Goal: Task Accomplishment & Management: Manage account settings

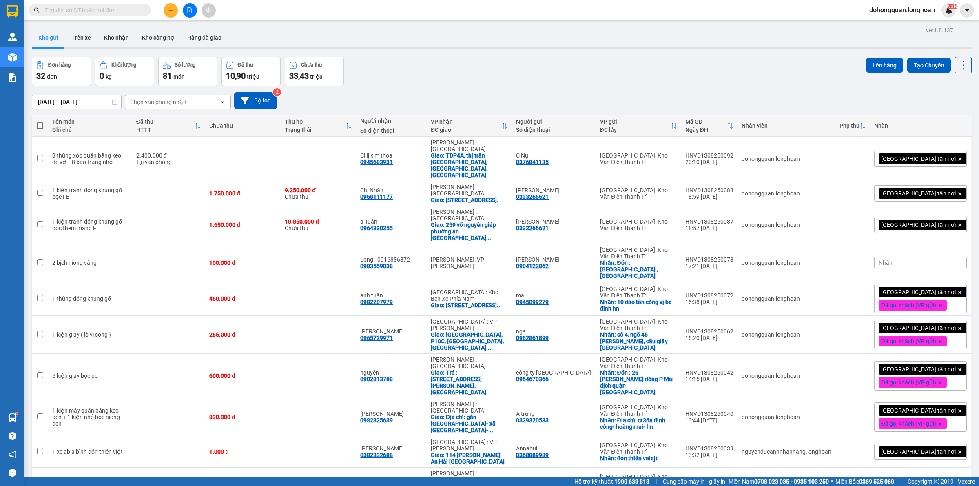
scroll to position [107, 16]
click at [887, 9] on span "dohongquan.longhoan" at bounding box center [901, 10] width 79 height 10
click at [891, 24] on span "Đăng xuất" at bounding box center [904, 25] width 63 height 9
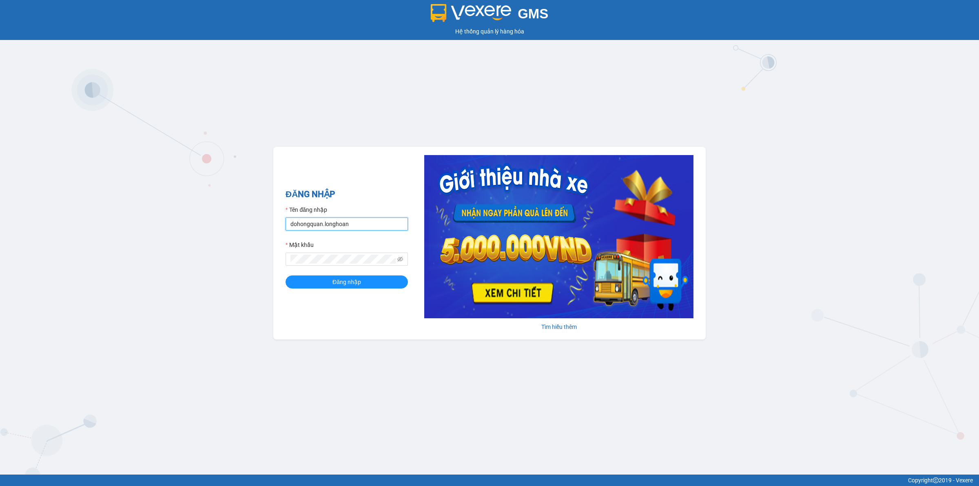
drag, startPoint x: 356, startPoint y: 219, endPoint x: 358, endPoint y: 226, distance: 7.2
click at [356, 219] on input "dohongquan.longhoan" at bounding box center [346, 223] width 122 height 13
type input "nghiemvanthang.longhoan"
click at [354, 280] on span "Đăng nhập" at bounding box center [346, 281] width 29 height 9
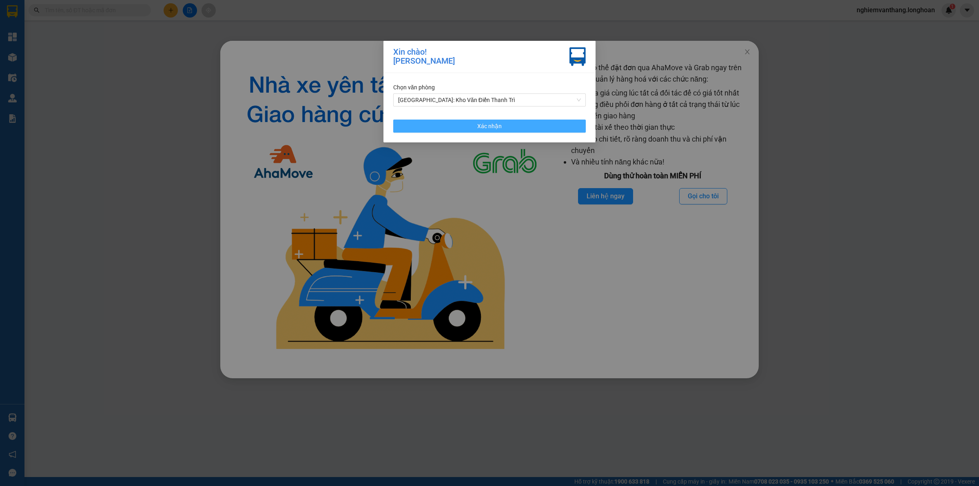
click at [493, 132] on button "Xác nhận" at bounding box center [489, 125] width 192 height 13
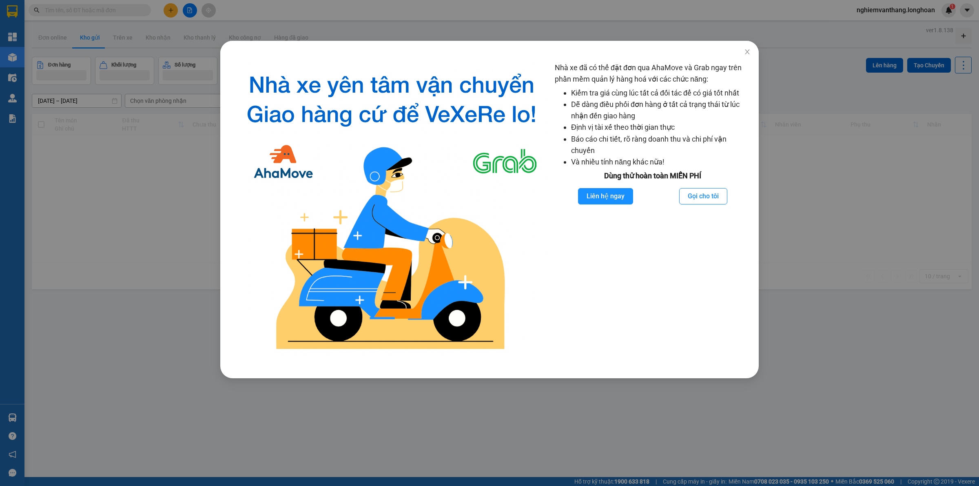
click at [827, 88] on div "Nhà xe đã có thể đặt đơn qua AhaMove và Grab ngay trên phần mềm quản lý hàng ho…" at bounding box center [489, 243] width 979 height 486
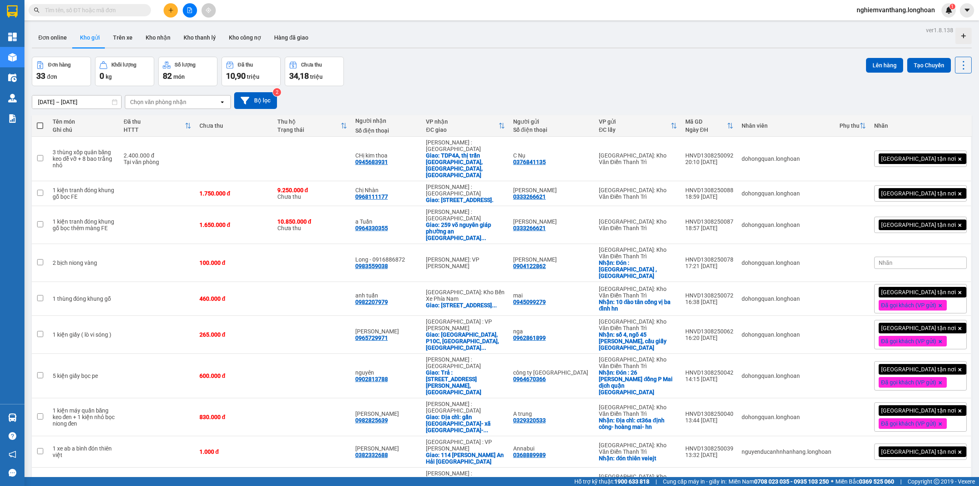
click at [190, 5] on button at bounding box center [190, 10] width 14 height 14
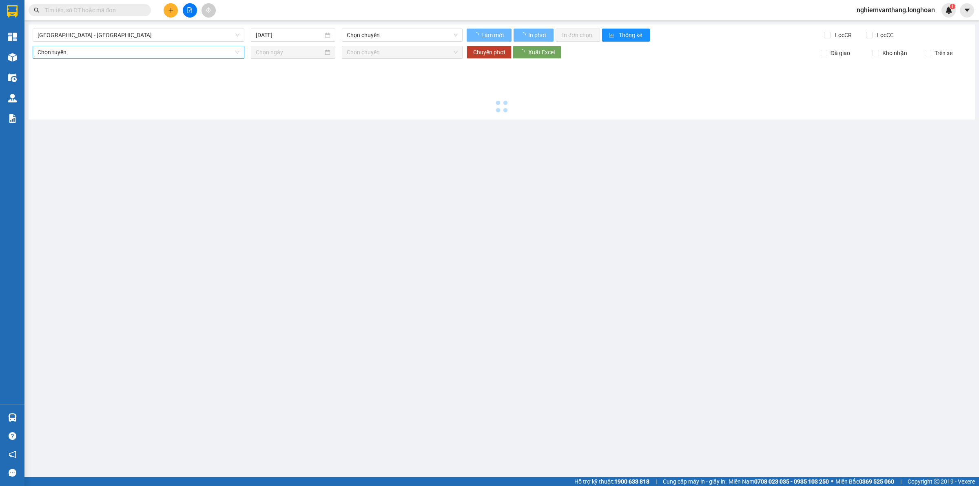
type input "[DATE]"
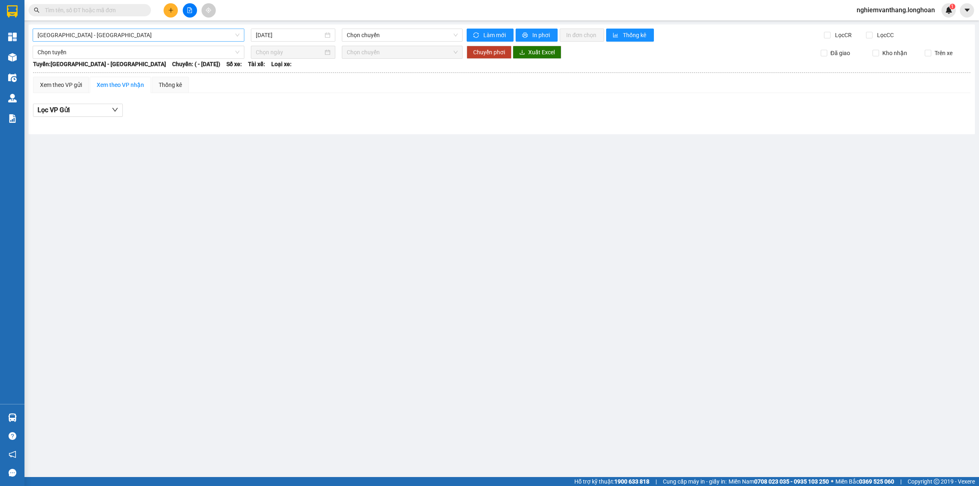
click at [113, 39] on span "[GEOGRAPHIC_DATA] - [GEOGRAPHIC_DATA]" at bounding box center [139, 35] width 202 height 12
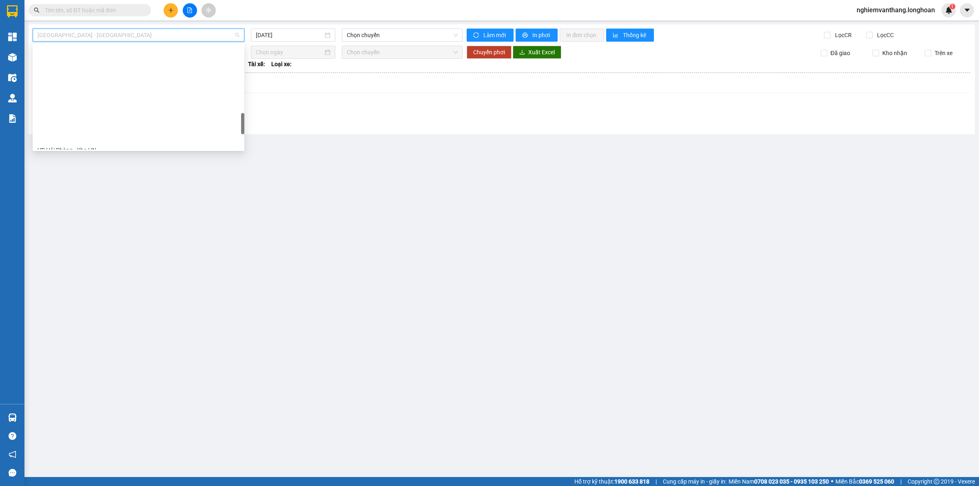
scroll to position [535, 0]
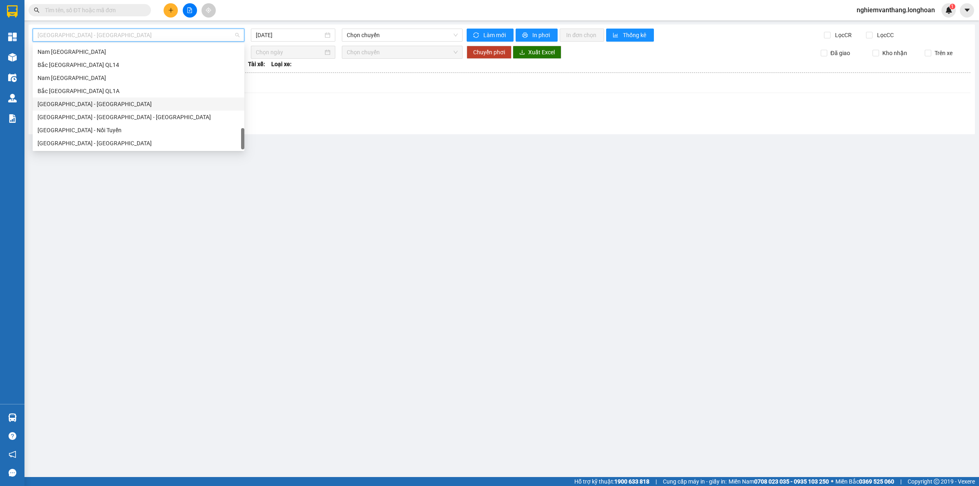
click at [98, 94] on div "Bắc [GEOGRAPHIC_DATA] QL1A" at bounding box center [139, 90] width 202 height 9
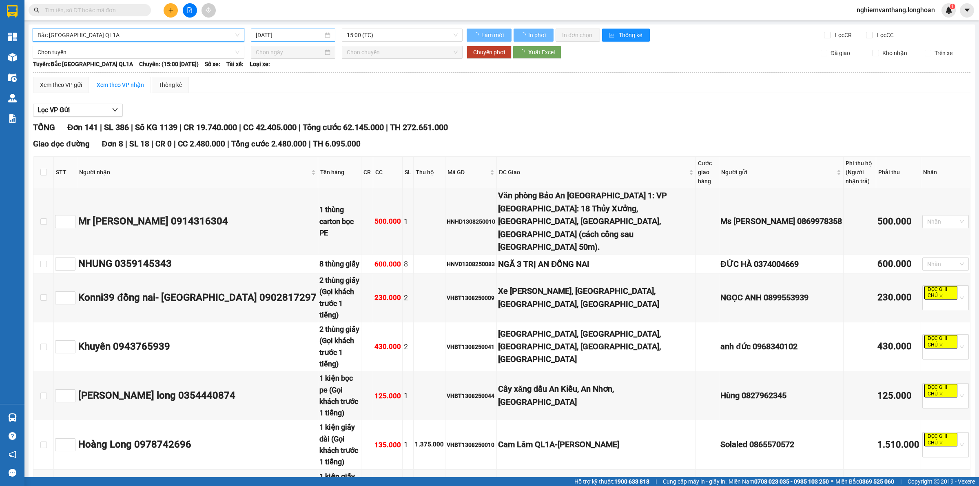
click at [303, 31] on input "[DATE]" at bounding box center [289, 35] width 67 height 9
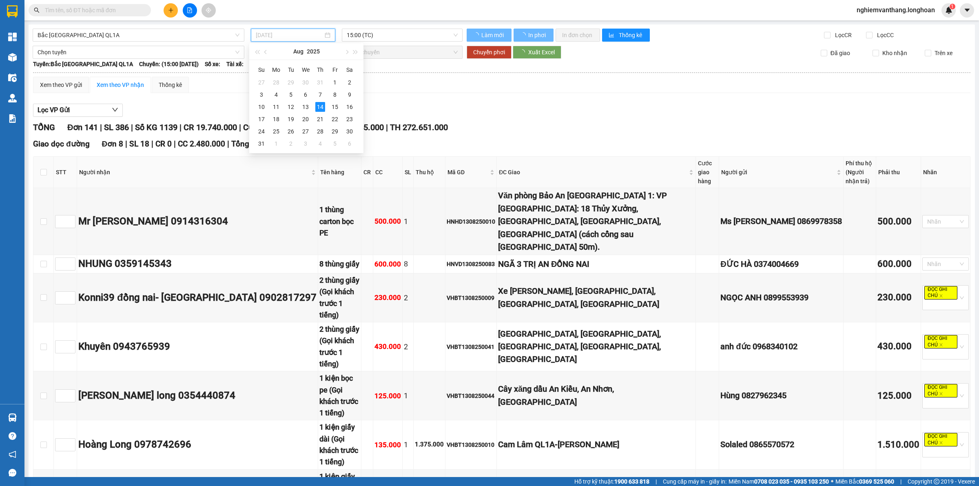
click at [306, 107] on div "13" at bounding box center [305, 107] width 10 height 10
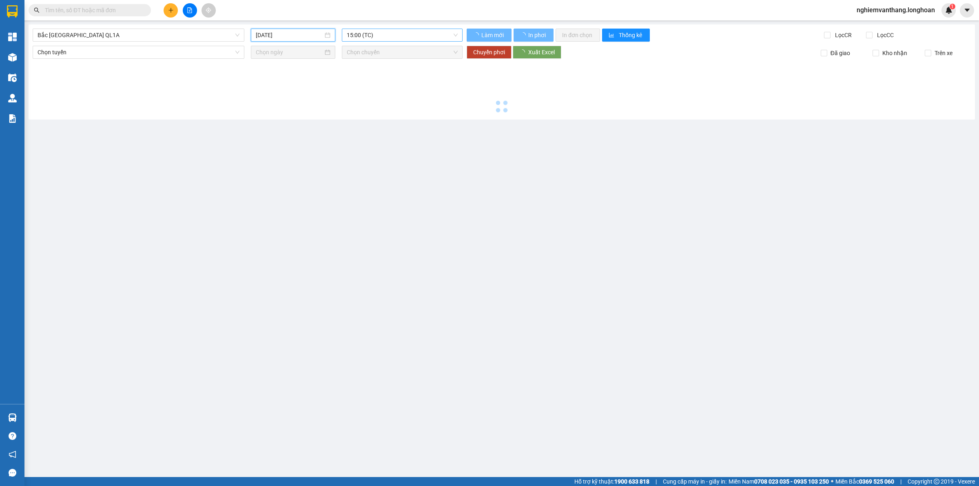
type input "[DATE]"
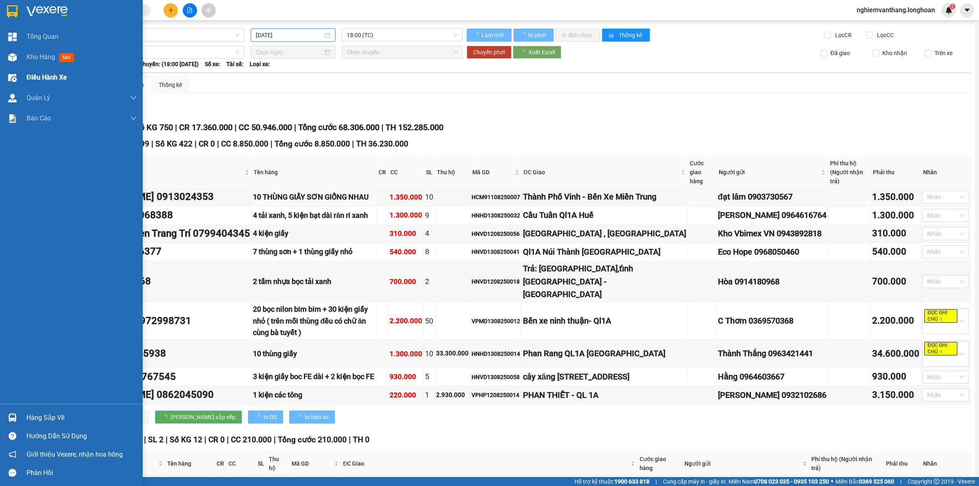
click at [32, 76] on span "Điều hành xe" at bounding box center [47, 77] width 40 height 10
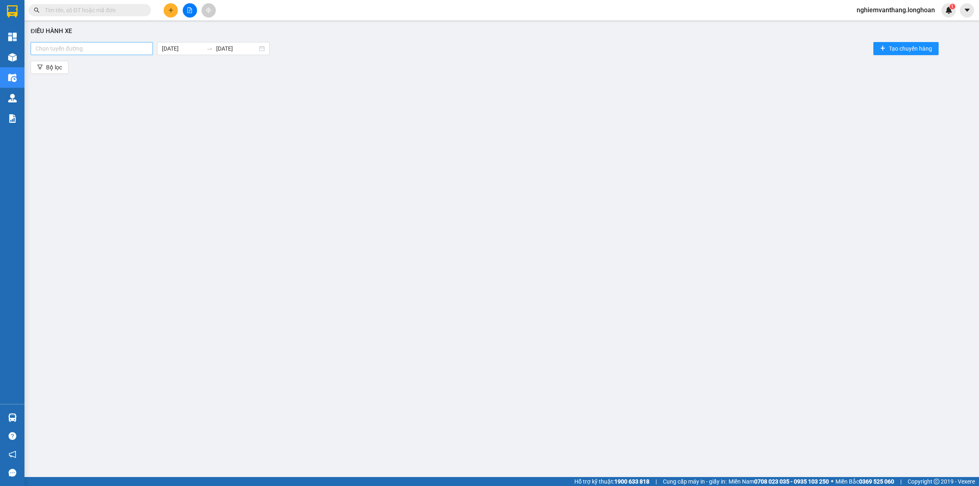
click at [86, 43] on div "Chọn tuyến đường" at bounding box center [92, 48] width 122 height 13
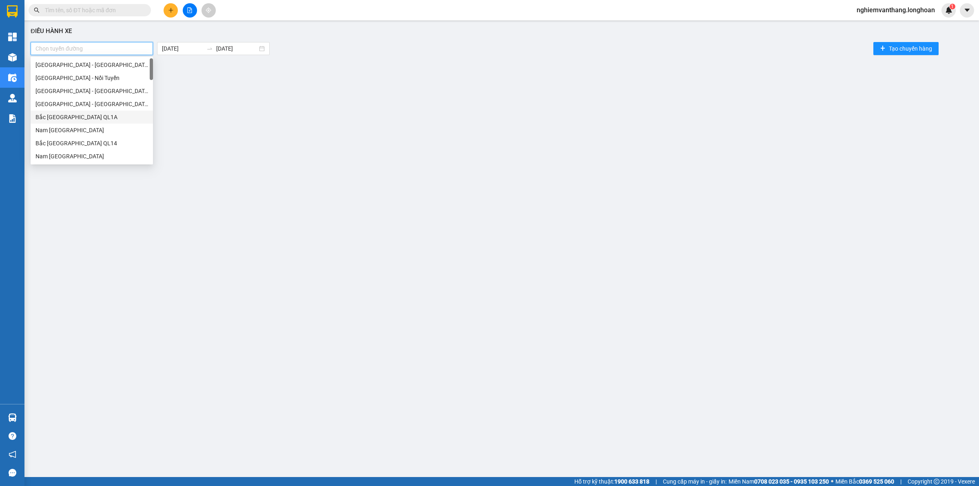
click at [88, 119] on div "Bắc [GEOGRAPHIC_DATA] QL1A" at bounding box center [91, 117] width 113 height 9
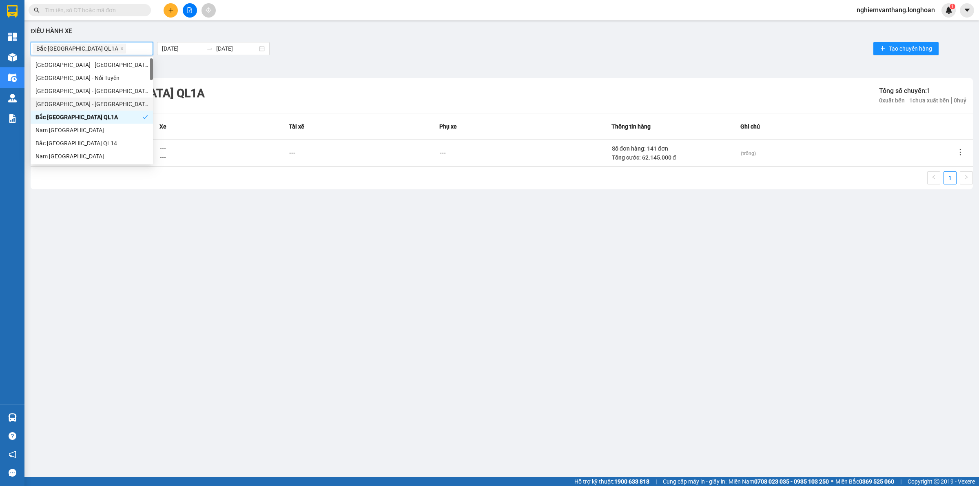
click at [276, 193] on div "Điều hành xe Bắc Trung Nam QL1A 14/08/2025 14/08/2025 Tạo chuyến hàng Bộ lọc Bắ…" at bounding box center [502, 235] width 946 height 422
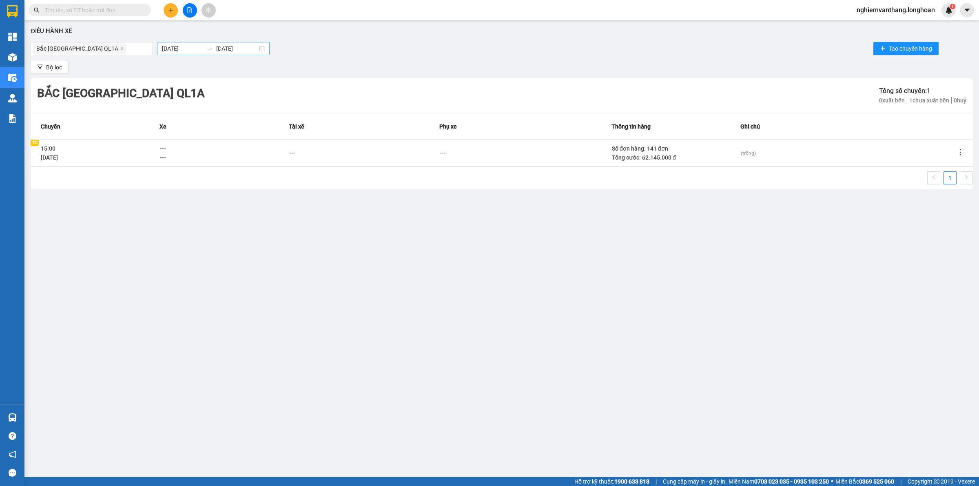
click at [190, 50] on body "Kết quả tìm kiếm ( 0 ) Bộ lọc No Data nghiemvanthang.longhoan 1 Tổng Quan Kho h…" at bounding box center [489, 243] width 979 height 486
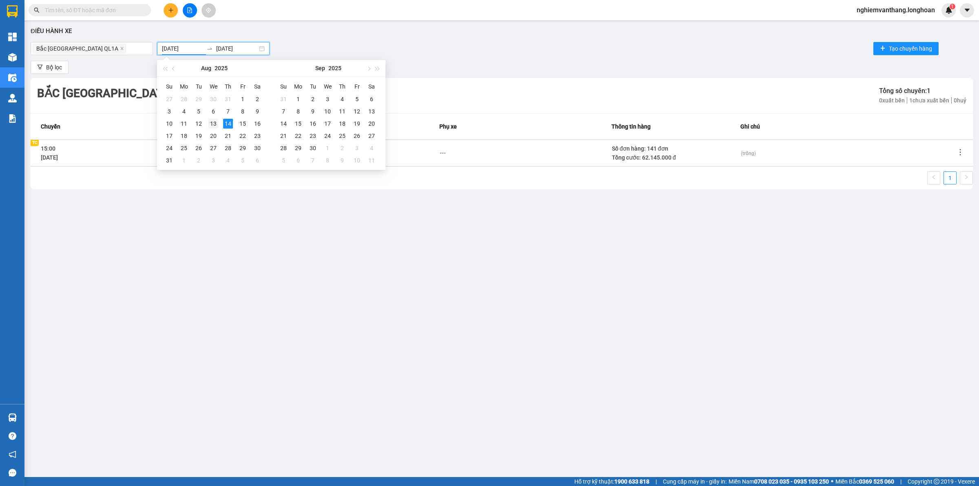
type input "[DATE]"
click at [212, 125] on div "13" at bounding box center [213, 124] width 10 height 10
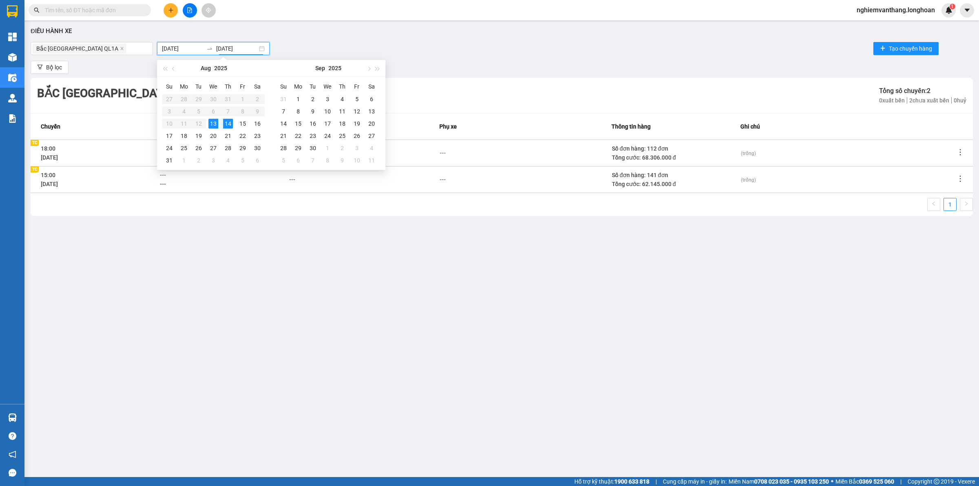
click at [378, 18] on div "Kết quả tìm kiếm ( 0 ) Bộ lọc No Data nghiemvanthang.longhoan 1" at bounding box center [489, 10] width 979 height 20
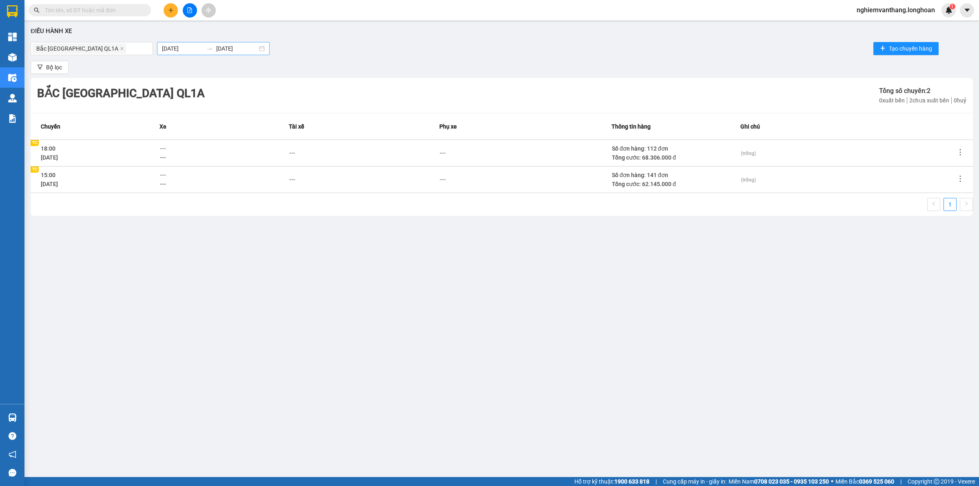
click at [234, 50] on input "[DATE]" at bounding box center [236, 48] width 41 height 9
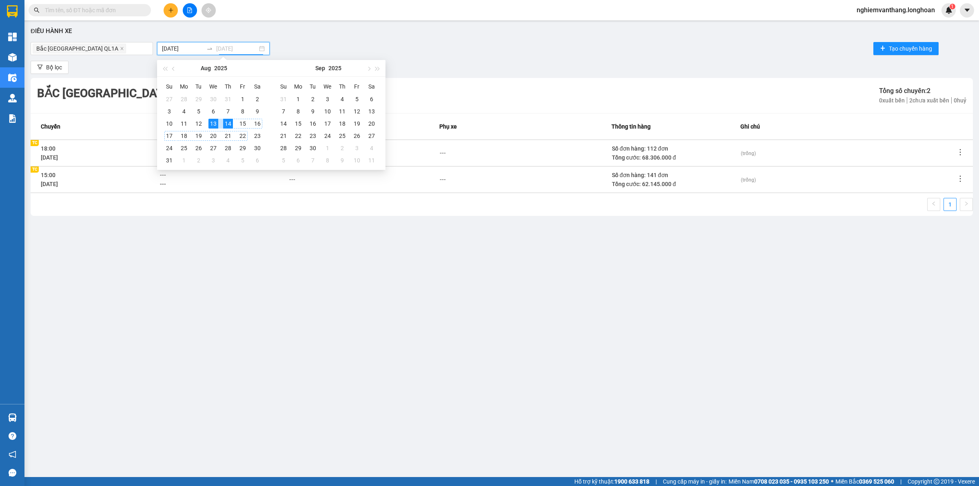
type input "[DATE]"
click at [215, 125] on div "13" at bounding box center [213, 124] width 10 height 10
type input "[DATE]"
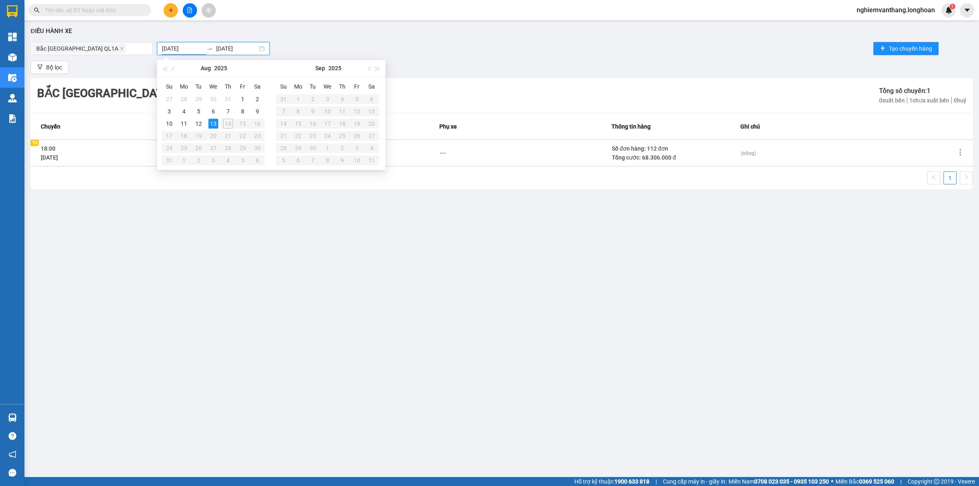
click at [367, 7] on div "Kết quả tìm kiếm ( 0 ) Bộ lọc No Data nghiemvanthang.longhoan 1" at bounding box center [489, 10] width 979 height 20
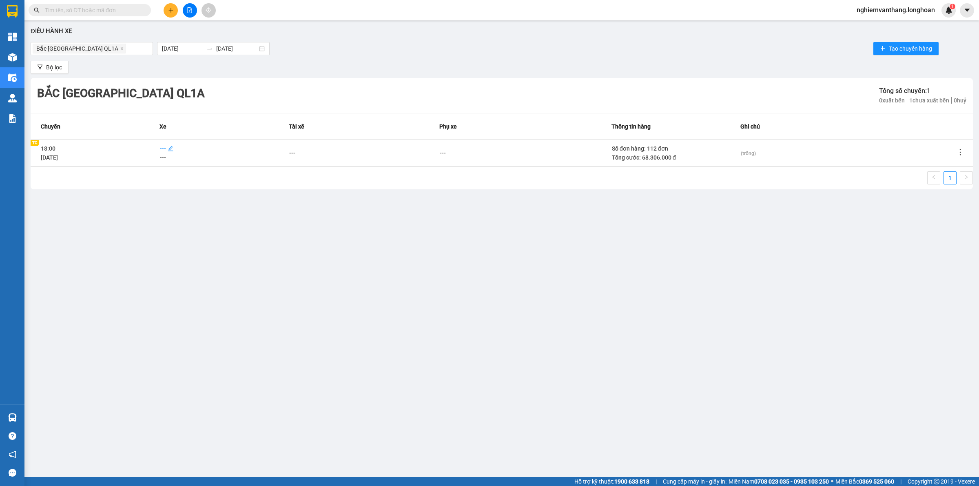
click at [164, 149] on span "---" at bounding box center [163, 148] width 6 height 7
type input "57"
click at [193, 168] on div "29K-107.57" at bounding box center [196, 163] width 73 height 13
click at [304, 243] on div "Điều hành xe Bắc Trung Nam QL1A 13/08/2025 13/08/2025 Tạo chuyến hàng Bộ lọc Bắ…" at bounding box center [502, 235] width 946 height 422
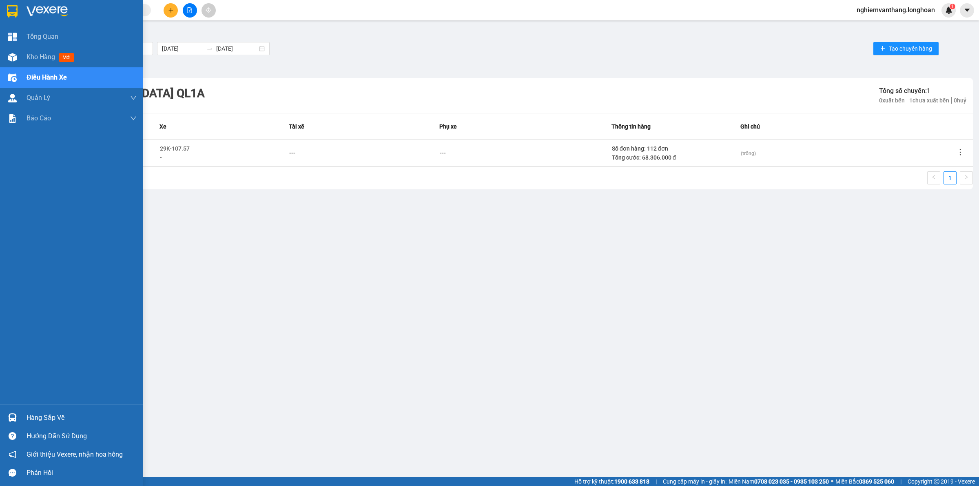
click at [3, 7] on div at bounding box center [71, 13] width 143 height 27
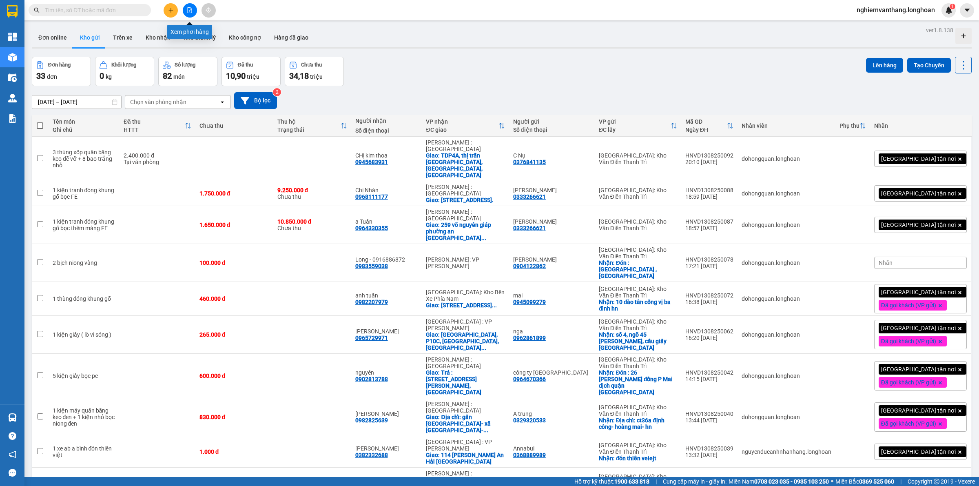
click at [188, 5] on button at bounding box center [190, 10] width 14 height 14
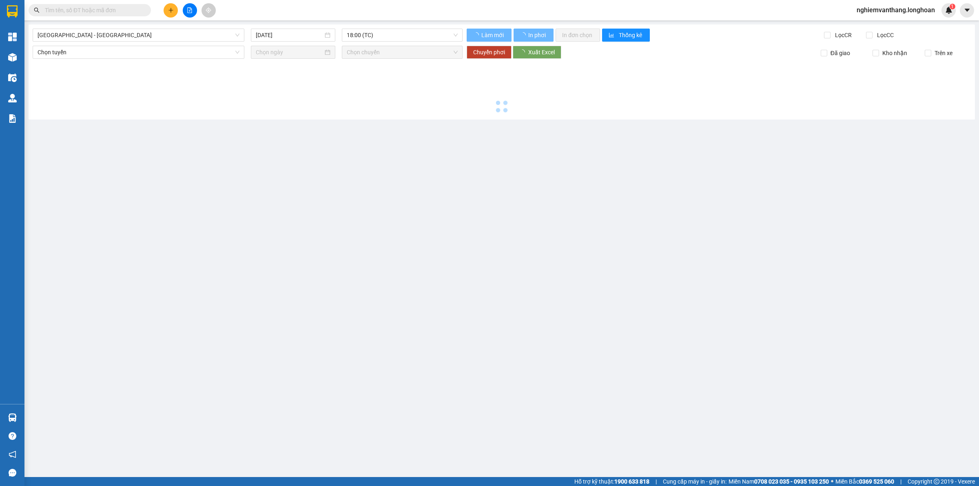
type input "[DATE]"
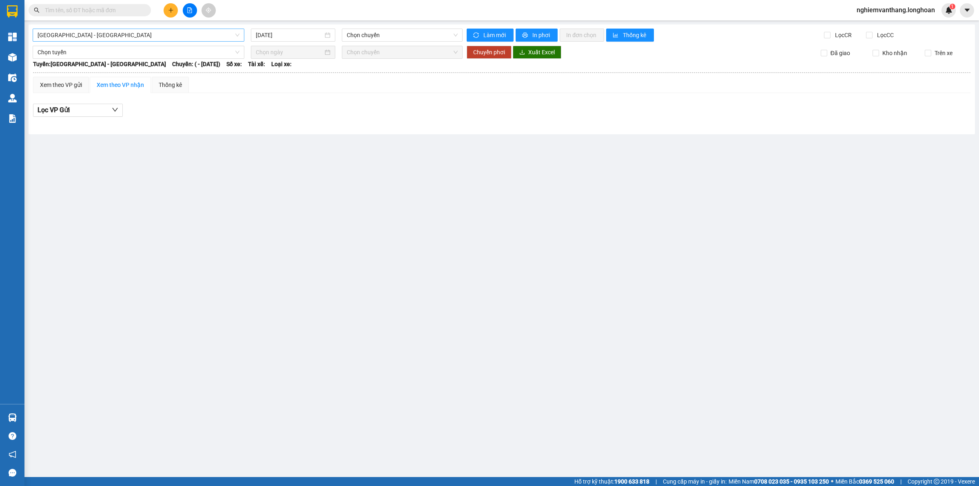
click at [112, 33] on span "[GEOGRAPHIC_DATA] - [GEOGRAPHIC_DATA]" at bounding box center [139, 35] width 202 height 12
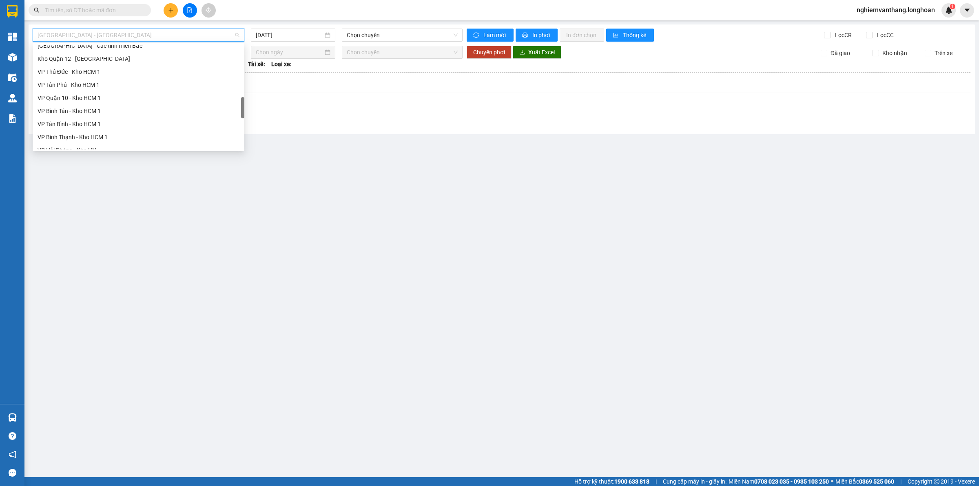
scroll to position [535, 0]
click at [95, 90] on div "Bắc [GEOGRAPHIC_DATA] QL1A" at bounding box center [139, 90] width 202 height 9
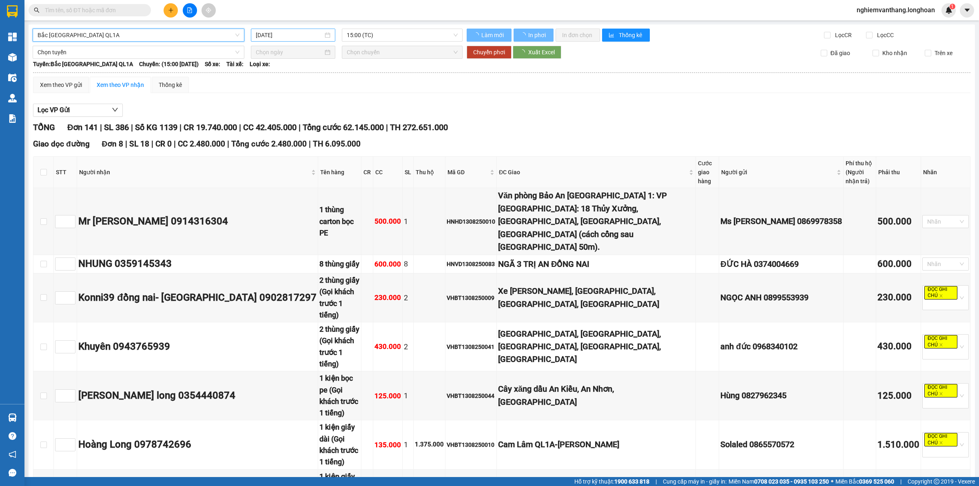
click at [296, 35] on input "[DATE]" at bounding box center [289, 35] width 67 height 9
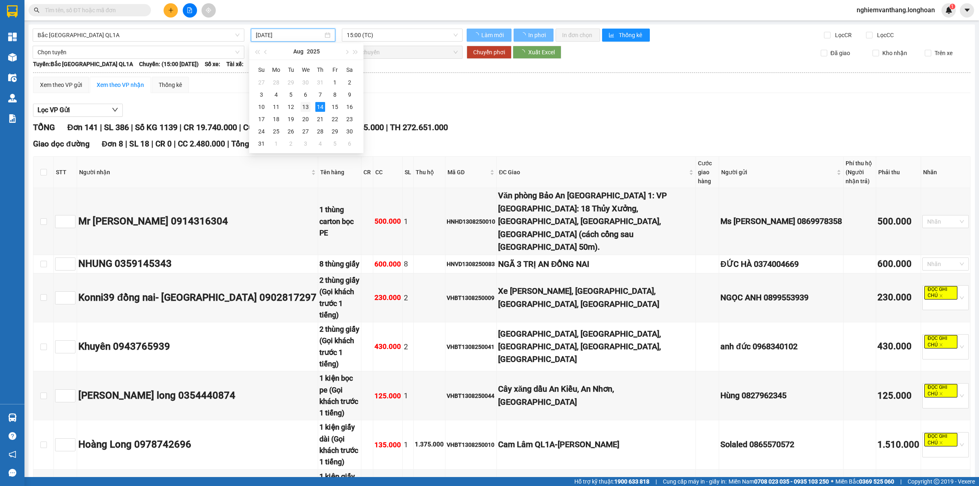
click at [312, 102] on td "13" at bounding box center [305, 107] width 15 height 12
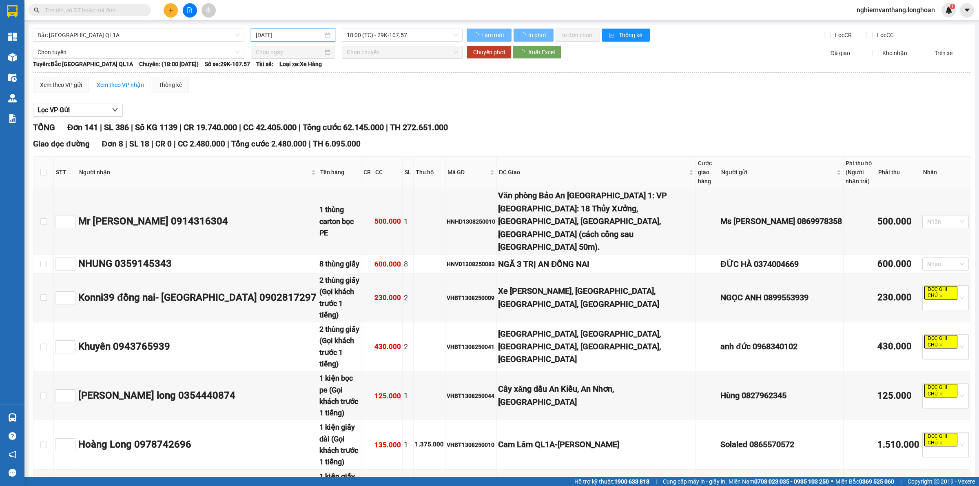
type input "[DATE]"
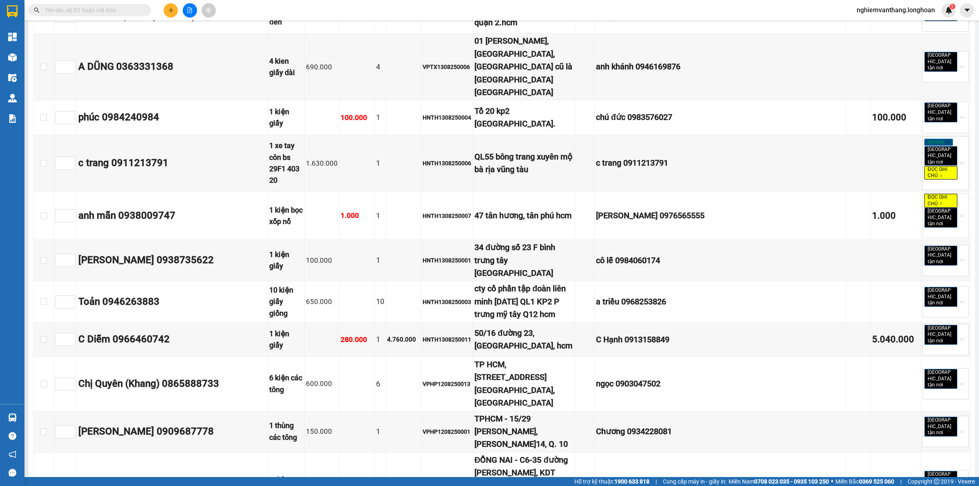
scroll to position [2991, 0]
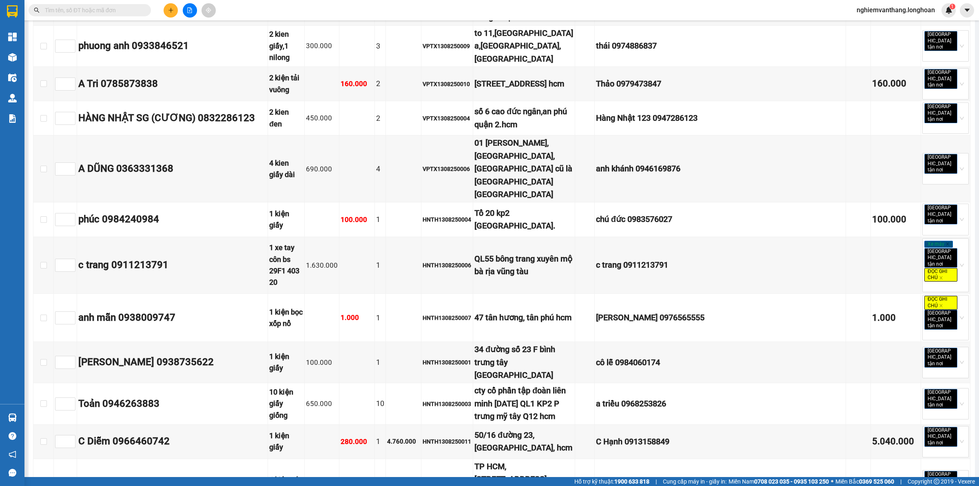
checkbox input "true"
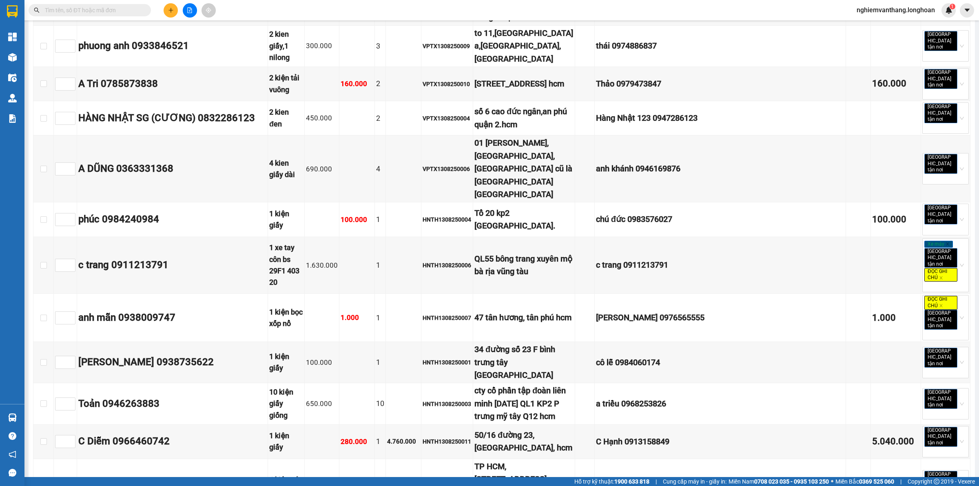
checkbox input "true"
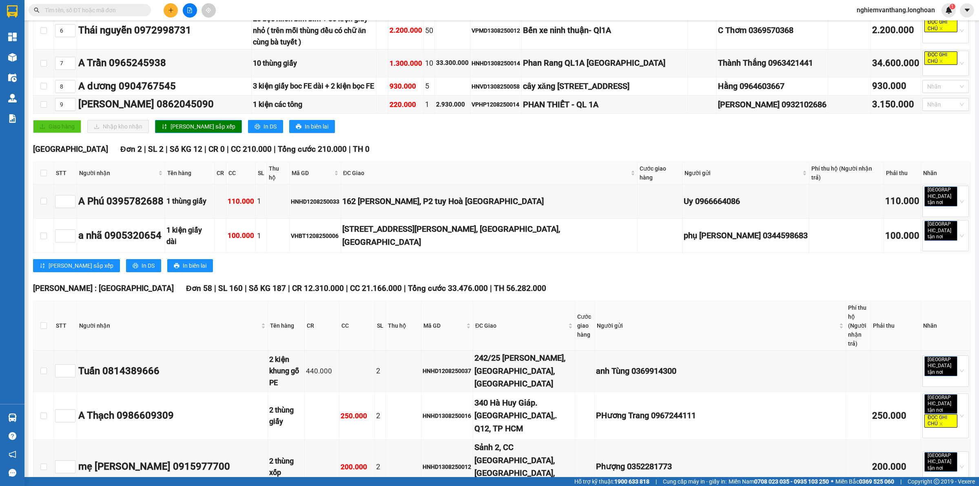
scroll to position [0, 0]
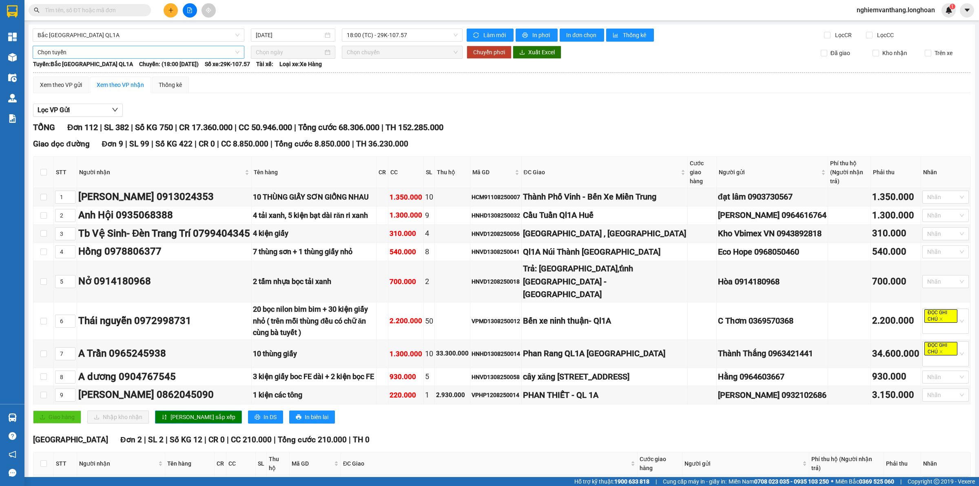
click at [82, 52] on span "Chọn tuyến" at bounding box center [139, 52] width 202 height 12
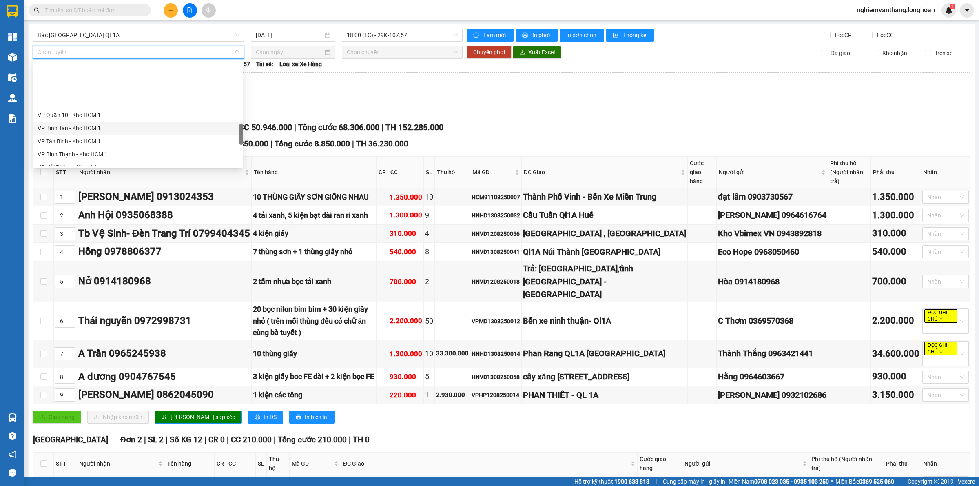
scroll to position [535, 0]
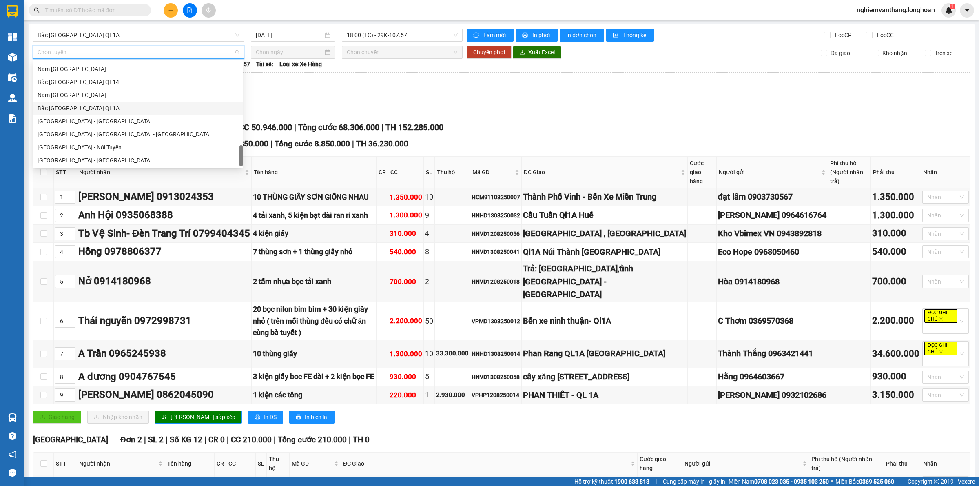
click at [96, 111] on div "Bắc [GEOGRAPHIC_DATA] QL1A" at bounding box center [138, 108] width 200 height 9
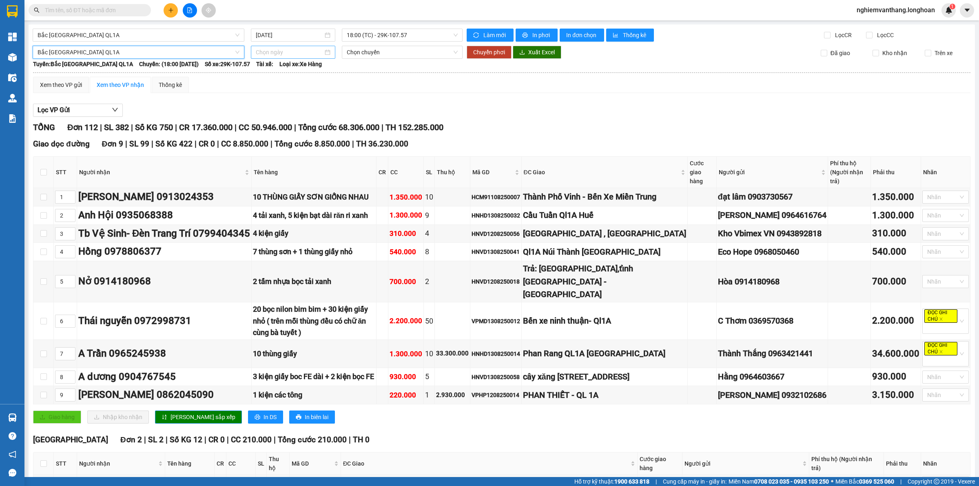
click at [281, 48] on input at bounding box center [289, 52] width 67 height 9
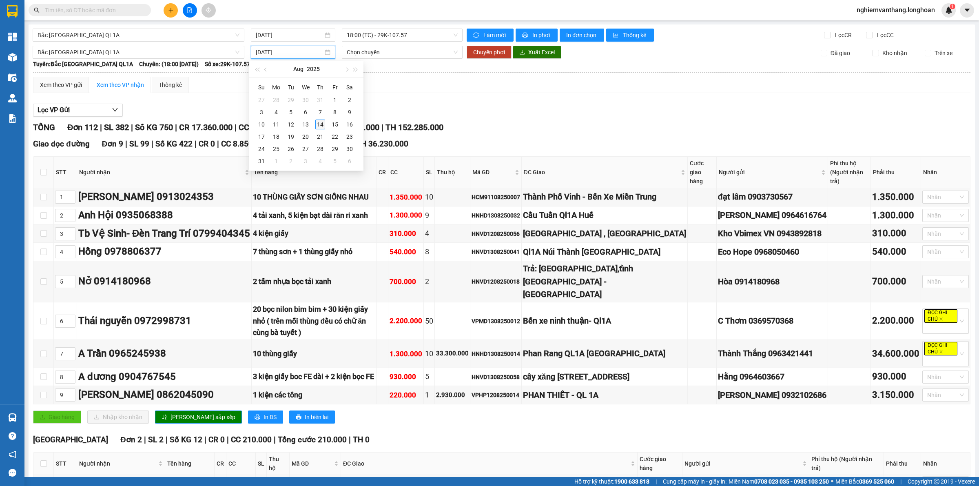
type input "[DATE]"
click at [322, 125] on div "14" at bounding box center [320, 124] width 10 height 10
type input "[DATE]"
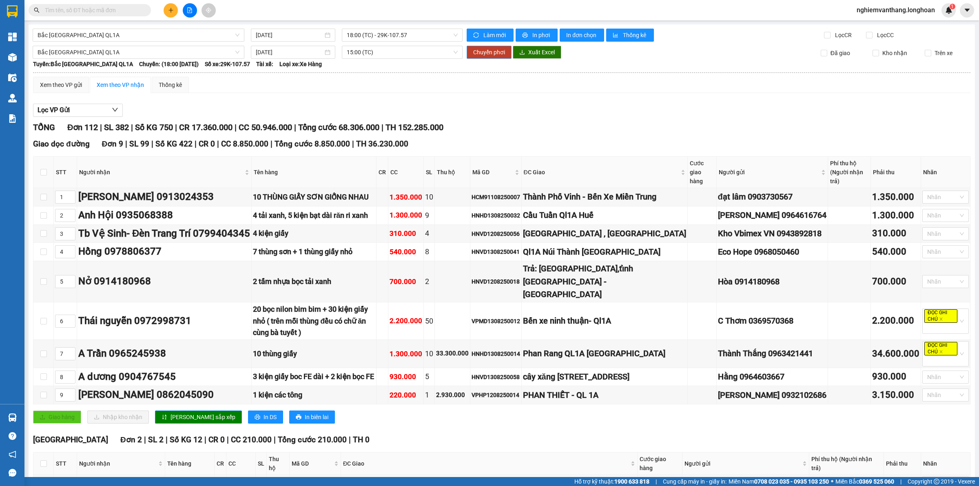
click at [488, 50] on span "Chuyển phơi" at bounding box center [489, 52] width 32 height 9
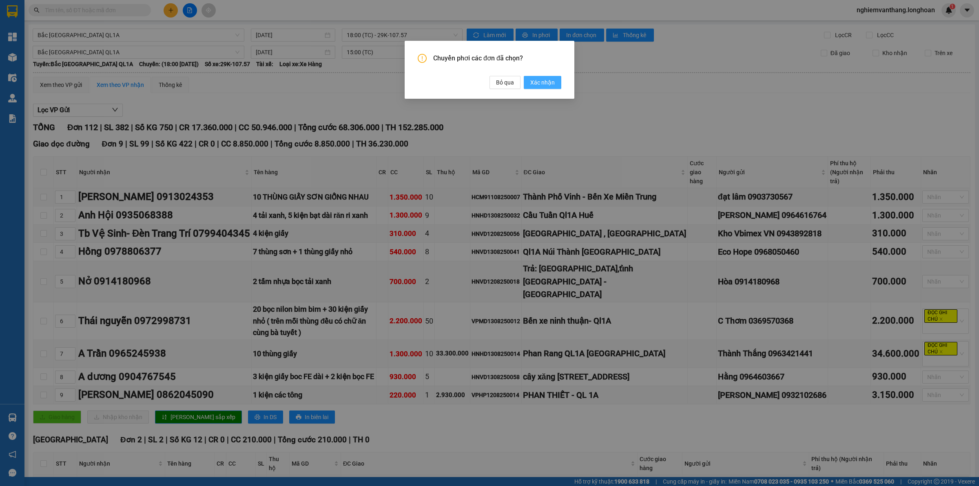
drag, startPoint x: 540, startPoint y: 73, endPoint x: 537, endPoint y: 78, distance: 6.2
click at [539, 73] on div "Chuyển phơi các đơn đã chọn? Bỏ qua Xác nhận" at bounding box center [489, 71] width 144 height 35
click at [544, 82] on span "Xác nhận" at bounding box center [542, 82] width 24 height 9
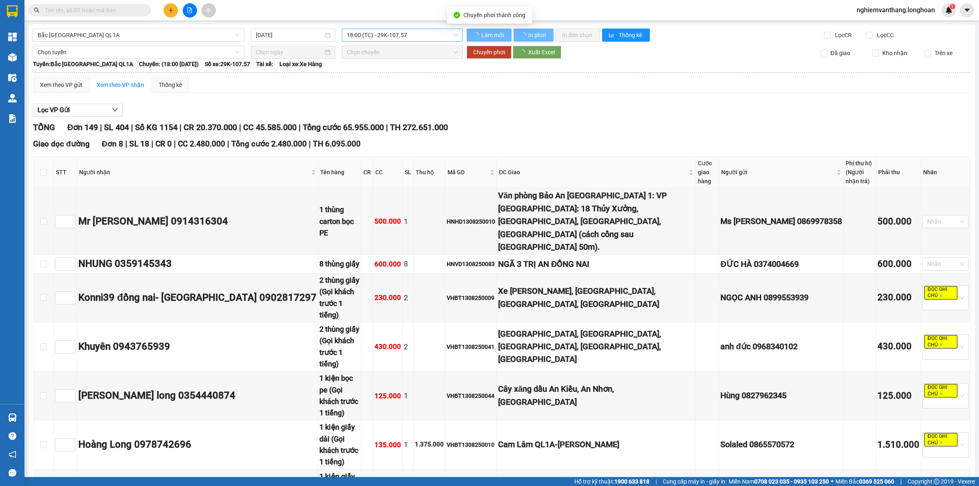
checkbox input "false"
click at [380, 33] on span "18:00 (TC) - 29K-107.57" at bounding box center [402, 35] width 111 height 12
checkbox input "false"
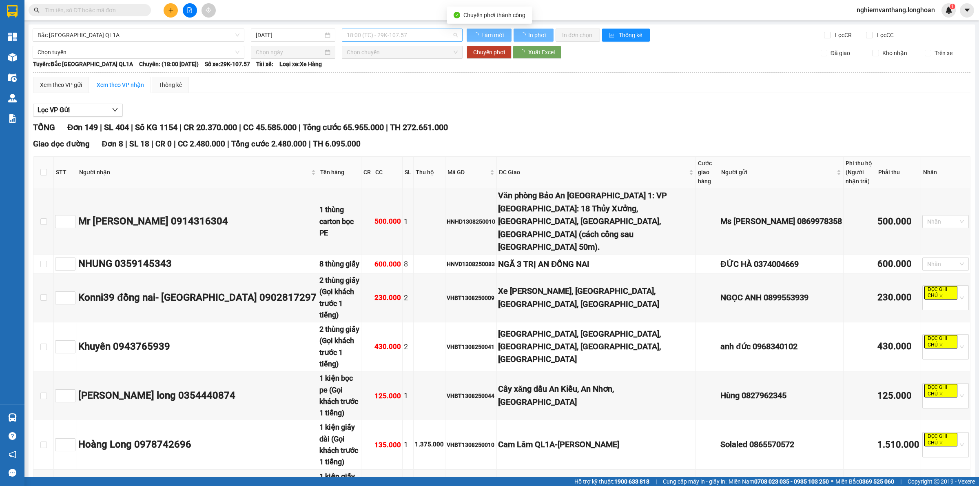
checkbox input "false"
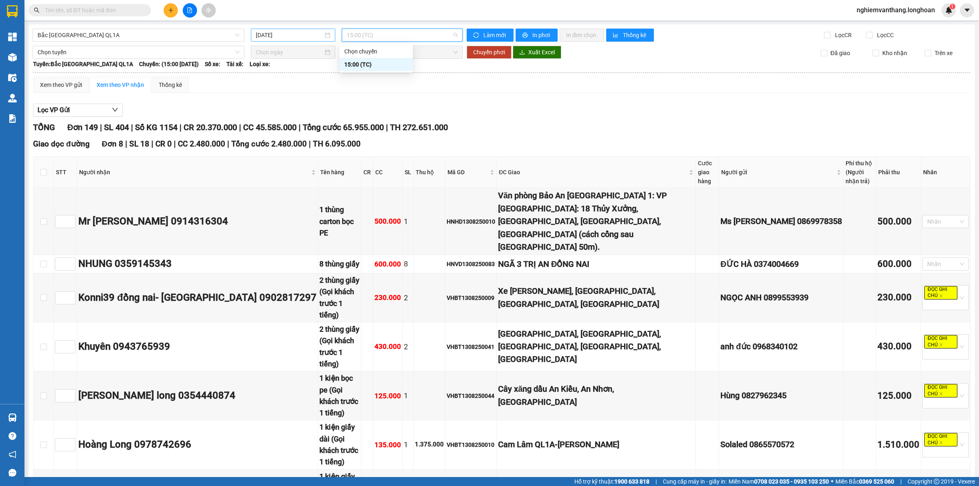
click at [290, 40] on div "[DATE]" at bounding box center [293, 35] width 84 height 13
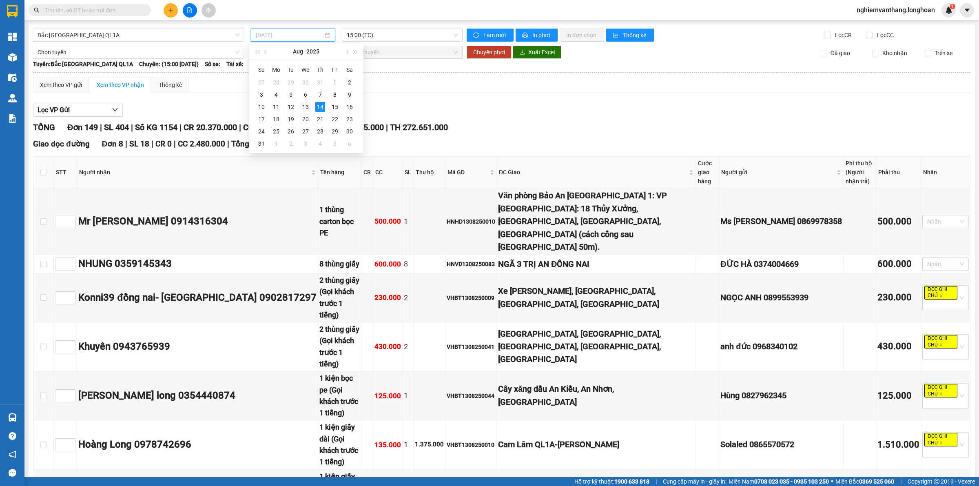
click at [301, 107] on div "13" at bounding box center [305, 107] width 10 height 10
type input "[DATE]"
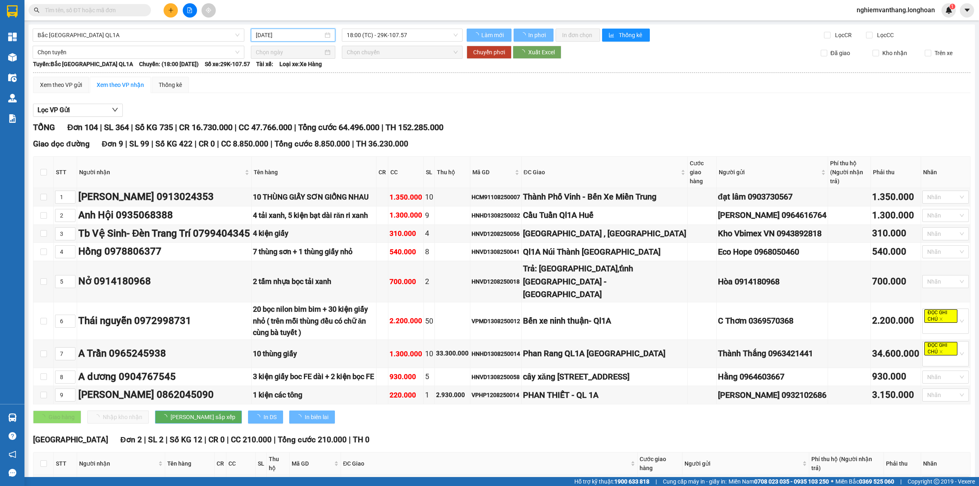
click at [13, 9] on img at bounding box center [12, 11] width 11 height 12
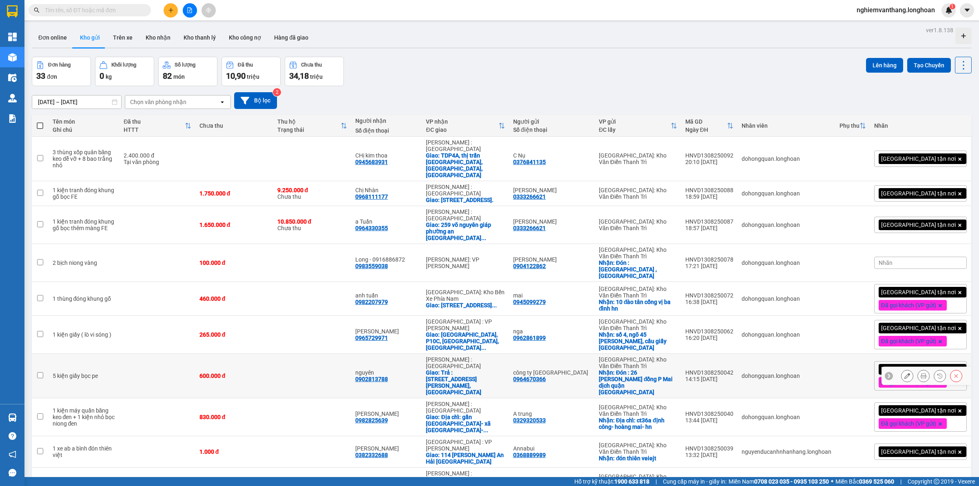
scroll to position [38, 0]
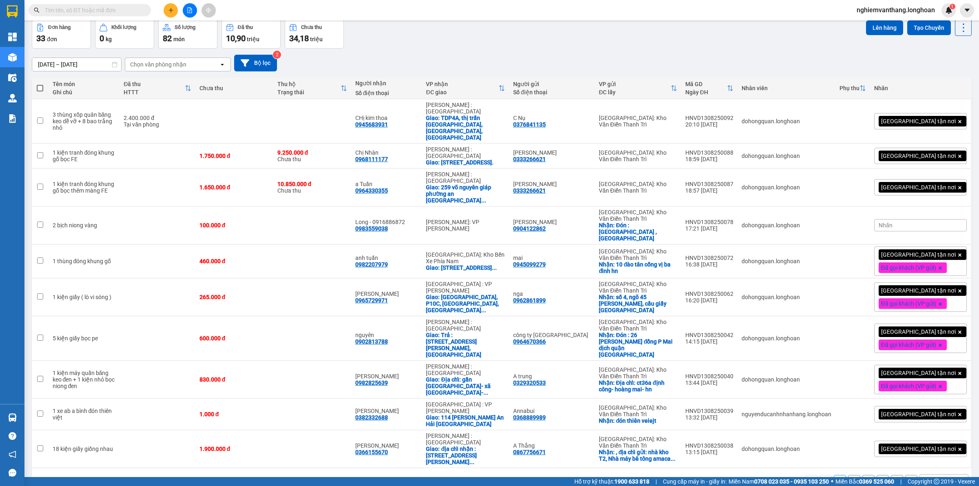
click at [934, 474] on div "10 / trang" at bounding box center [937, 480] width 37 height 13
click at [936, 400] on span "100 / trang" at bounding box center [932, 398] width 29 height 8
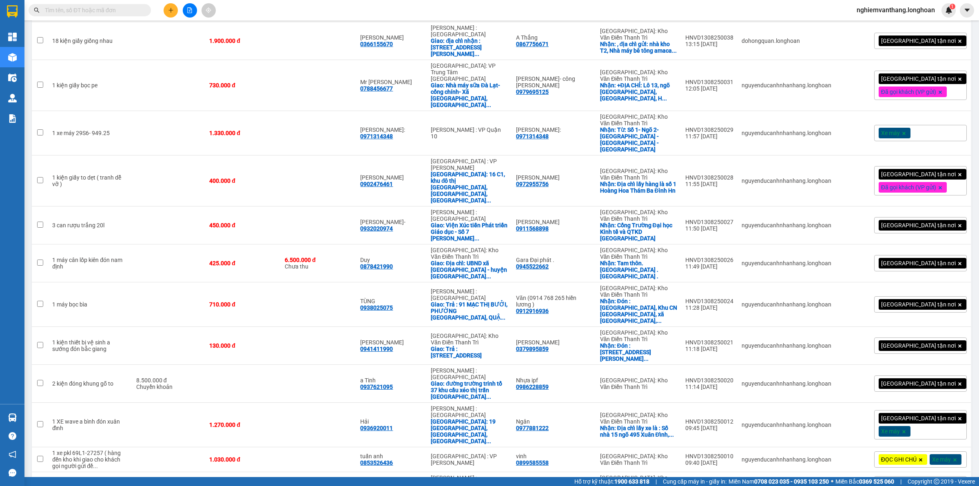
scroll to position [660, 0]
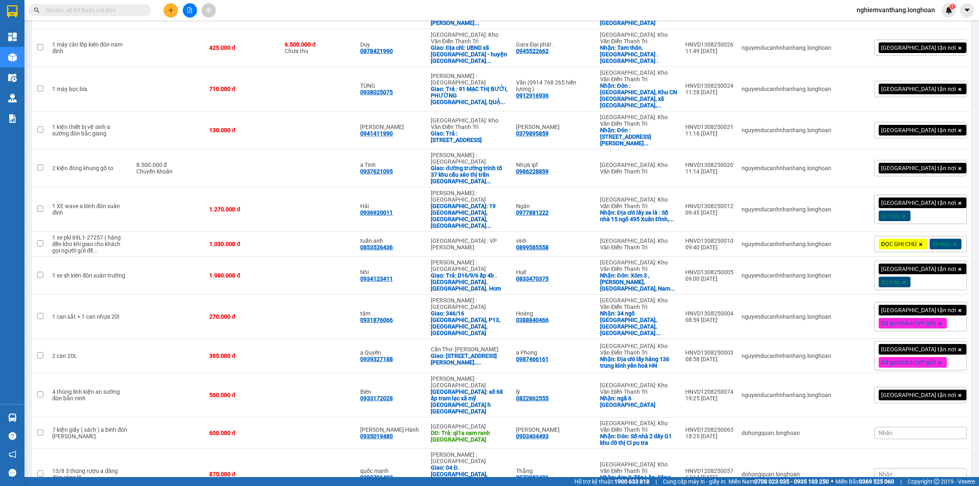
checkbox input "true"
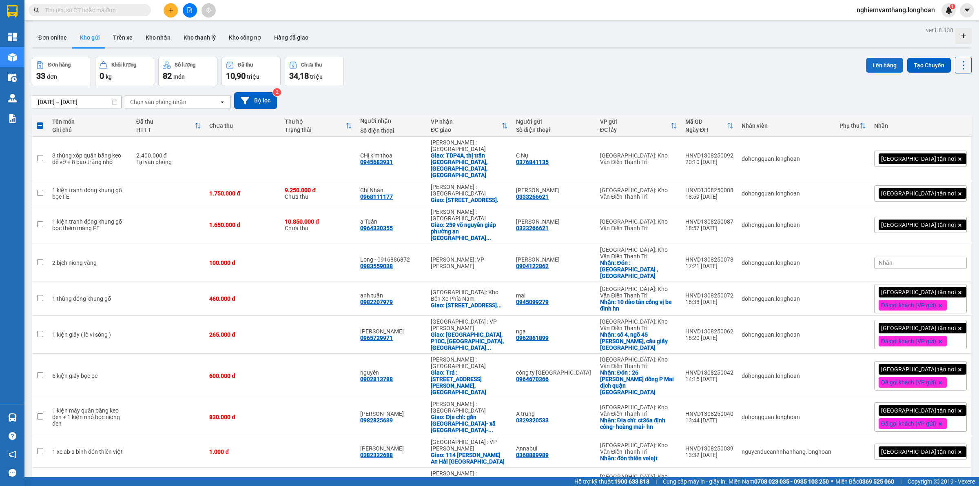
click at [873, 65] on button "Lên hàng" at bounding box center [884, 65] width 37 height 15
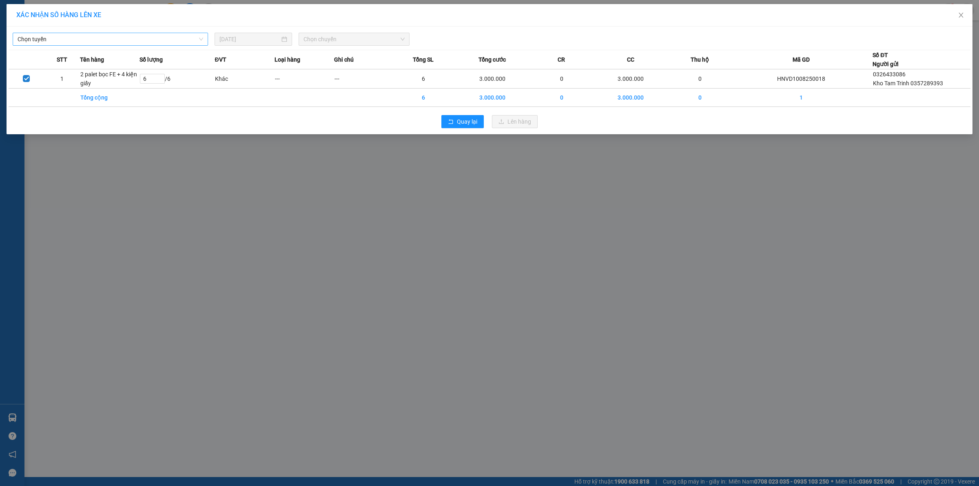
click at [59, 39] on span "Chọn tuyến" at bounding box center [111, 39] width 186 height 12
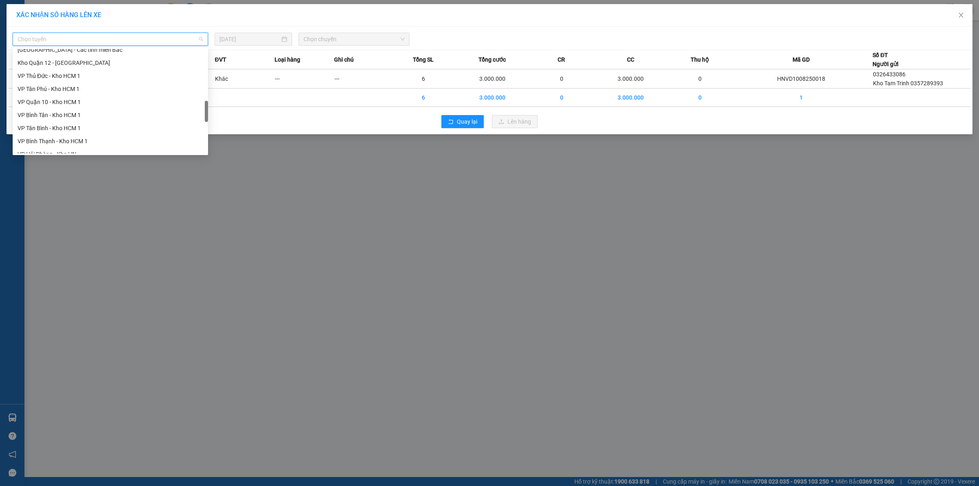
scroll to position [531, 0]
click at [75, 97] on div "Bắc [GEOGRAPHIC_DATA] QL1A" at bounding box center [111, 95] width 186 height 9
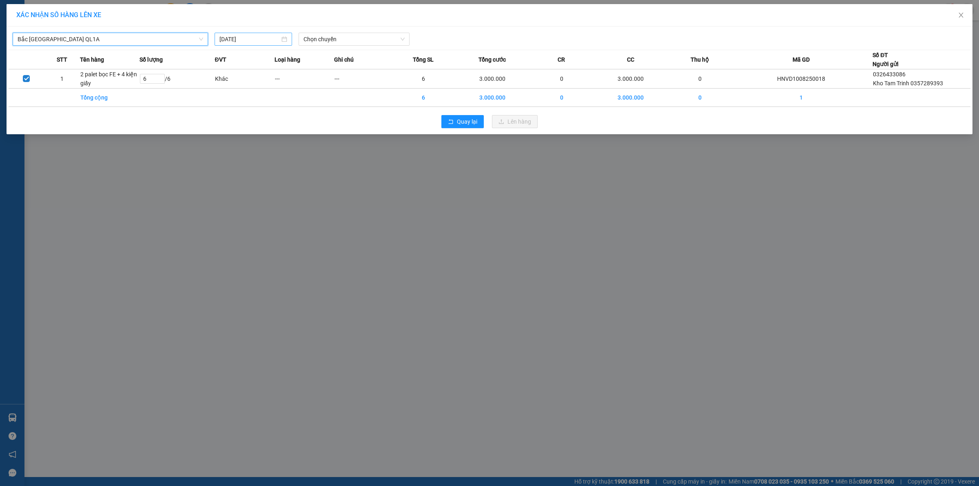
click at [254, 40] on input "[DATE]" at bounding box center [249, 39] width 60 height 9
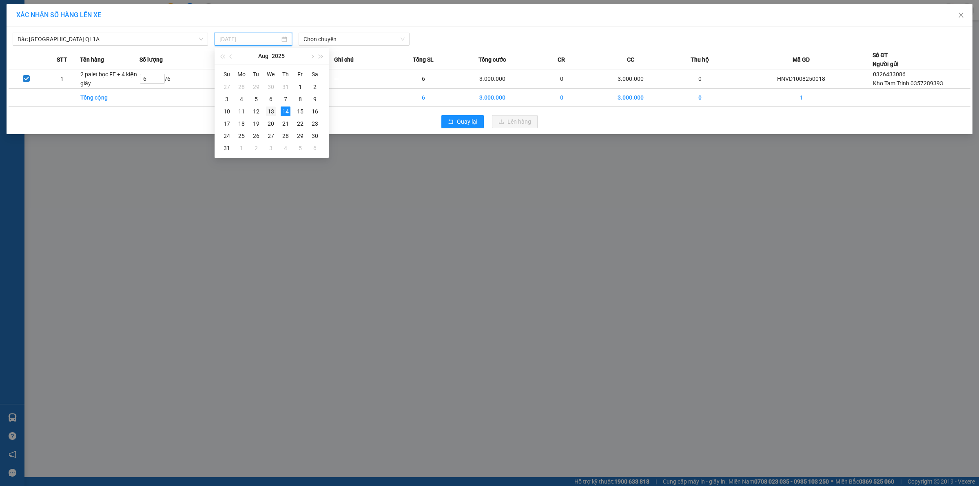
click at [268, 113] on div "13" at bounding box center [271, 111] width 10 height 10
type input "[DATE]"
click at [346, 42] on span "Chọn chuyến" at bounding box center [354, 39] width 102 height 12
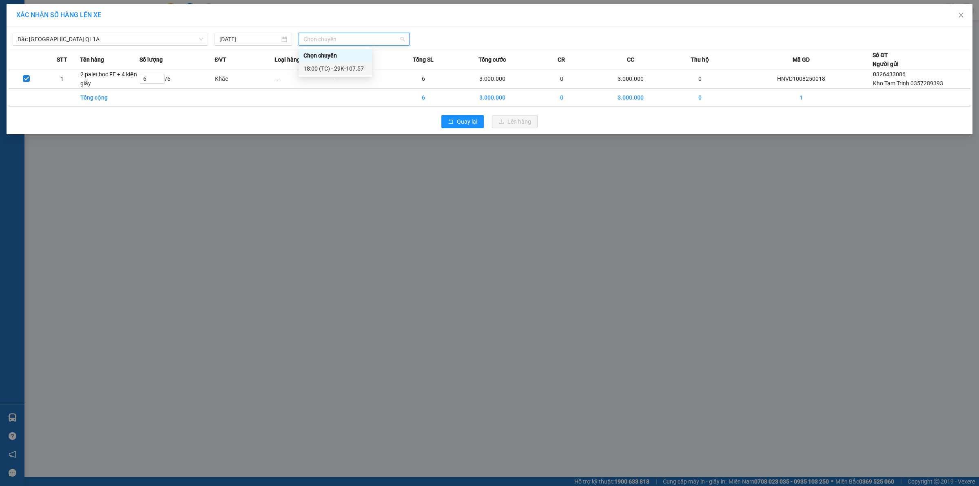
click at [331, 66] on div "18:00 (TC) - 29K-107.57" at bounding box center [335, 68] width 64 height 9
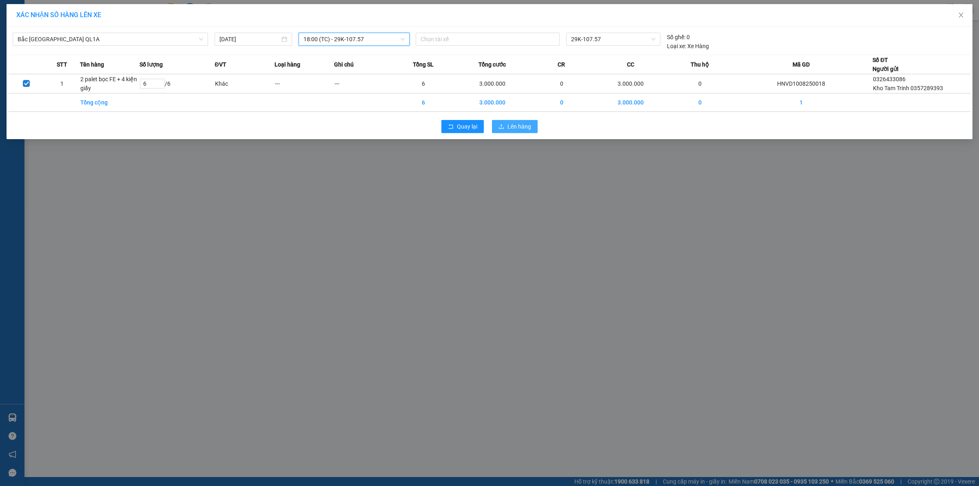
click at [533, 129] on button "Lên hàng" at bounding box center [515, 126] width 46 height 13
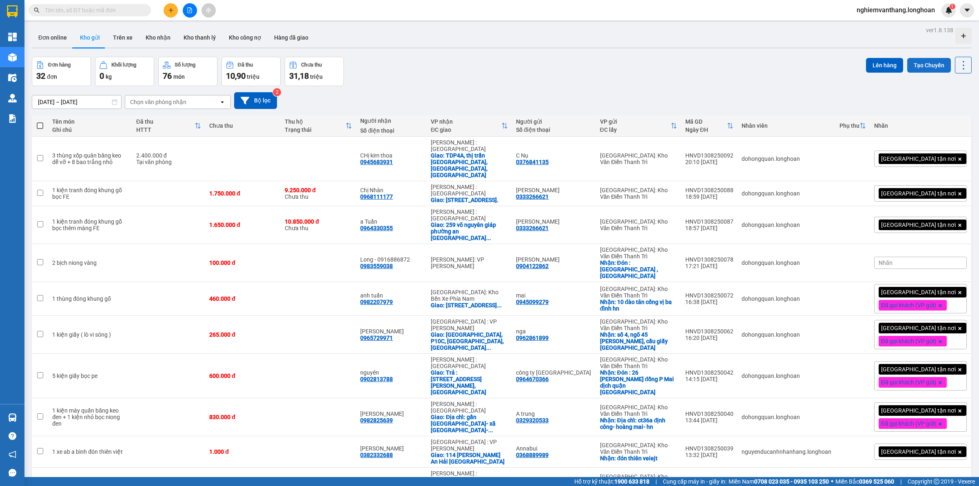
click at [928, 70] on button "Tạo Chuyến" at bounding box center [929, 65] width 44 height 15
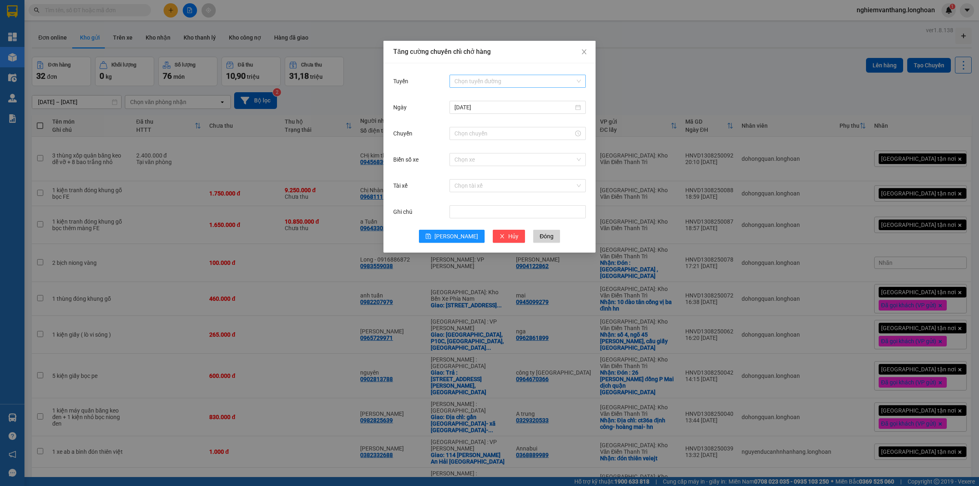
click at [529, 85] on input "Tuyến" at bounding box center [514, 81] width 121 height 12
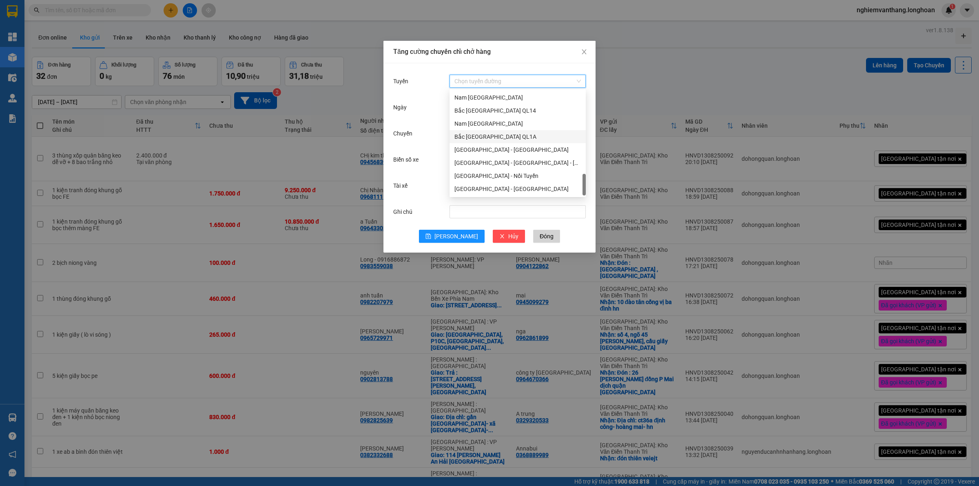
click at [505, 139] on div "Bắc [GEOGRAPHIC_DATA] QL1A" at bounding box center [517, 136] width 126 height 9
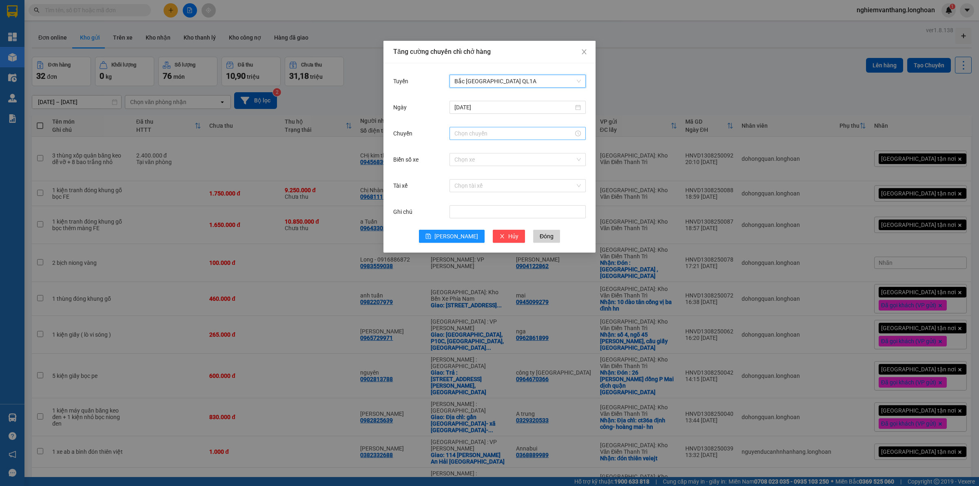
click at [492, 131] on input "Chuyến" at bounding box center [513, 133] width 119 height 9
click at [480, 108] on input "[DATE]" at bounding box center [513, 107] width 119 height 9
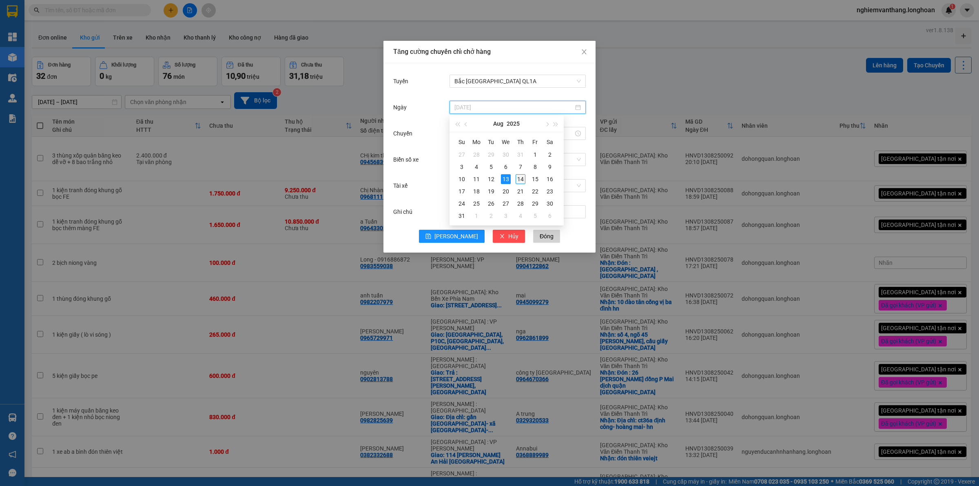
type input "[DATE]"
click at [519, 175] on div "14" at bounding box center [520, 179] width 10 height 10
click at [477, 133] on input "Chuyến" at bounding box center [513, 133] width 119 height 9
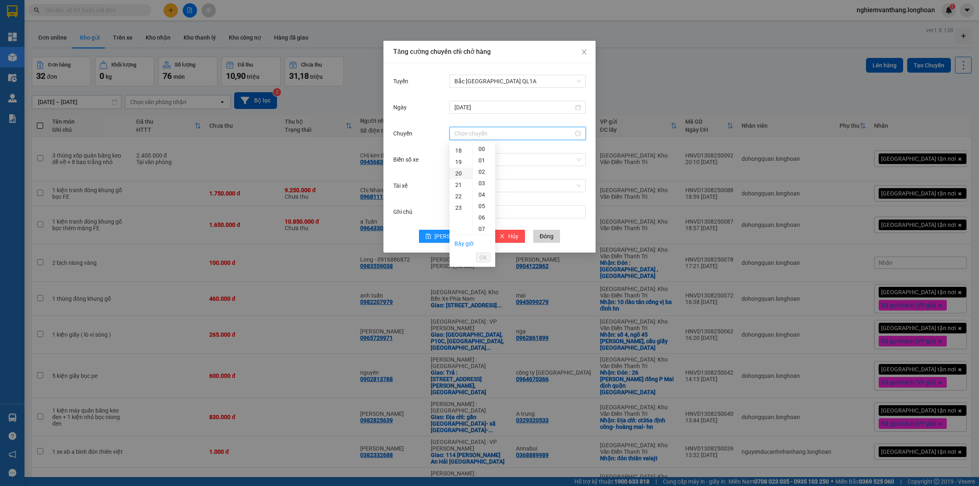
click at [463, 172] on div "20" at bounding box center [460, 173] width 23 height 11
type input "20:00"
click at [484, 252] on li "OK" at bounding box center [483, 257] width 14 height 14
click at [483, 257] on span "OK" at bounding box center [483, 257] width 8 height 9
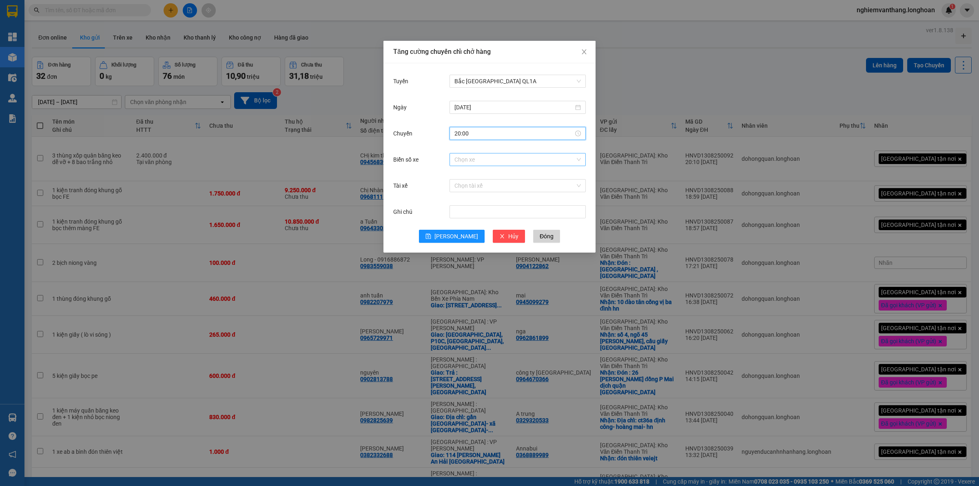
click at [465, 160] on input "Biển số xe" at bounding box center [514, 159] width 121 height 12
click at [537, 139] on div "20:00" at bounding box center [517, 133] width 136 height 13
click at [479, 260] on span "OK" at bounding box center [483, 257] width 8 height 9
click at [453, 234] on span "Lưu" at bounding box center [456, 236] width 44 height 9
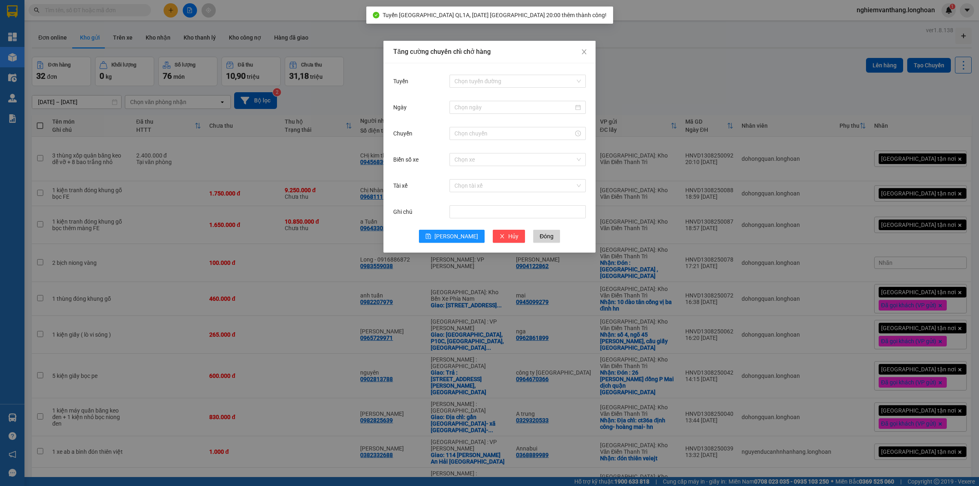
click at [702, 84] on div "Tăng cường chuyến chỉ chở hàng Tuyến Chọn tuyến đường Ngày Chuyến Biển số xe Ch…" at bounding box center [489, 243] width 979 height 486
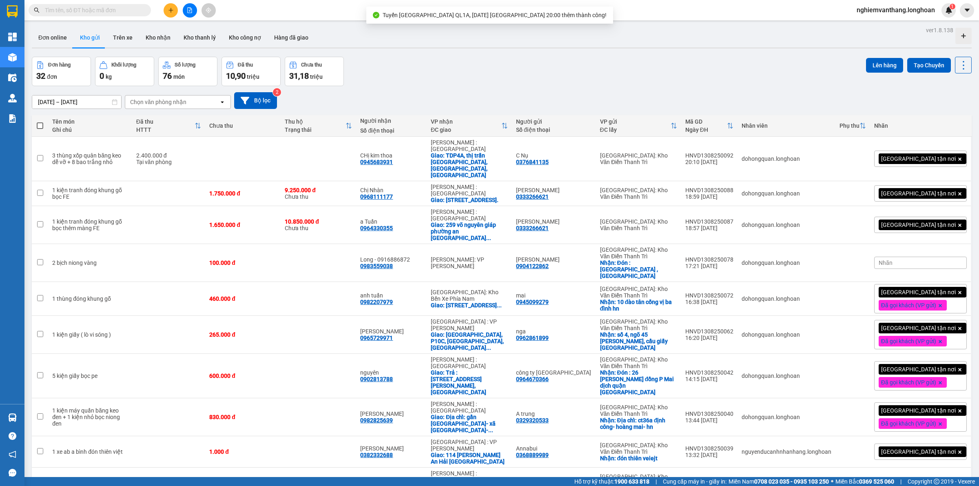
click at [184, 9] on button at bounding box center [190, 10] width 14 height 14
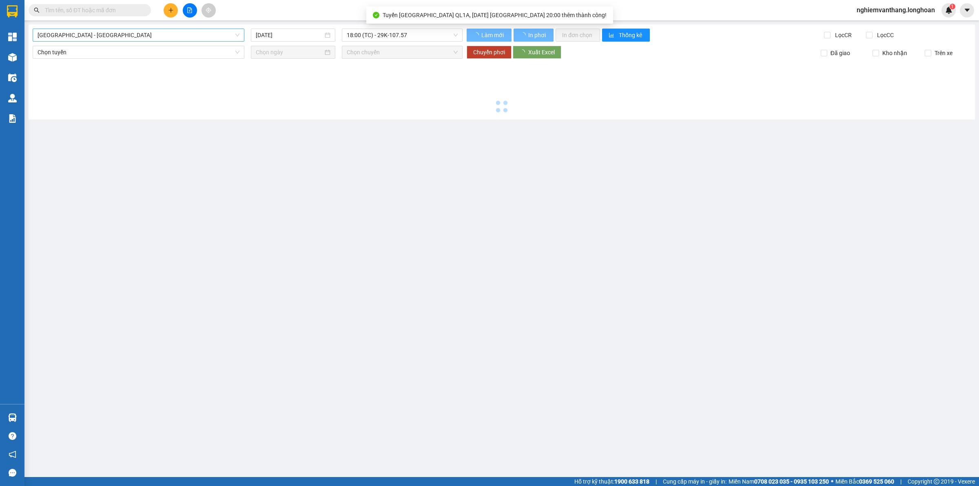
type input "[DATE]"
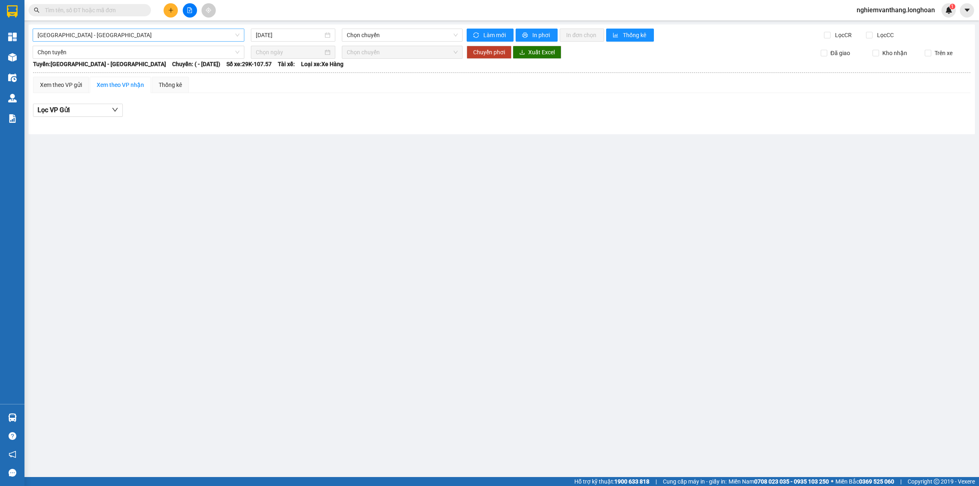
click at [95, 39] on span "[GEOGRAPHIC_DATA] - [GEOGRAPHIC_DATA]" at bounding box center [139, 35] width 202 height 12
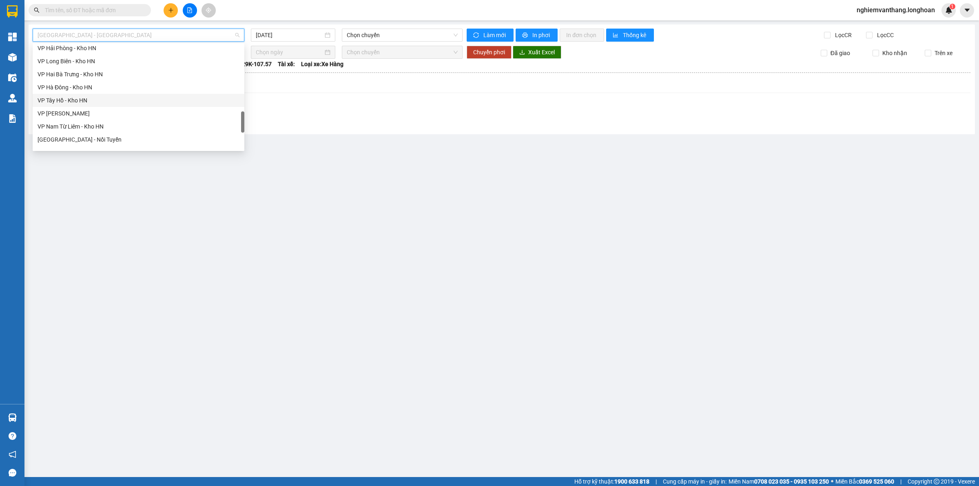
scroll to position [535, 0]
click at [93, 88] on div "Bắc [GEOGRAPHIC_DATA] QL1A" at bounding box center [139, 90] width 202 height 9
type input "[DATE]"
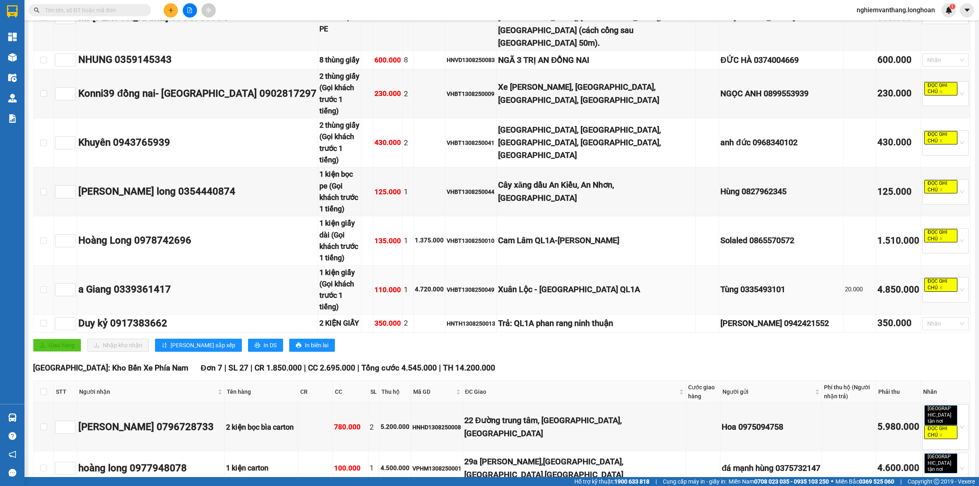
scroll to position [408, 0]
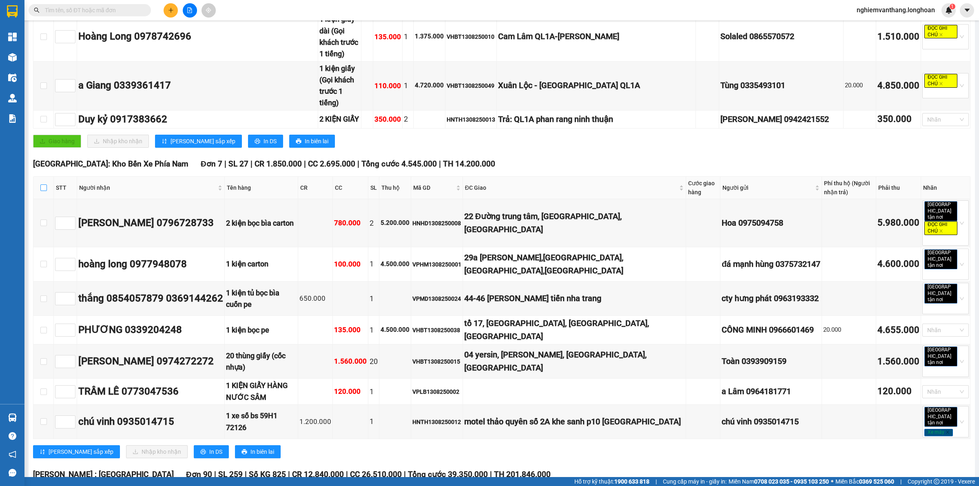
click at [46, 184] on input "checkbox" at bounding box center [43, 187] width 7 height 7
click at [43, 184] on input "checkbox" at bounding box center [43, 187] width 7 height 7
checkbox input "false"
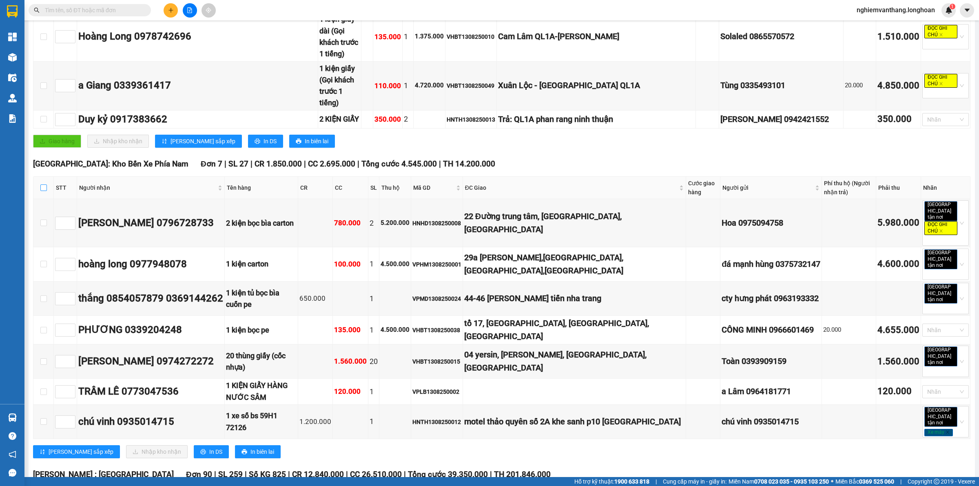
checkbox input "false"
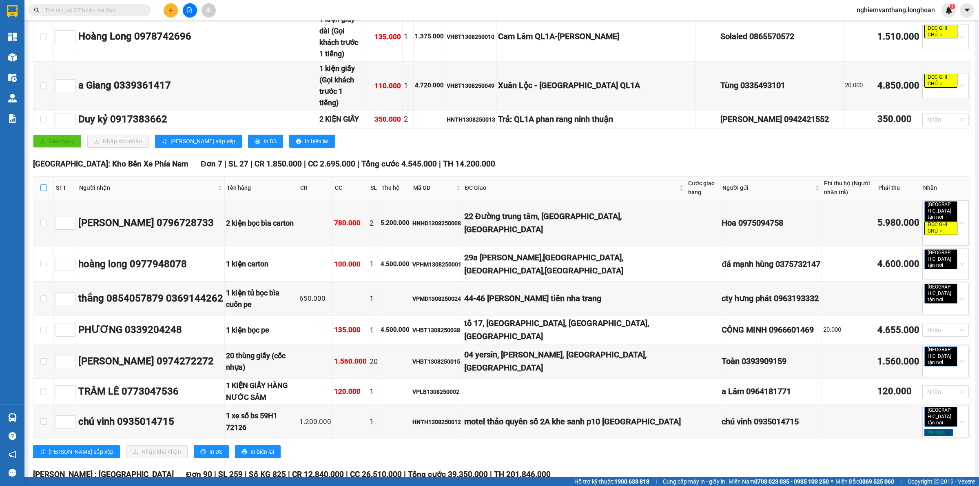
click at [45, 184] on input "checkbox" at bounding box center [43, 187] width 7 height 7
checkbox input "true"
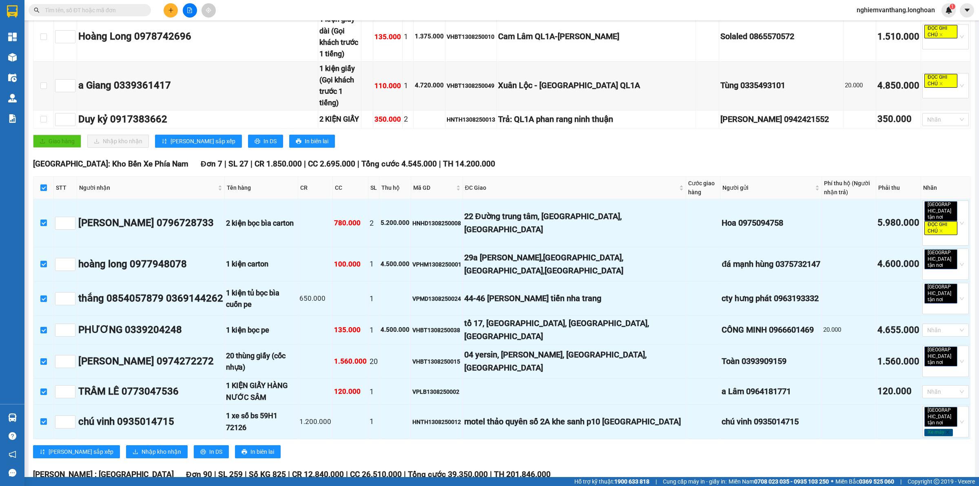
checkbox input "true"
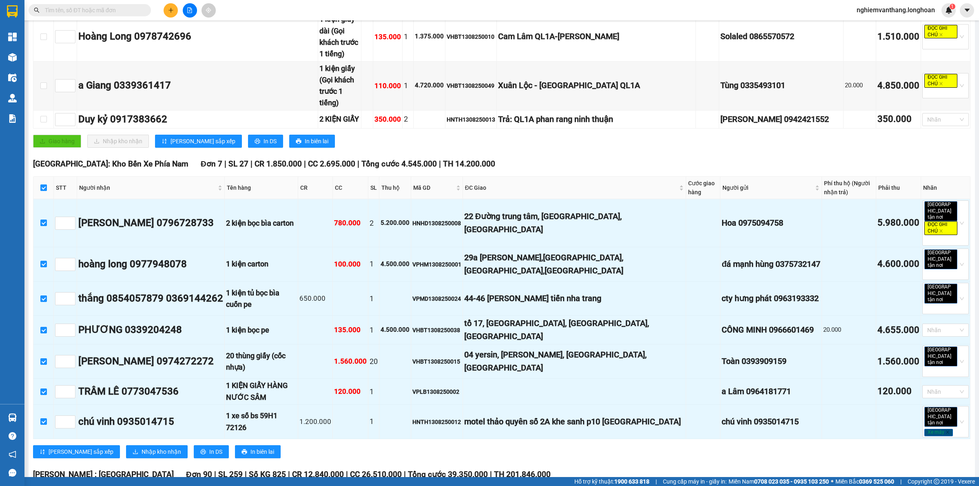
checkbox input "true"
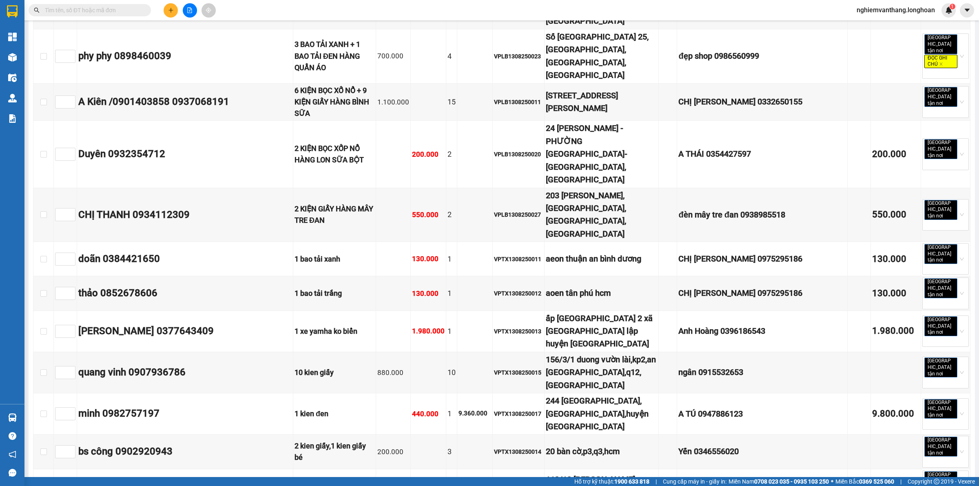
scroll to position [4944, 0]
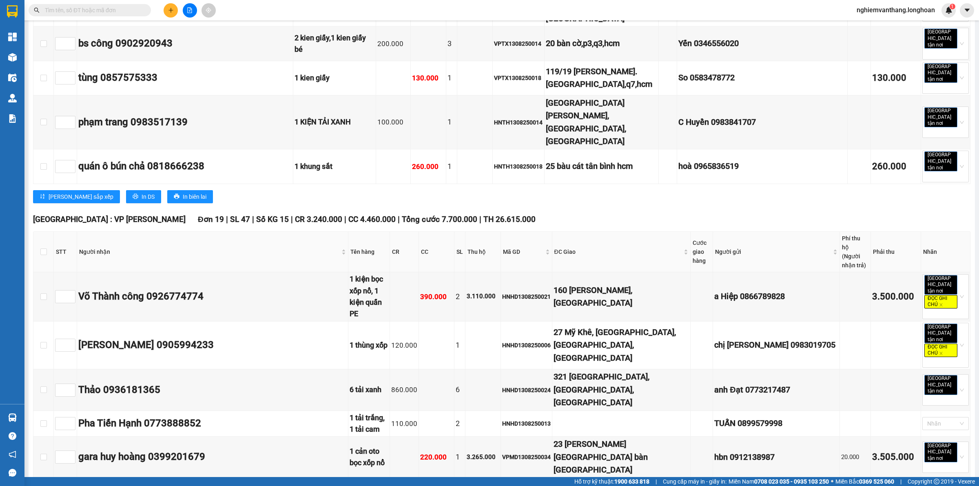
checkbox input "true"
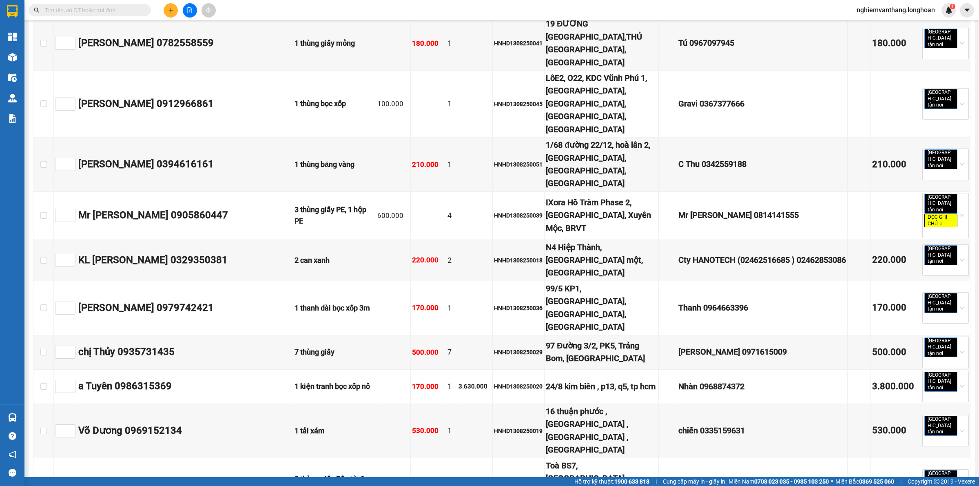
scroll to position [0, 0]
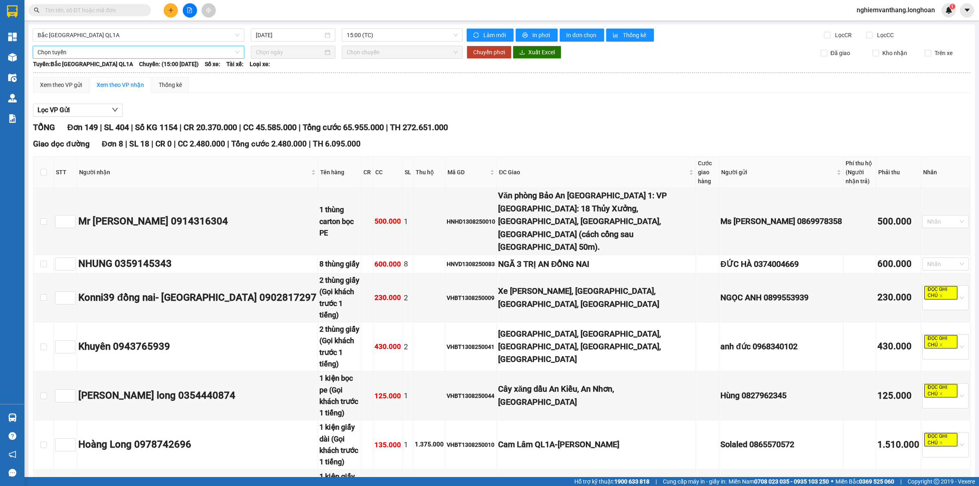
click at [86, 52] on span "Chọn tuyến" at bounding box center [139, 52] width 202 height 12
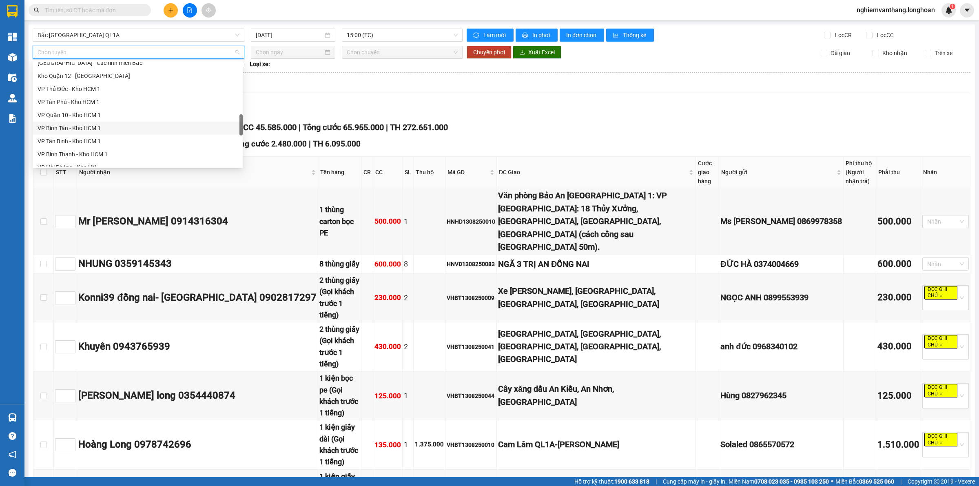
scroll to position [535, 0]
click at [91, 106] on div "Bắc [GEOGRAPHIC_DATA] QL1A" at bounding box center [138, 108] width 200 height 9
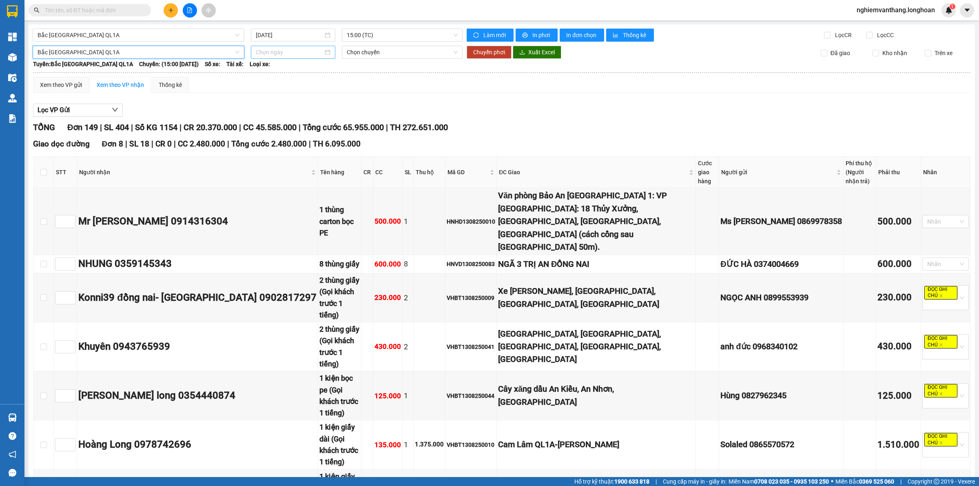
click at [289, 49] on input at bounding box center [289, 52] width 67 height 9
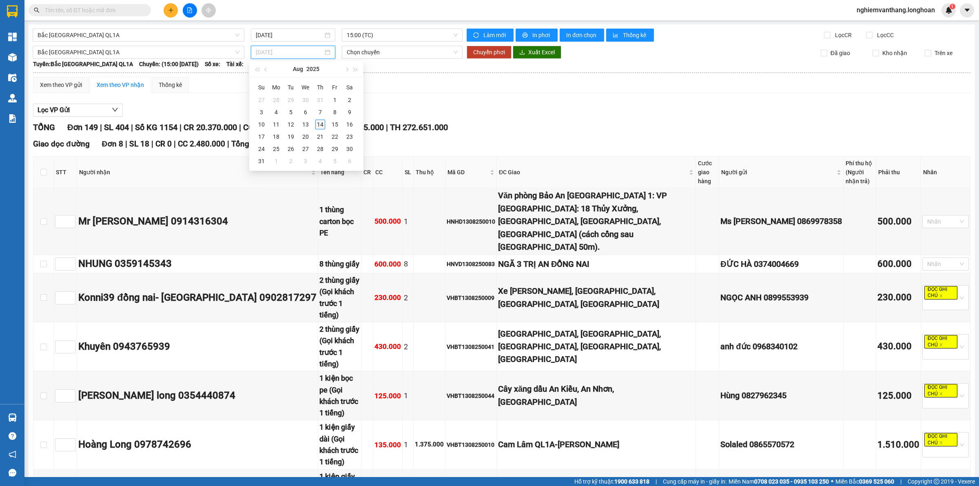
type input "[DATE]"
click at [317, 124] on div "14" at bounding box center [320, 124] width 10 height 10
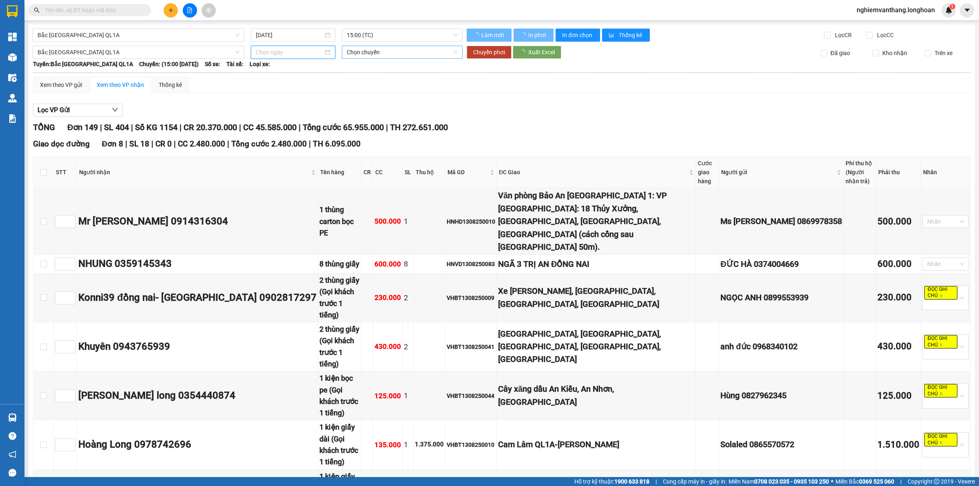
type input "[DATE]"
click at [378, 51] on span "15:00 (TC)" at bounding box center [402, 52] width 111 height 12
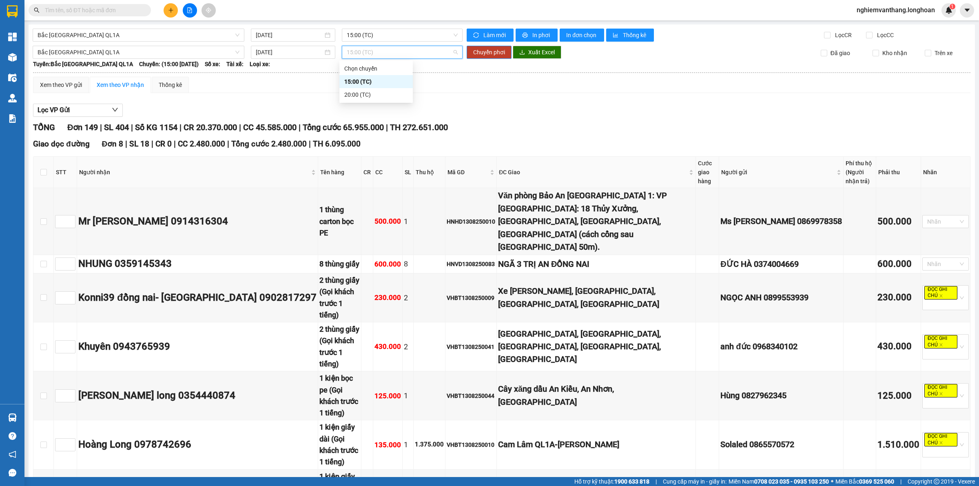
click at [368, 95] on div "20:00 (TC)" at bounding box center [376, 94] width 64 height 9
click at [492, 49] on span "Chuyển phơi" at bounding box center [489, 52] width 32 height 9
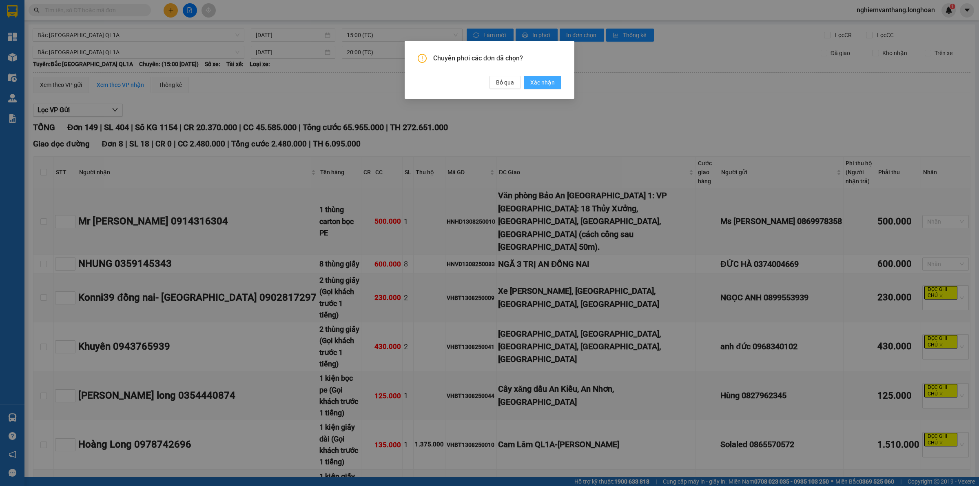
drag, startPoint x: 549, startPoint y: 85, endPoint x: 467, endPoint y: 56, distance: 86.5
click at [548, 84] on span "Xác nhận" at bounding box center [542, 82] width 24 height 9
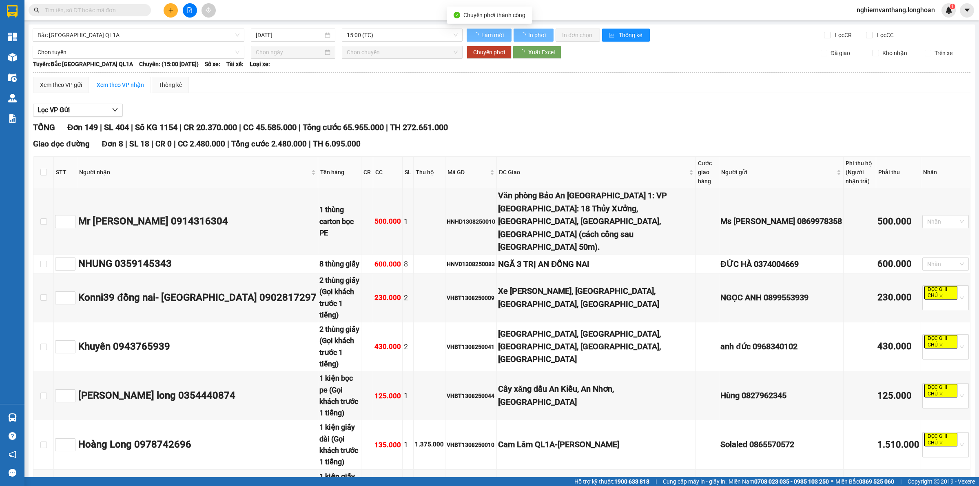
checkbox input "false"
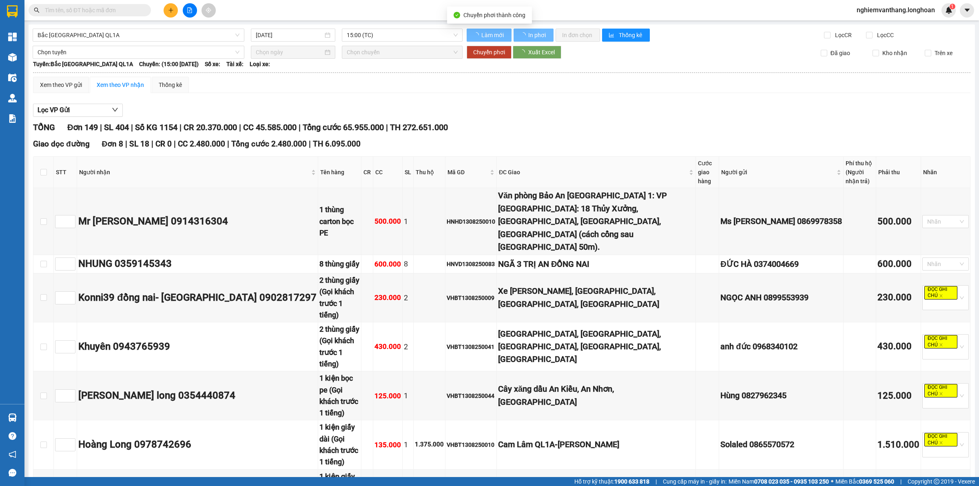
checkbox input "false"
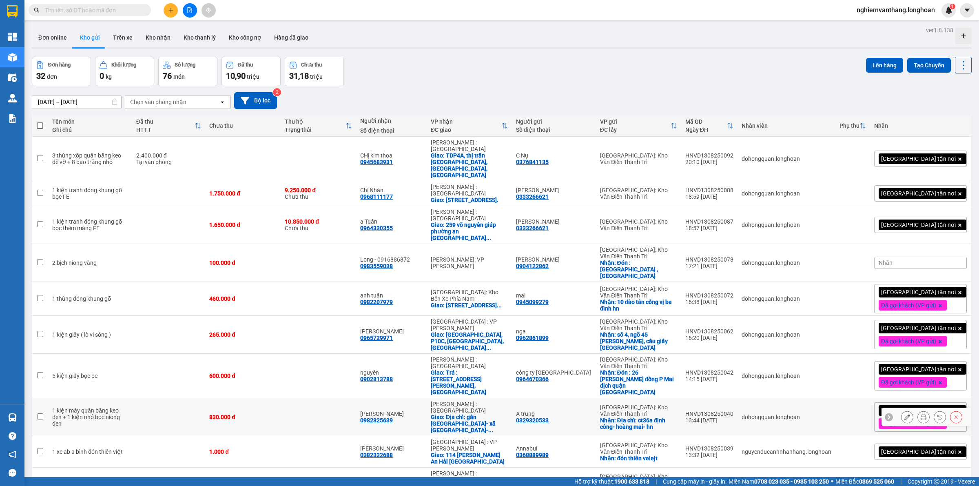
scroll to position [102, 0]
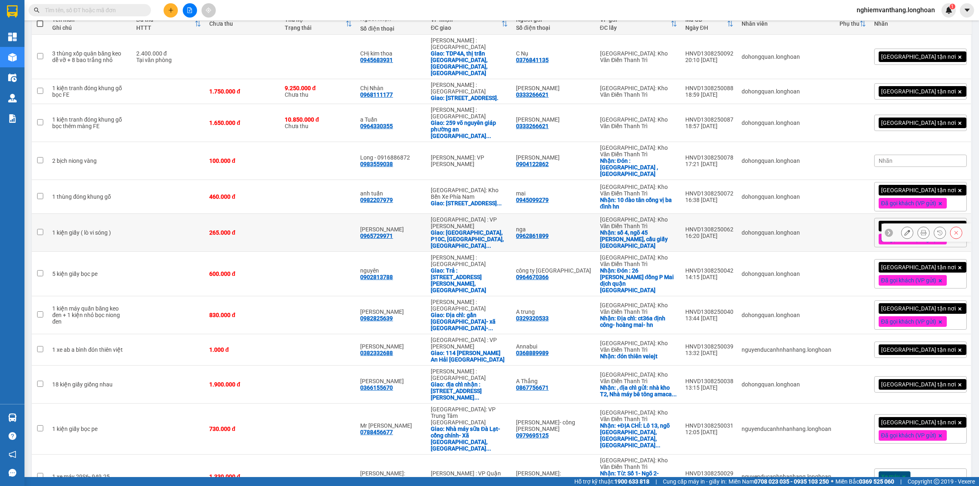
click at [243, 214] on td "265.000 đ" at bounding box center [242, 233] width 75 height 38
checkbox input "true"
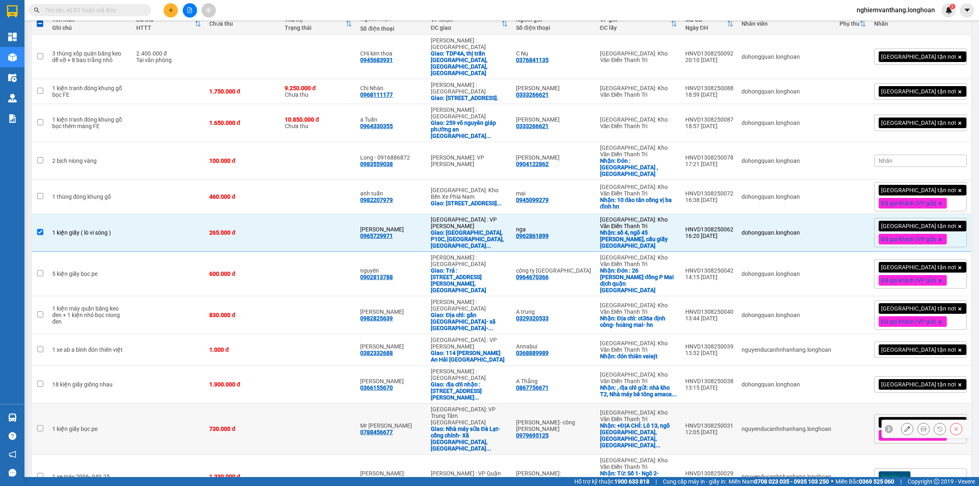
scroll to position [153, 0]
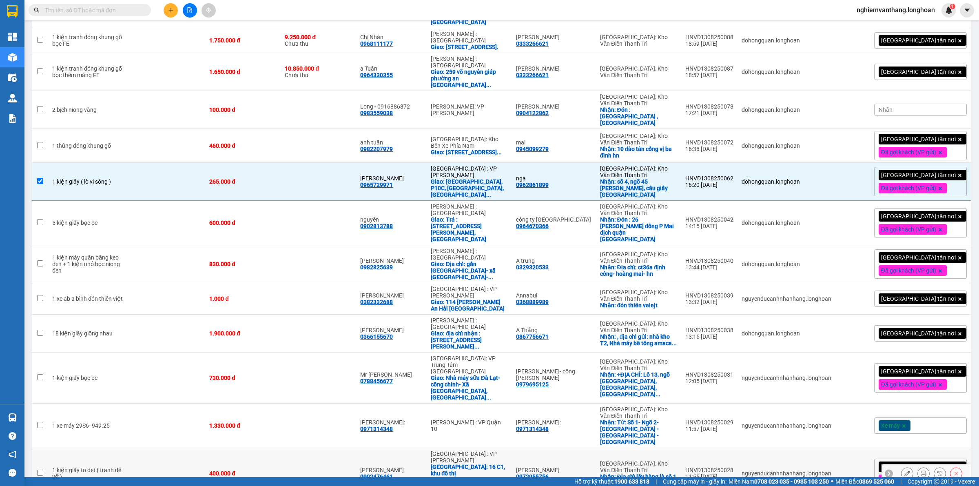
click at [135, 448] on td at bounding box center [168, 473] width 73 height 51
checkbox input "true"
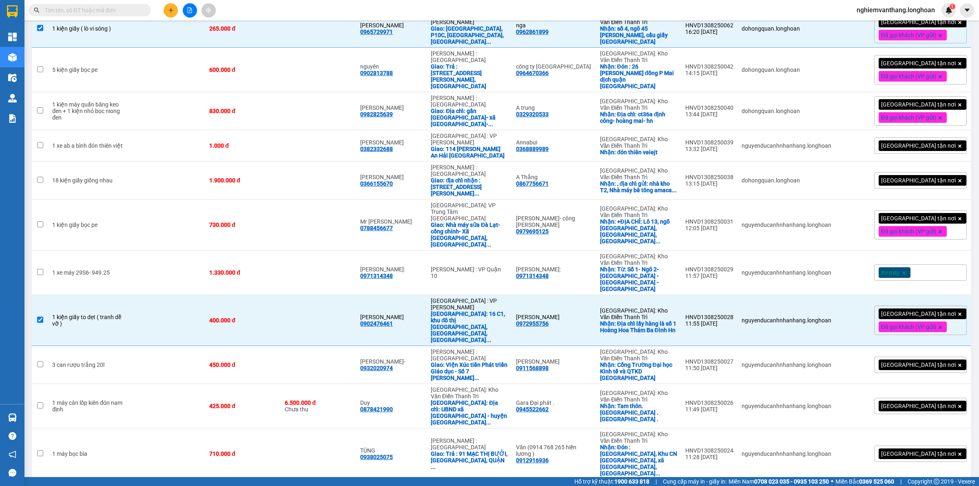
scroll to position [459, 0]
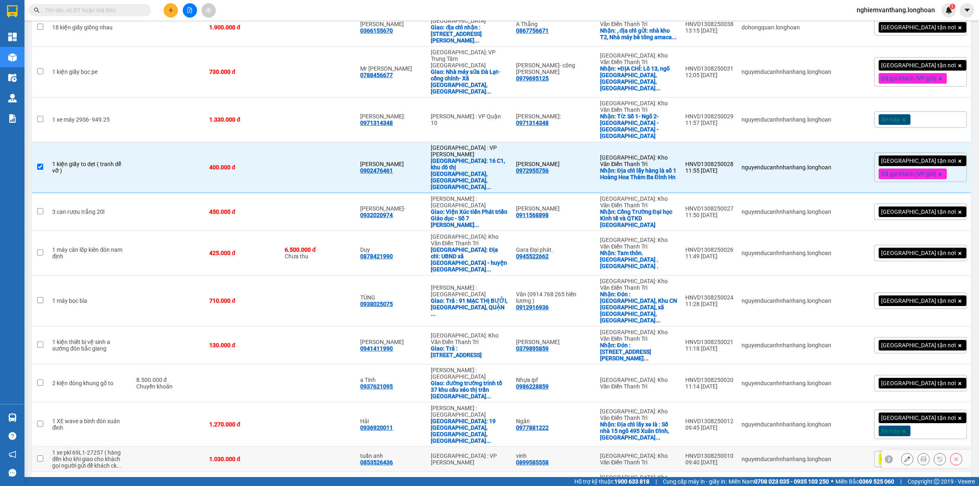
click at [257, 455] on div "1.030.000 đ" at bounding box center [242, 458] width 67 height 7
checkbox input "true"
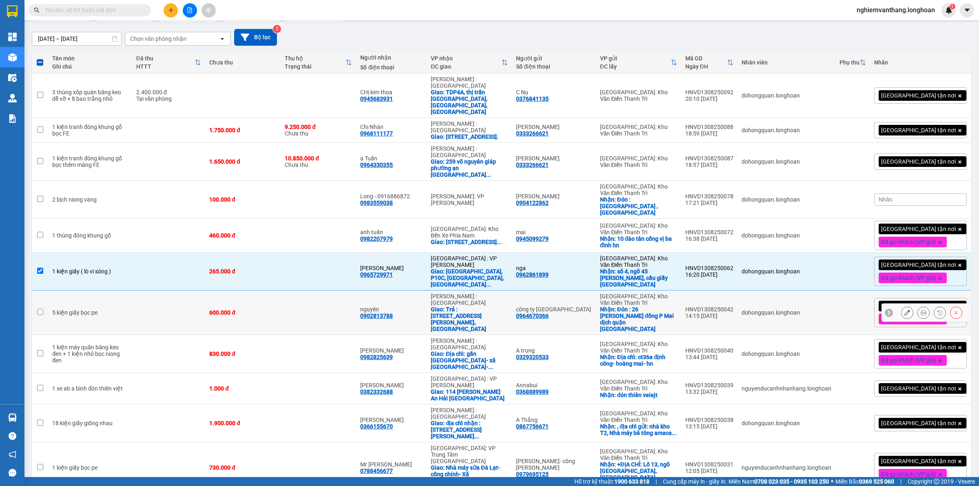
scroll to position [0, 0]
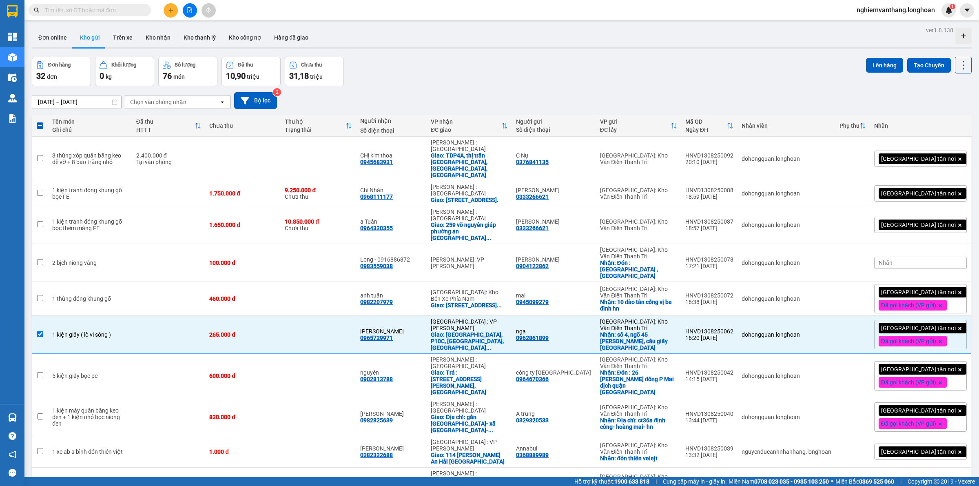
click at [877, 66] on button "Lên hàng" at bounding box center [884, 65] width 37 height 15
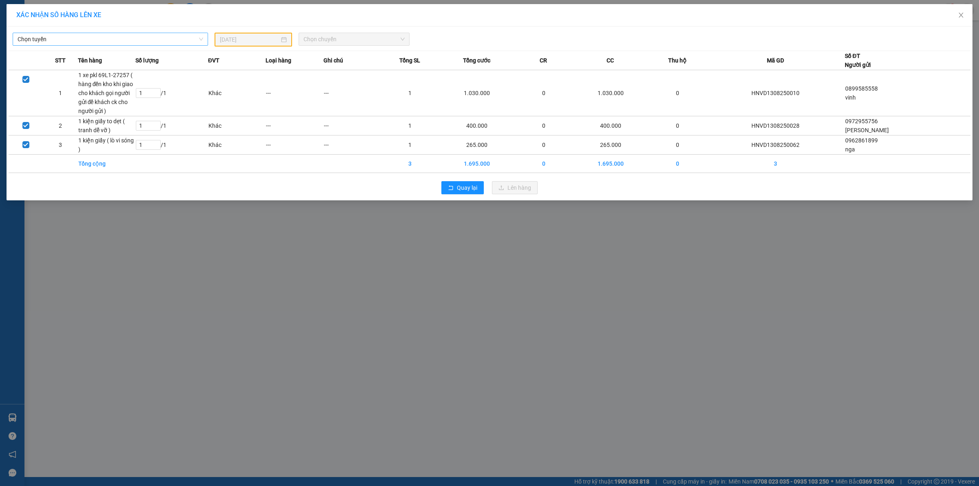
click at [60, 36] on span "Chọn tuyến" at bounding box center [111, 39] width 186 height 12
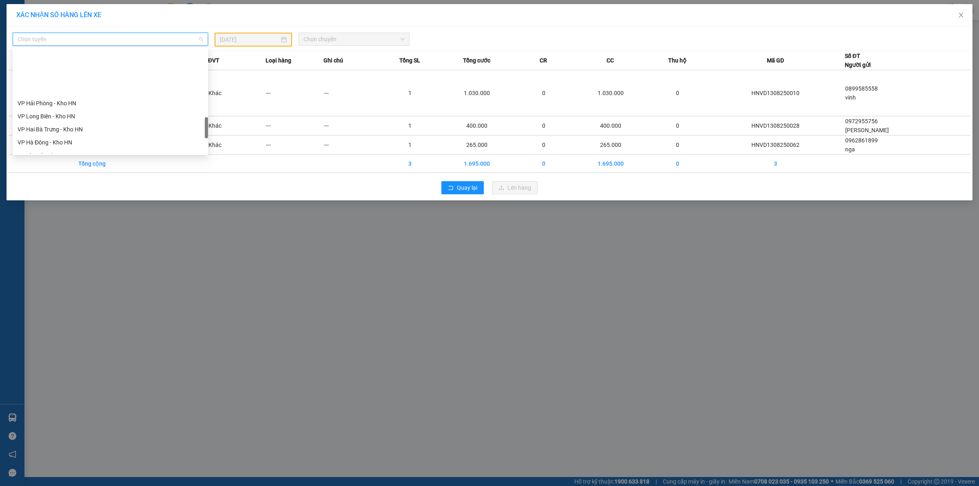
scroll to position [535, 0]
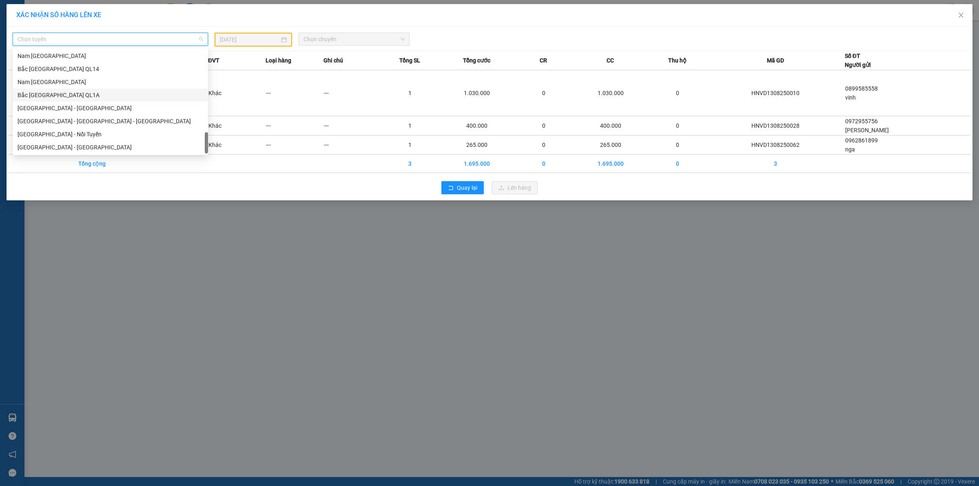
click at [72, 96] on div "Bắc [GEOGRAPHIC_DATA] QL1A" at bounding box center [111, 95] width 186 height 9
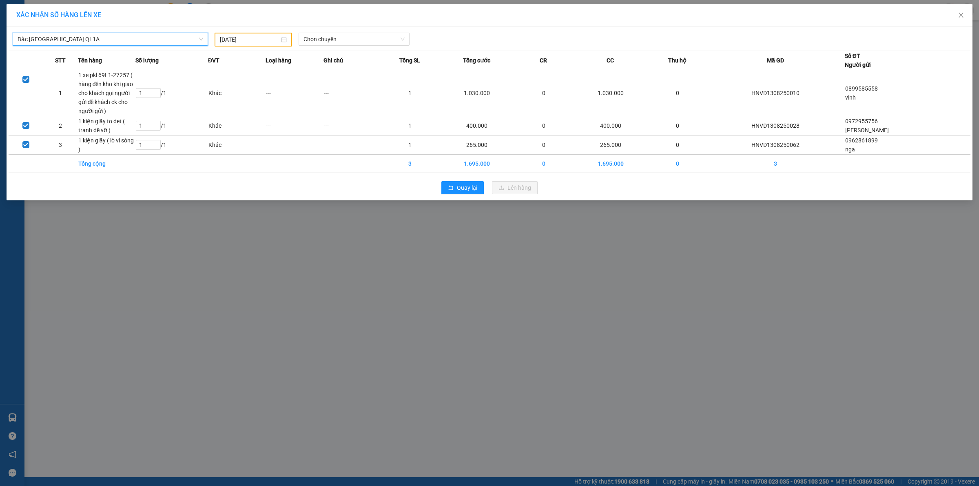
click at [257, 42] on input "[DATE]" at bounding box center [250, 39] width 60 height 9
click at [288, 109] on div "14" at bounding box center [286, 111] width 10 height 10
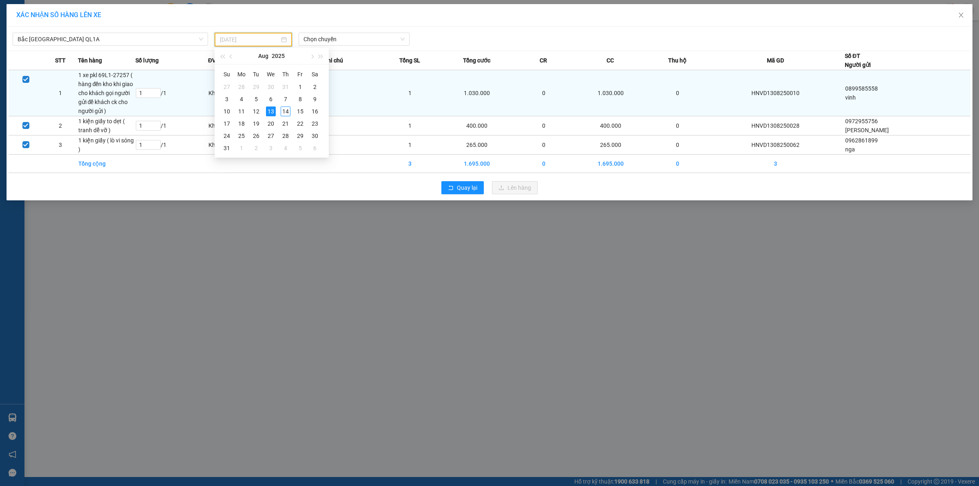
type input "[DATE]"
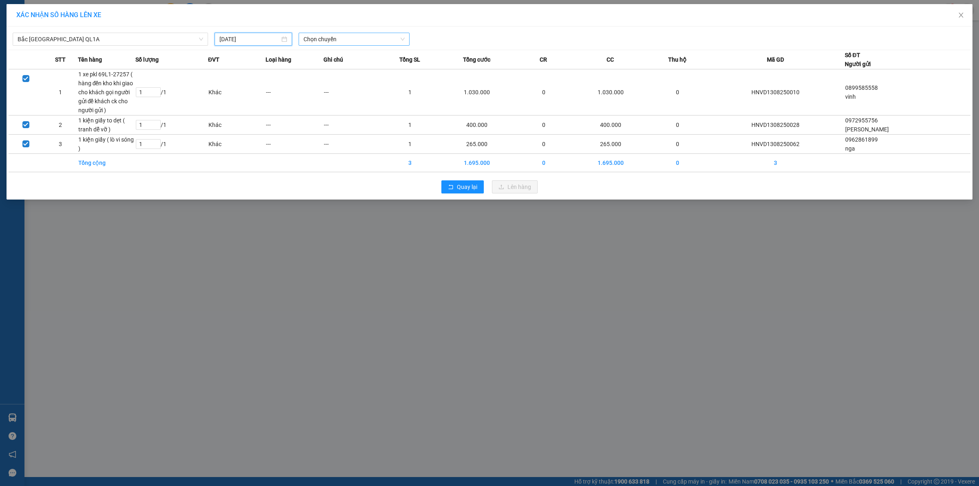
click at [345, 41] on span "Chọn chuyến" at bounding box center [354, 39] width 102 height 12
click at [335, 70] on div "15:00 (TC)" at bounding box center [335, 68] width 64 height 9
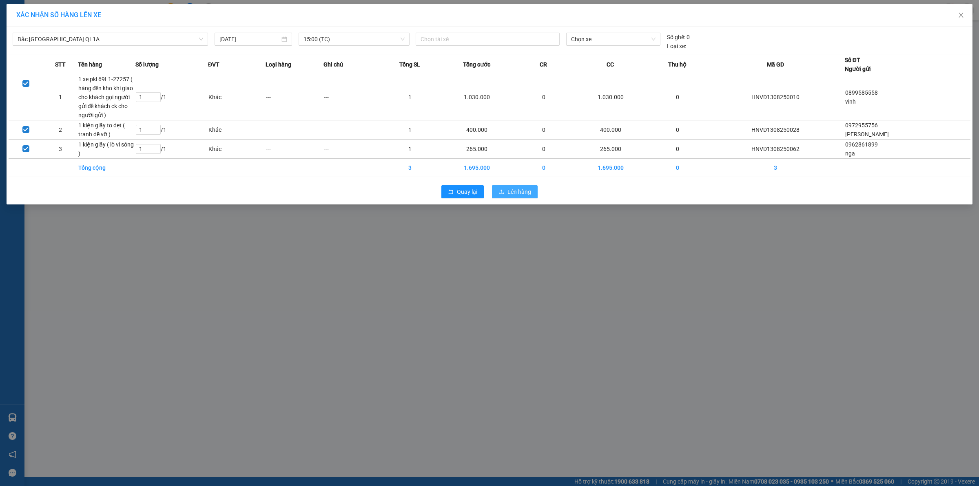
click at [516, 195] on span "Lên hàng" at bounding box center [519, 191] width 24 height 9
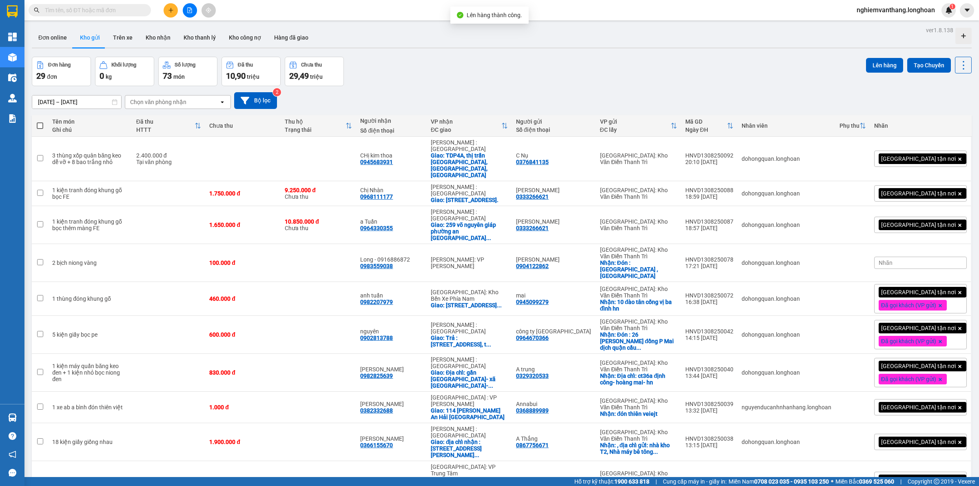
click at [194, 13] on button at bounding box center [190, 10] width 14 height 14
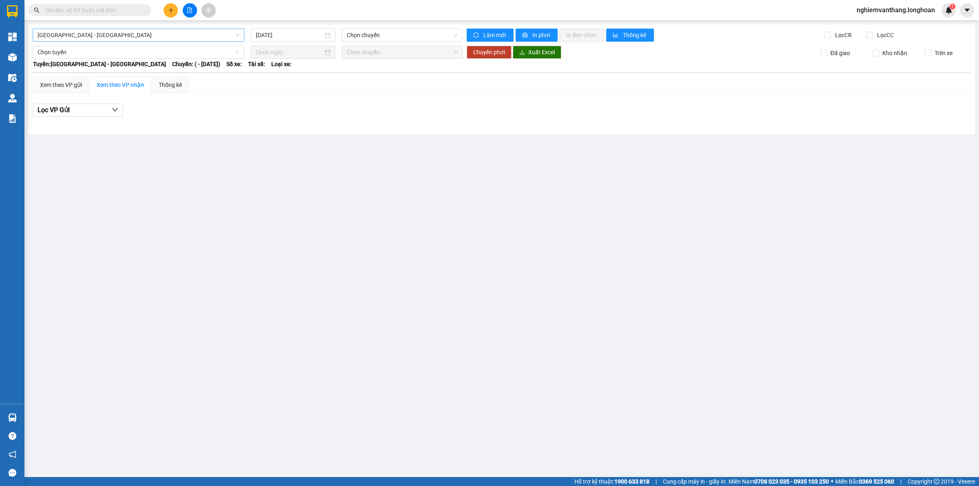
click at [110, 33] on span "[GEOGRAPHIC_DATA] - [GEOGRAPHIC_DATA]" at bounding box center [139, 35] width 202 height 12
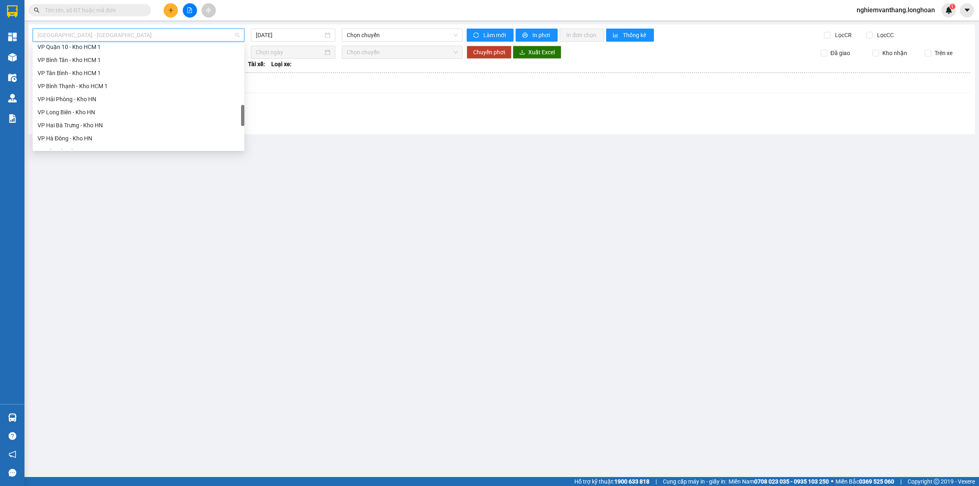
scroll to position [535, 0]
click at [79, 88] on div "Bắc [GEOGRAPHIC_DATA] QL1A" at bounding box center [139, 90] width 202 height 9
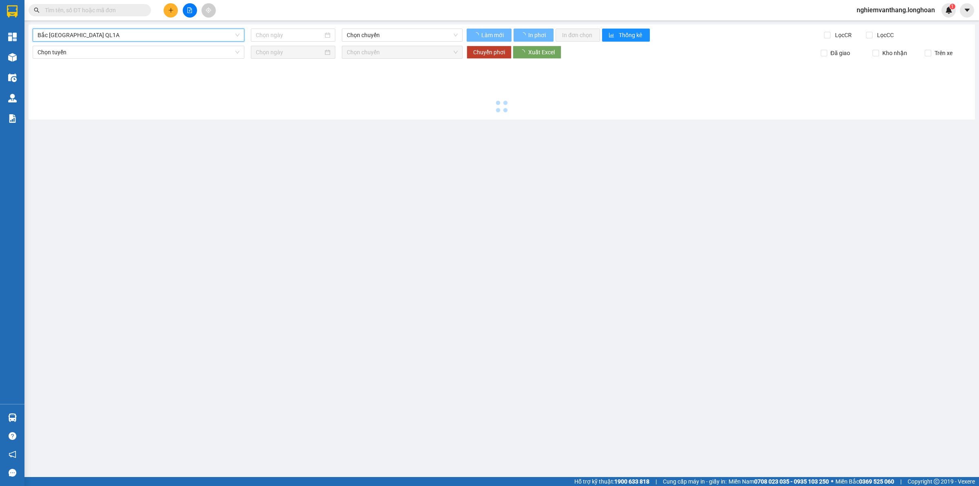
type input "[DATE]"
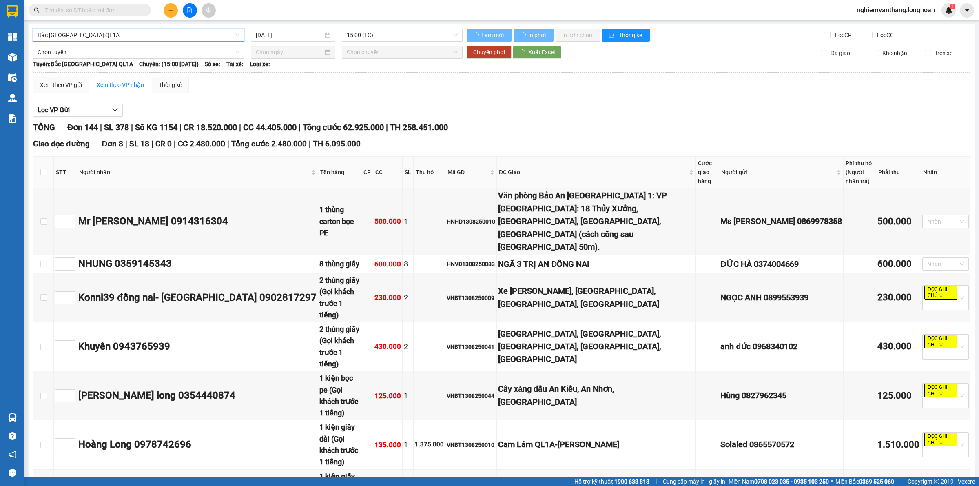
click at [96, 31] on span "Bắc [GEOGRAPHIC_DATA] QL1A" at bounding box center [139, 35] width 202 height 12
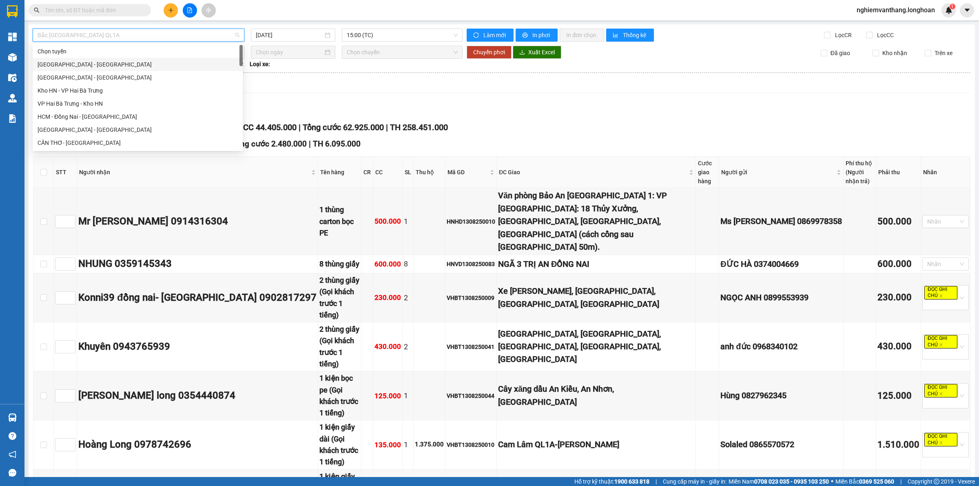
click at [68, 68] on div "[GEOGRAPHIC_DATA] - [GEOGRAPHIC_DATA]" at bounding box center [138, 64] width 200 height 9
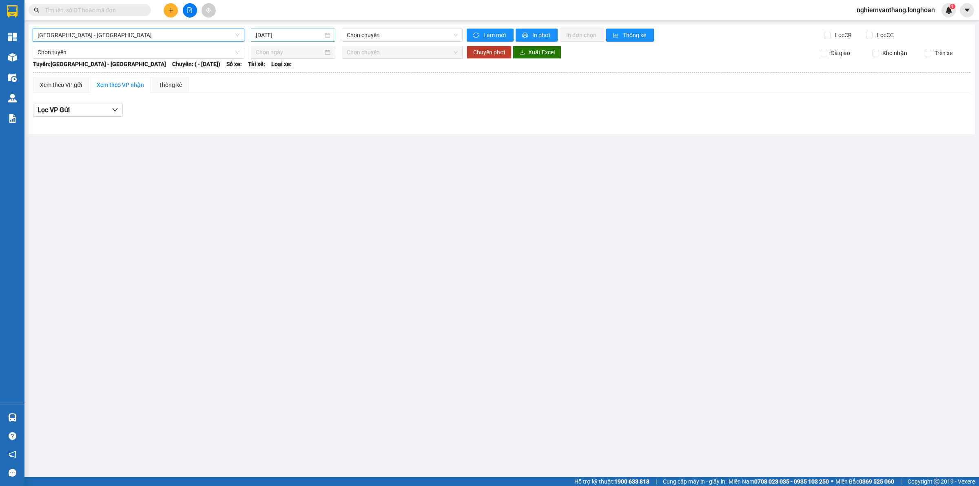
click at [314, 29] on div "[DATE]" at bounding box center [293, 35] width 84 height 13
click at [307, 108] on div "13" at bounding box center [307, 107] width 10 height 10
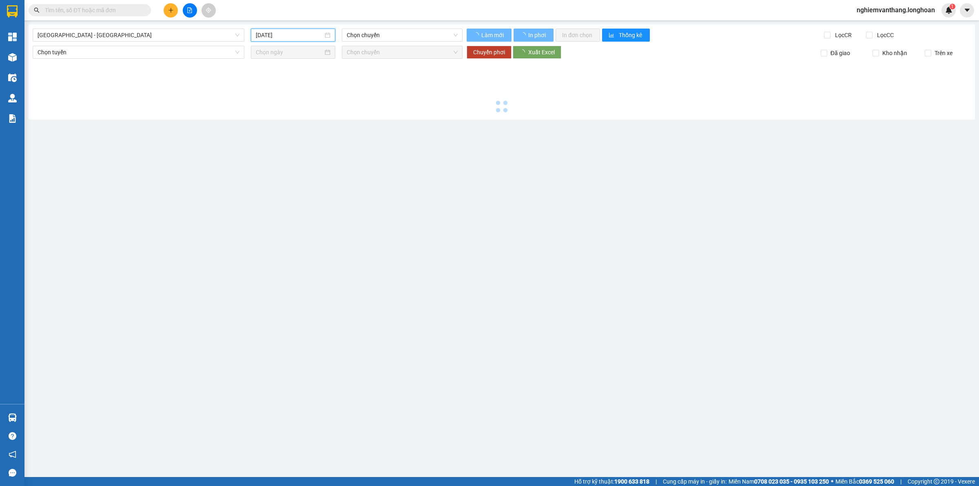
type input "[DATE]"
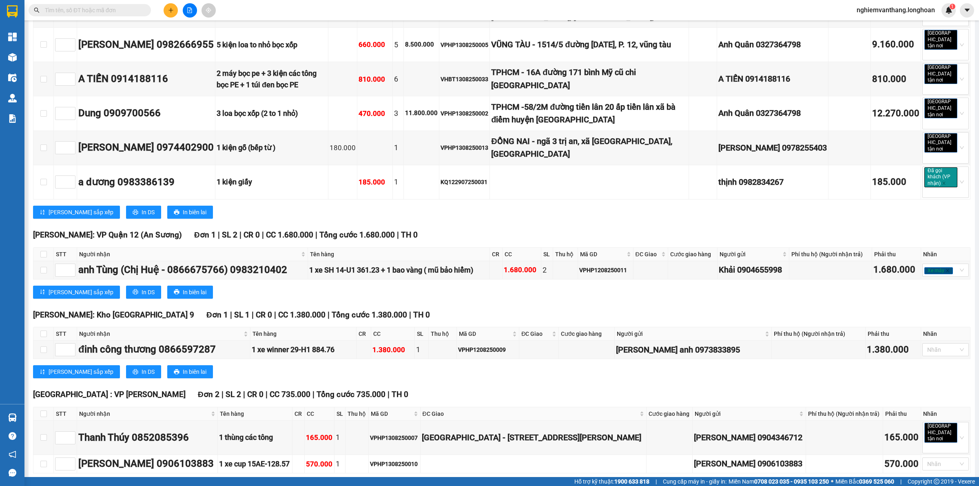
scroll to position [713, 0]
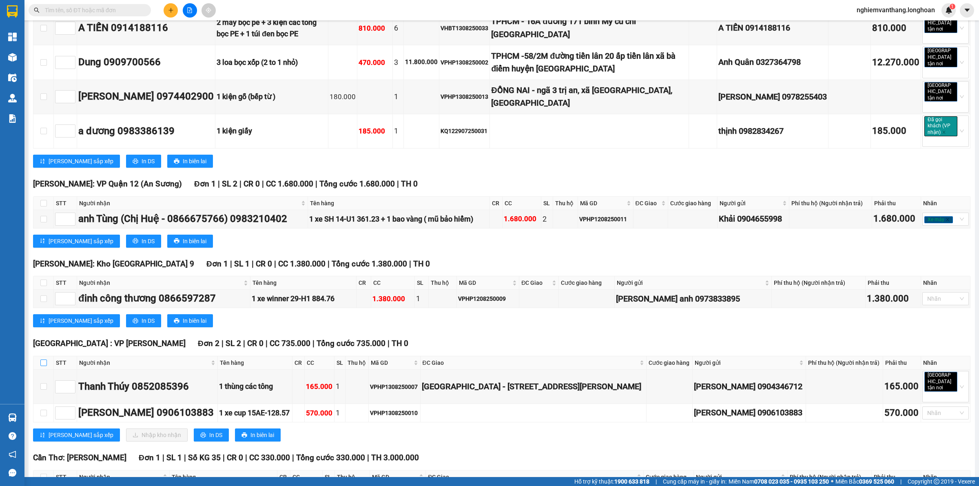
click at [43, 359] on input "checkbox" at bounding box center [43, 362] width 7 height 7
checkbox input "true"
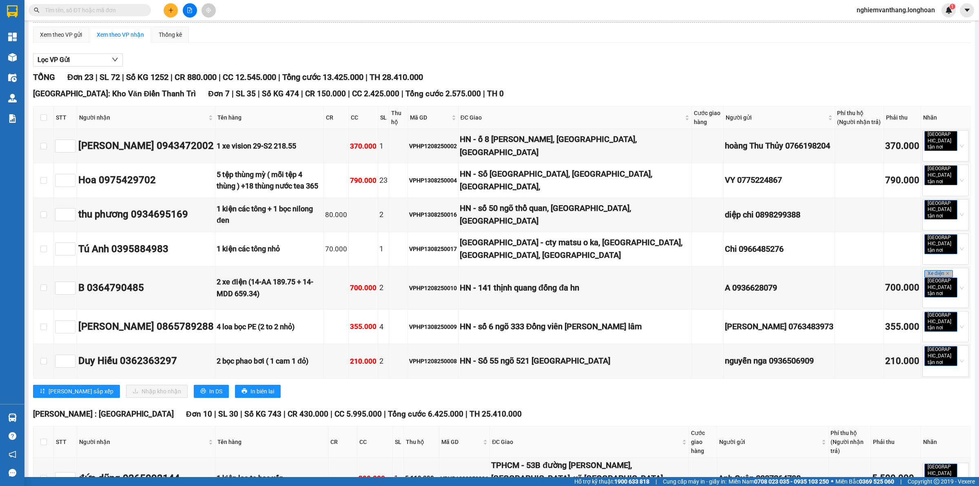
scroll to position [0, 0]
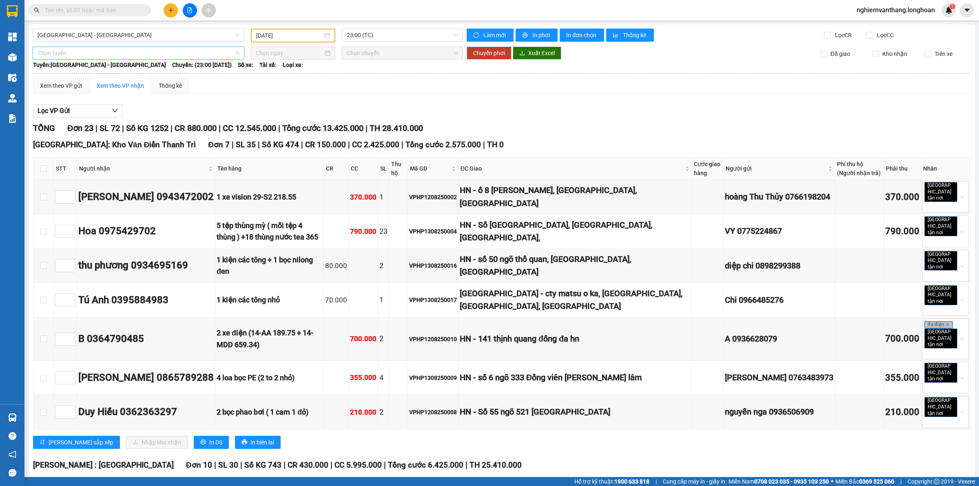
click at [63, 47] on span "Chọn tuyến" at bounding box center [139, 53] width 202 height 12
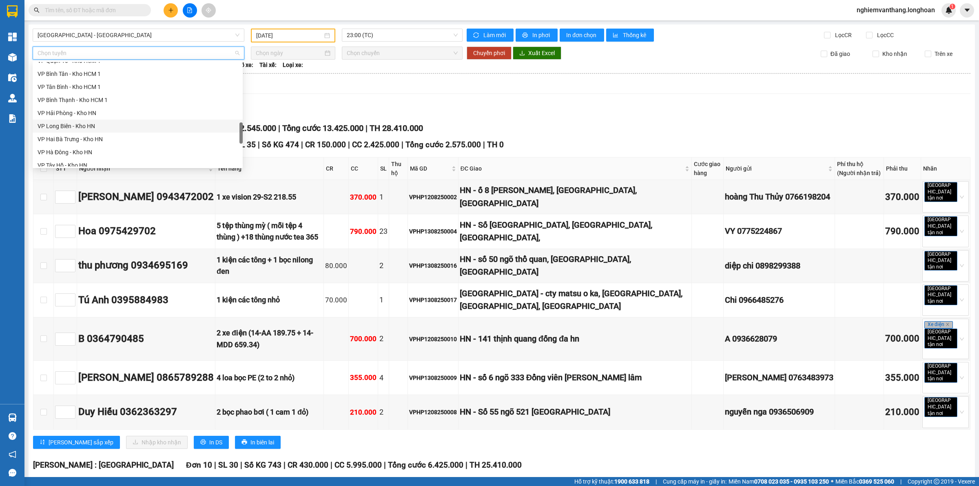
scroll to position [531, 0]
drag, startPoint x: 80, startPoint y: 103, endPoint x: 89, endPoint y: 101, distance: 9.6
click at [79, 102] on div "Bắc [GEOGRAPHIC_DATA] QL1A" at bounding box center [138, 108] width 210 height 13
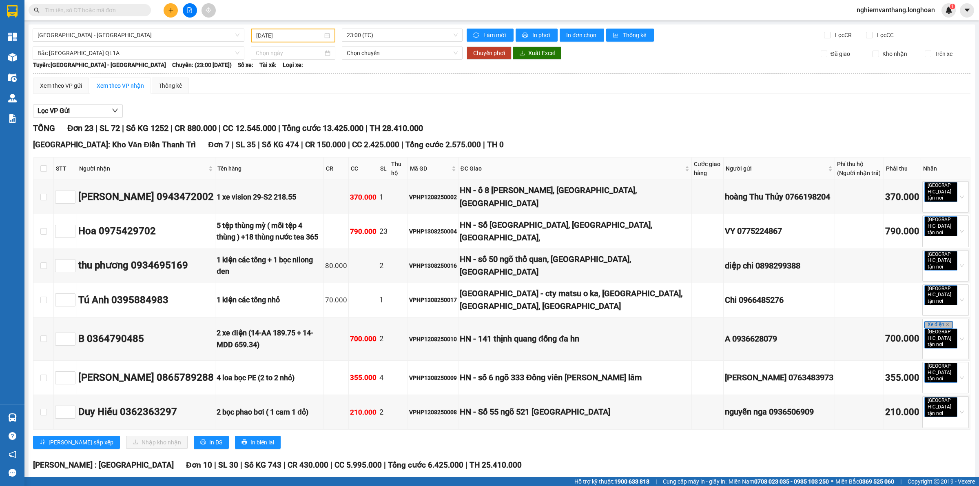
click at [278, 55] on input at bounding box center [289, 53] width 67 height 9
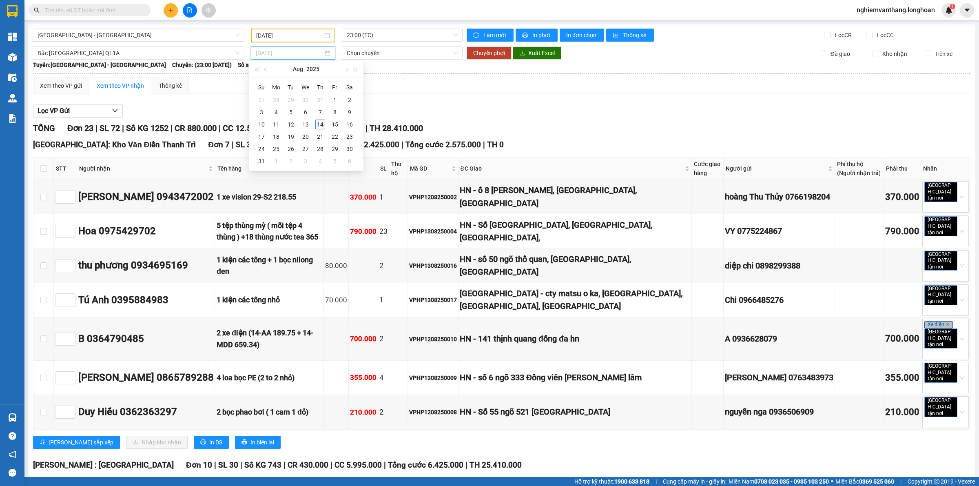
type input "[DATE]"
click at [317, 125] on div "14" at bounding box center [320, 124] width 10 height 10
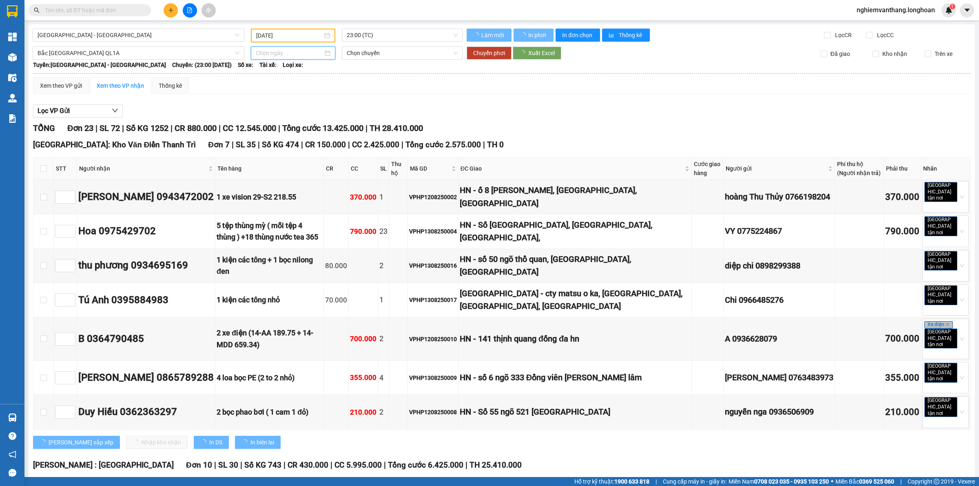
type input "[DATE]"
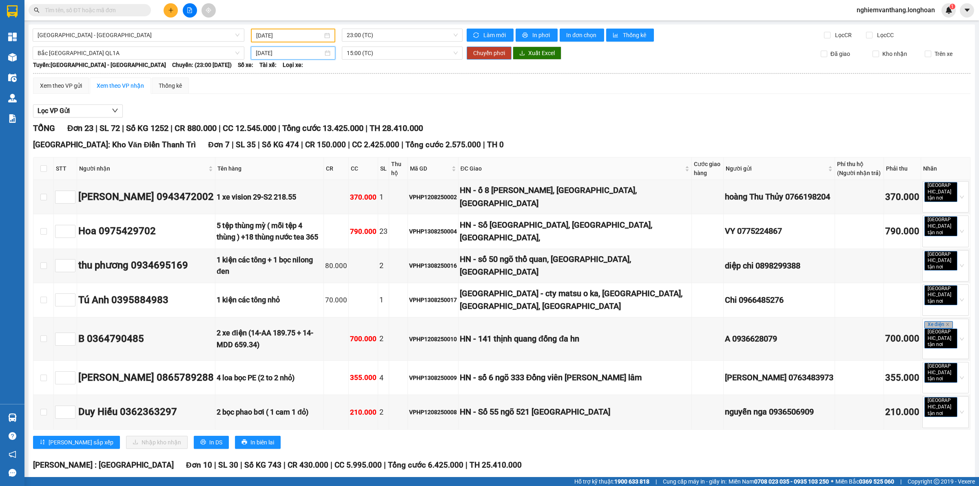
click at [480, 55] on span "Chuyển phơi" at bounding box center [489, 53] width 32 height 9
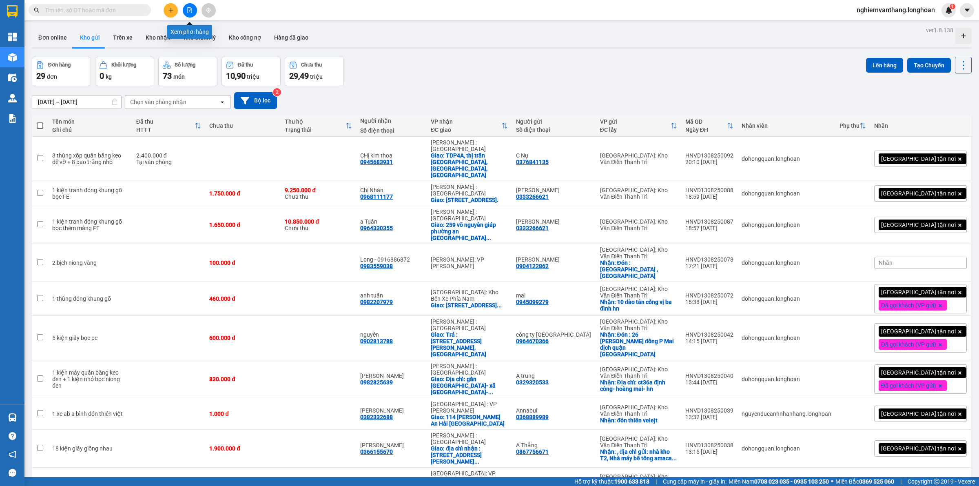
click at [191, 13] on button at bounding box center [190, 10] width 14 height 14
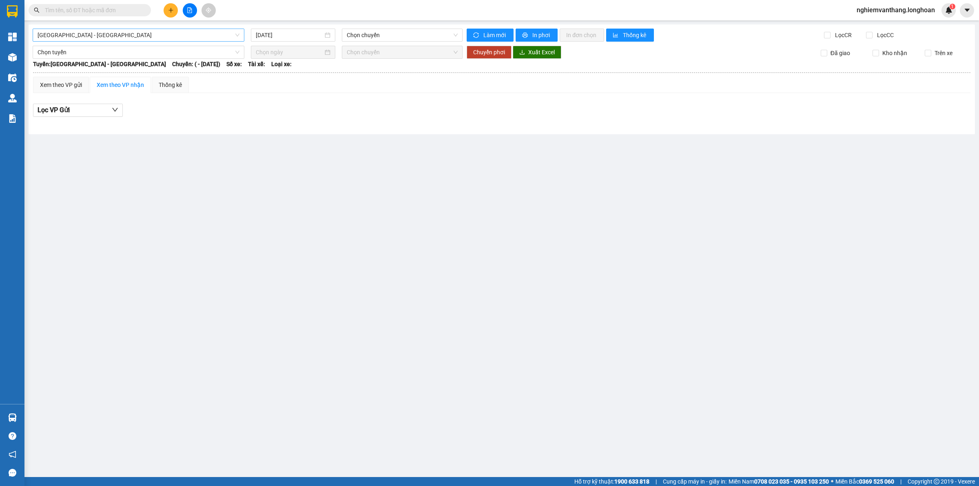
click at [111, 36] on span "[GEOGRAPHIC_DATA] - [GEOGRAPHIC_DATA]" at bounding box center [139, 35] width 202 height 12
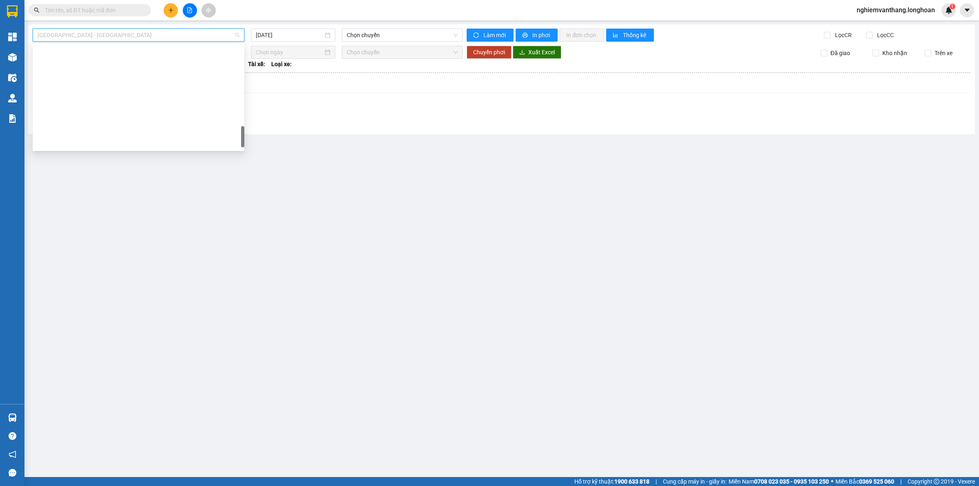
scroll to position [535, 0]
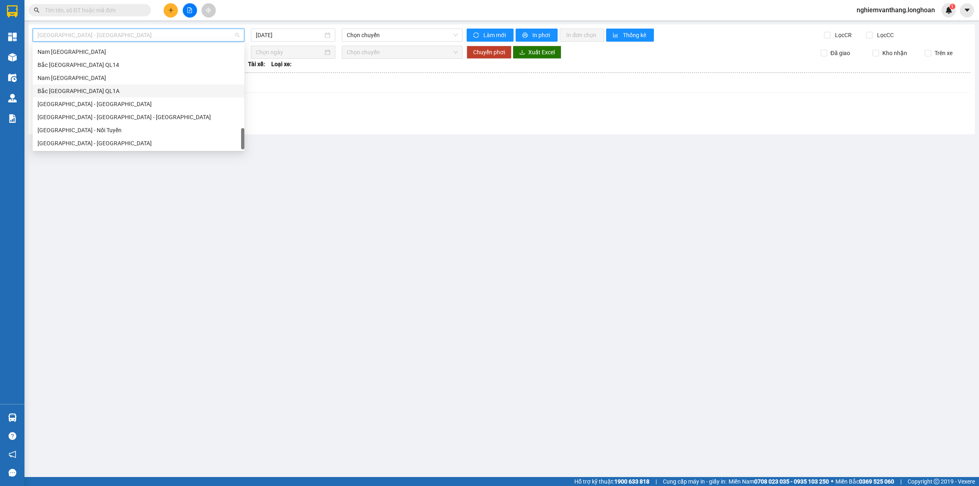
click at [97, 86] on div "Bắc [GEOGRAPHIC_DATA] QL1A" at bounding box center [139, 90] width 202 height 9
type input "[DATE]"
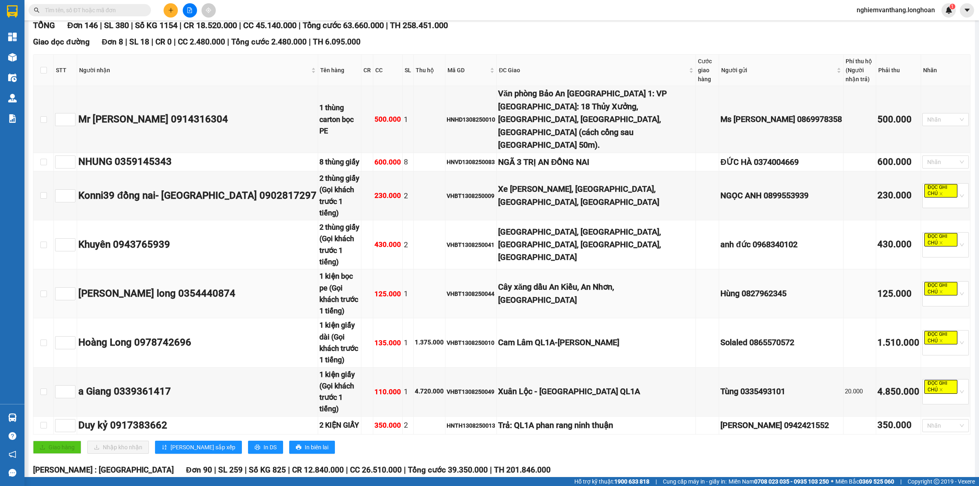
scroll to position [51, 0]
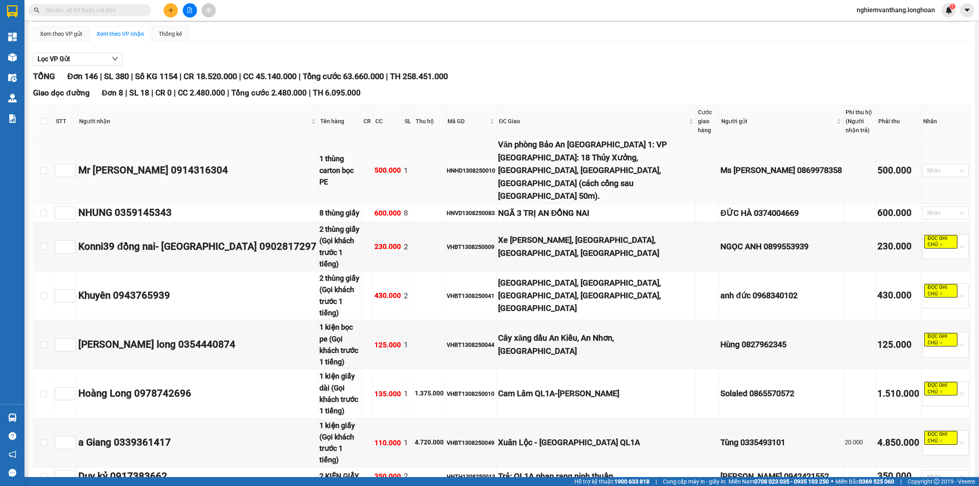
click at [446, 166] on div "HNHD1308250010" at bounding box center [470, 170] width 49 height 9
click at [75, 13] on input "text" at bounding box center [93, 10] width 96 height 9
paste input "HNHD1308250010"
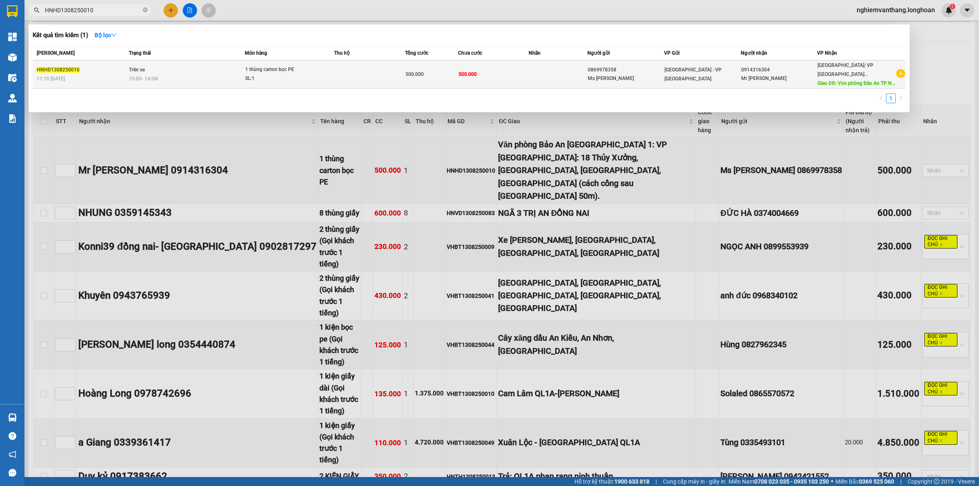
type input "HNHD1308250010"
click at [394, 66] on td at bounding box center [369, 74] width 71 height 28
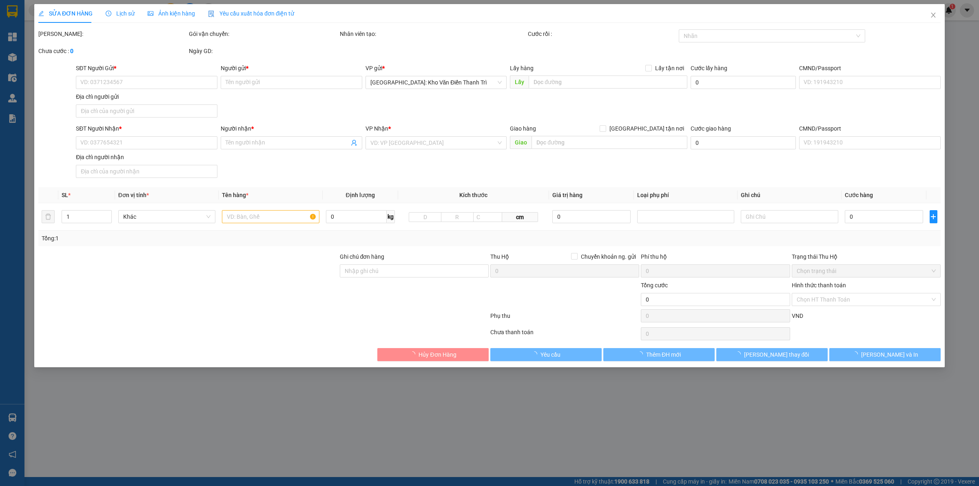
type input "0869978358"
type input "Ms [PERSON_NAME]"
type input "0914316304"
type input "Mr [PERSON_NAME]"
type input "Văn phòng Bảo An [GEOGRAPHIC_DATA] 1: VP [GEOGRAPHIC_DATA]: 18 Thủy Xưởng, [GEO…"
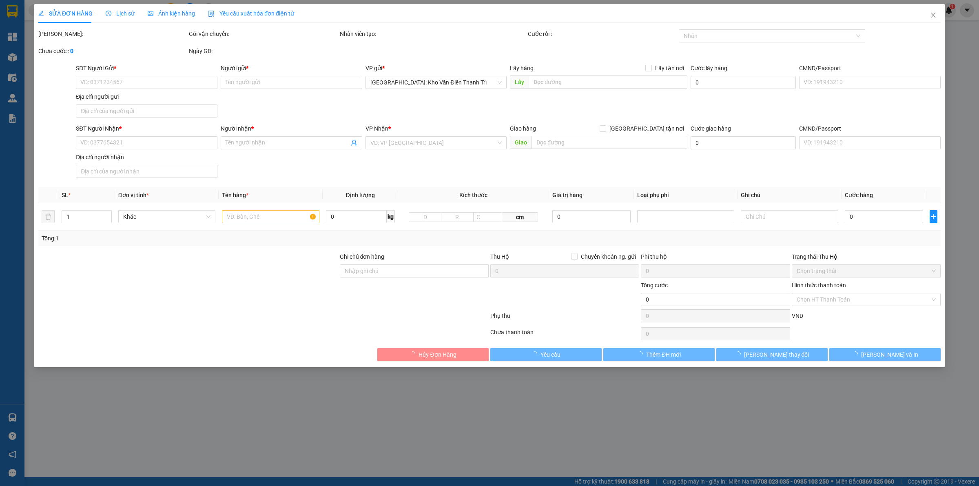
type input "500.000"
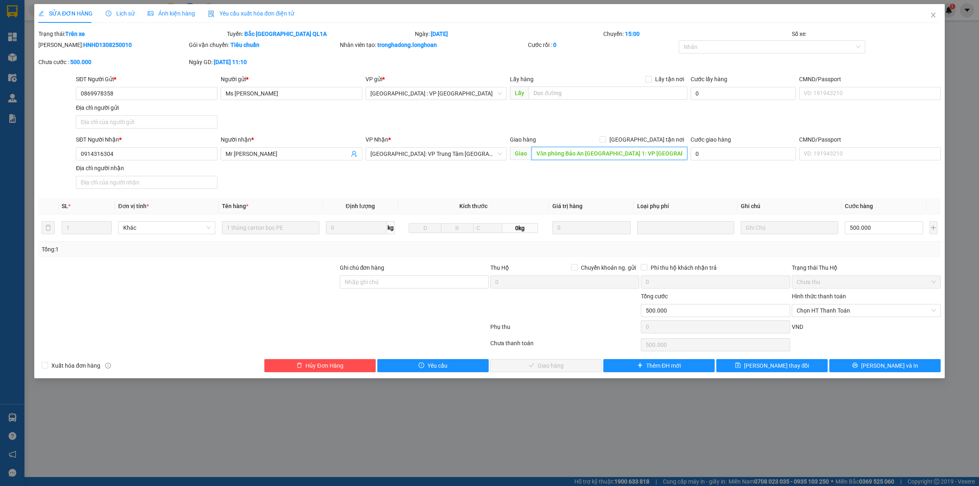
click at [633, 154] on input "Văn phòng Bảo An [GEOGRAPHIC_DATA] 1: VP [GEOGRAPHIC_DATA]: 18 Thủy Xưởng, [GEO…" at bounding box center [609, 153] width 156 height 13
click at [782, 369] on span "[PERSON_NAME] thay đổi" at bounding box center [776, 365] width 65 height 9
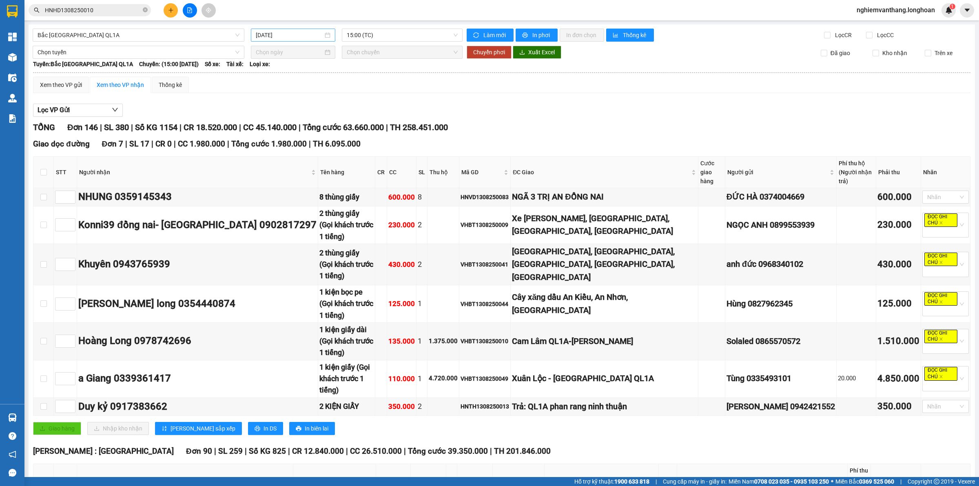
click at [285, 33] on input "[DATE]" at bounding box center [289, 35] width 67 height 9
click at [394, 31] on span "15:00 (TC)" at bounding box center [402, 35] width 111 height 12
click at [364, 80] on div "20:00 (TC)" at bounding box center [376, 77] width 64 height 9
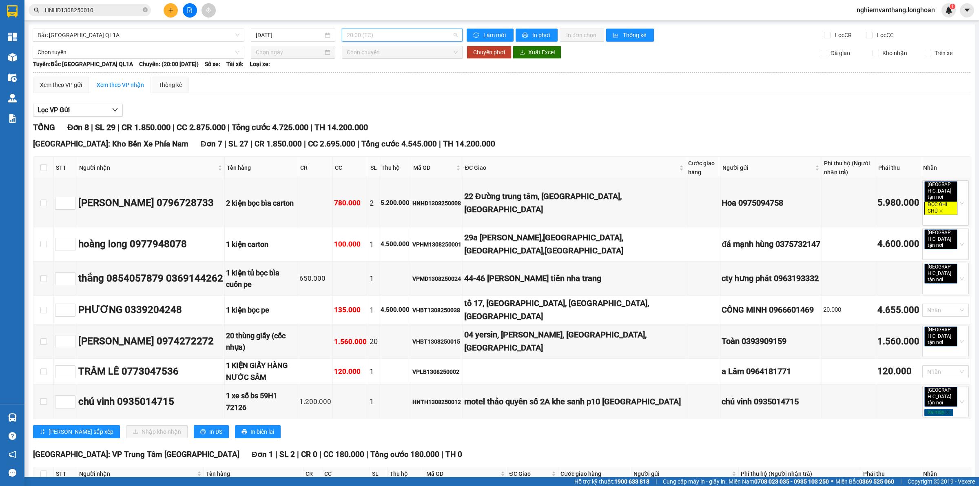
drag, startPoint x: 366, startPoint y: 31, endPoint x: 368, endPoint y: 36, distance: 4.9
click at [365, 31] on span "20:00 (TC)" at bounding box center [402, 35] width 111 height 12
click at [360, 65] on div "15:00 (TC)" at bounding box center [376, 64] width 64 height 9
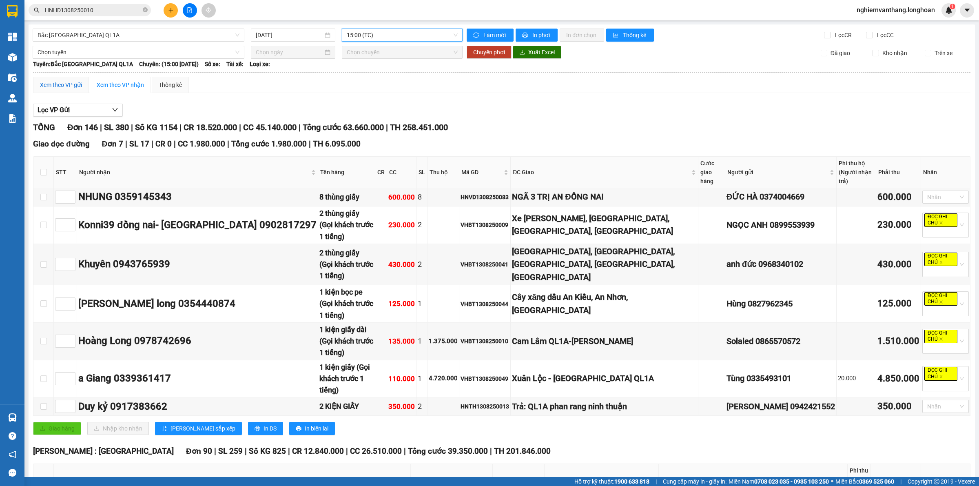
click at [66, 84] on div "Xem theo VP gửi" at bounding box center [61, 84] width 42 height 9
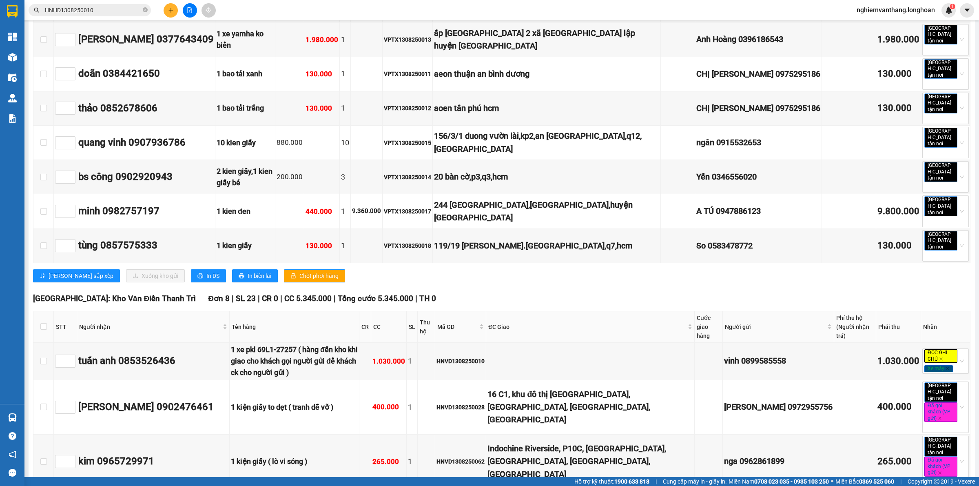
scroll to position [3822, 0]
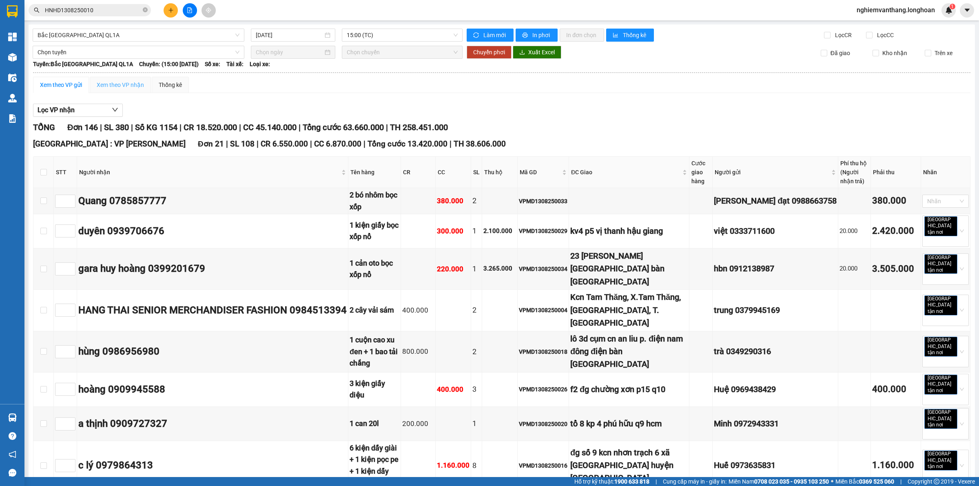
click at [105, 79] on div "Xem theo VP nhận" at bounding box center [120, 85] width 61 height 16
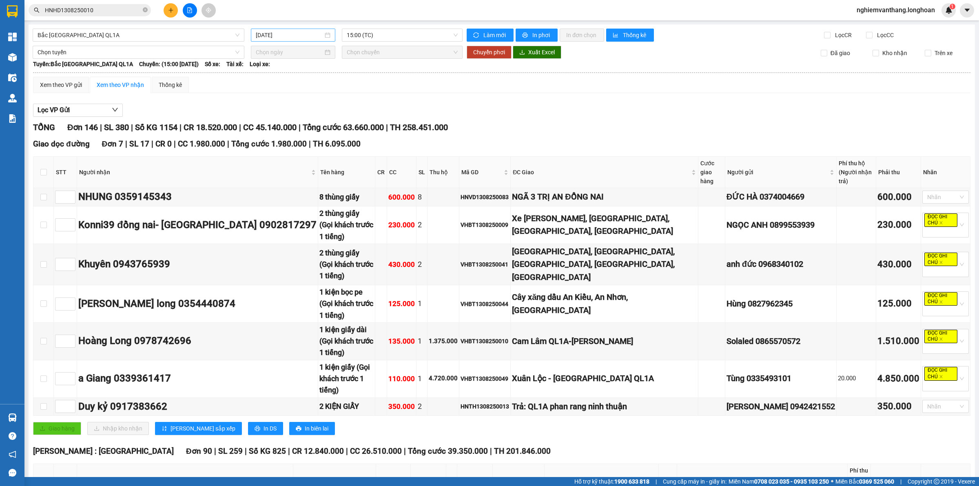
click at [307, 35] on input "[DATE]" at bounding box center [289, 35] width 67 height 9
type input "[DATE]"
click at [373, 38] on span "15:00 (TC)" at bounding box center [402, 35] width 111 height 12
click at [362, 76] on div "20:00 (TC)" at bounding box center [376, 77] width 64 height 9
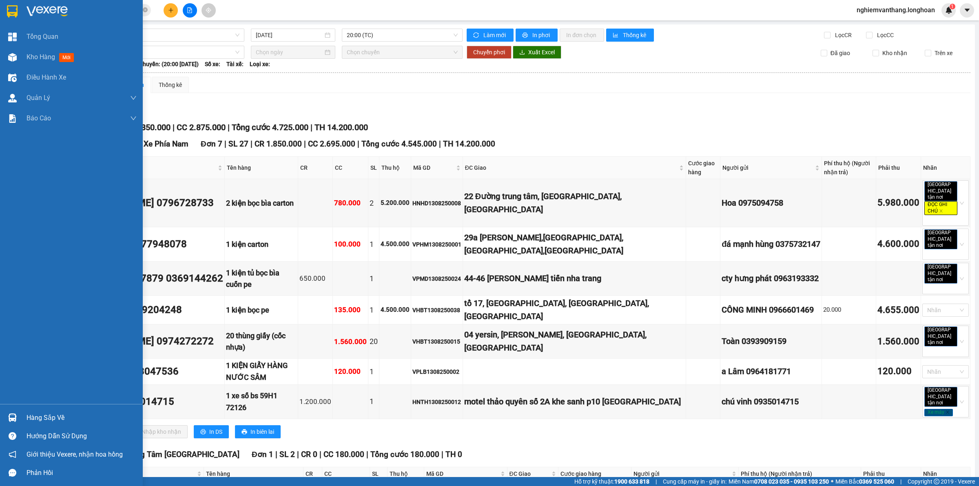
click at [5, 0] on div at bounding box center [71, 13] width 143 height 27
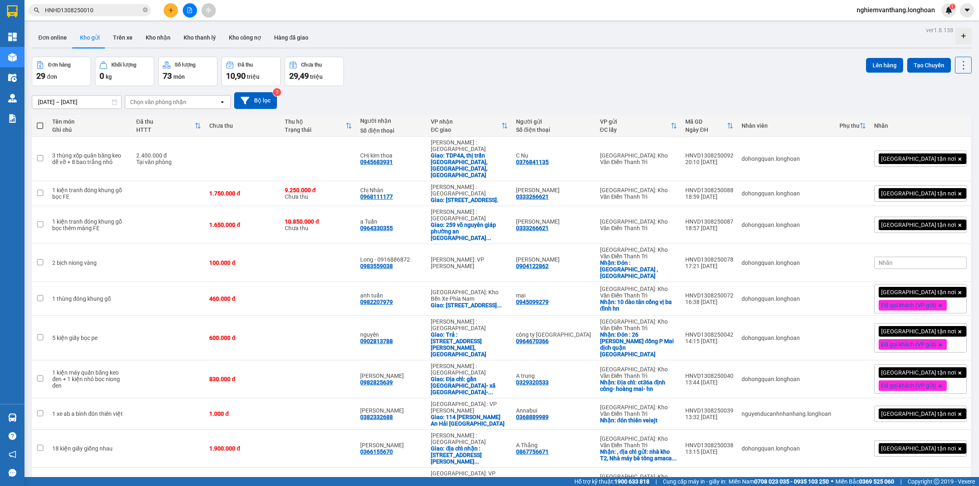
click at [184, 7] on button at bounding box center [190, 10] width 14 height 14
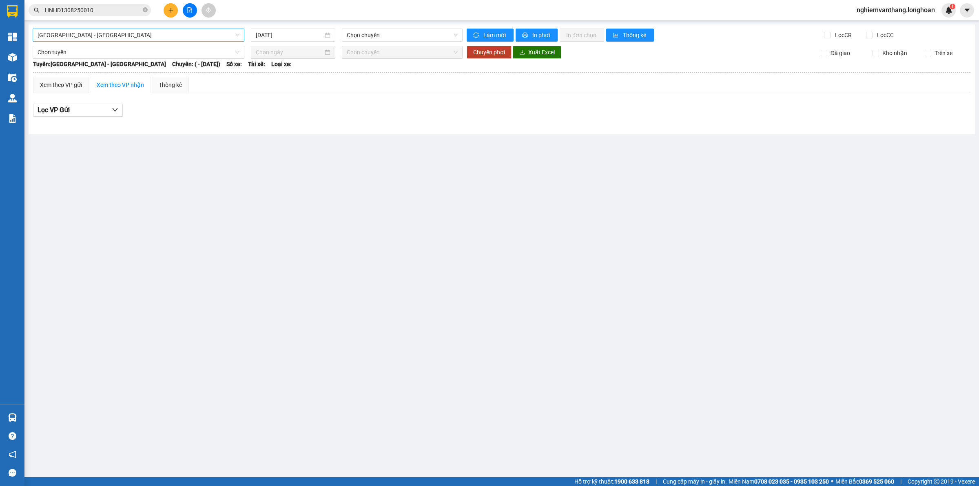
click at [107, 38] on span "[GEOGRAPHIC_DATA] - [GEOGRAPHIC_DATA]" at bounding box center [139, 35] width 202 height 12
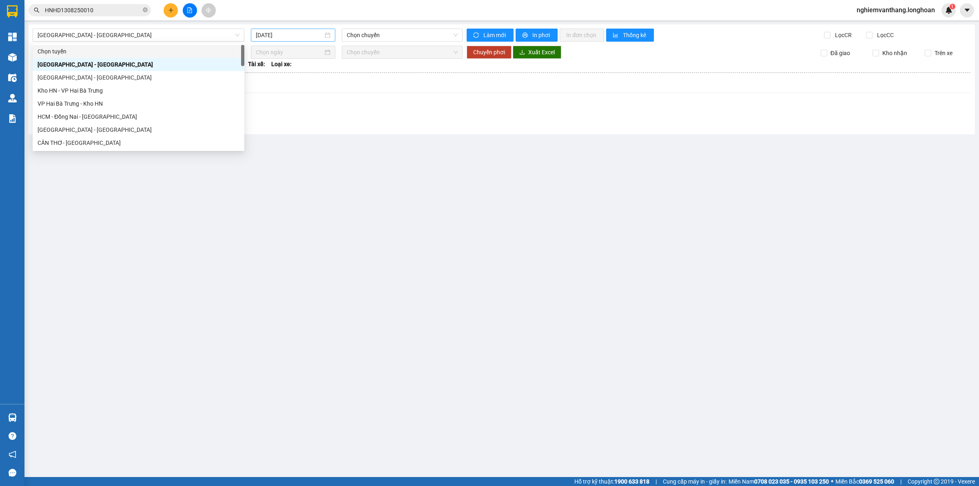
click at [303, 29] on div "[DATE]" at bounding box center [293, 35] width 84 height 13
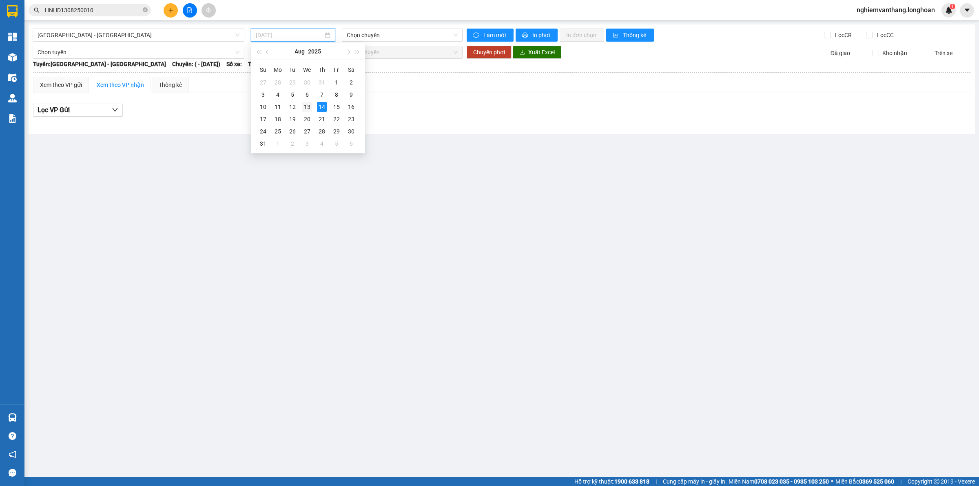
click at [305, 106] on div "13" at bounding box center [307, 107] width 10 height 10
type input "[DATE]"
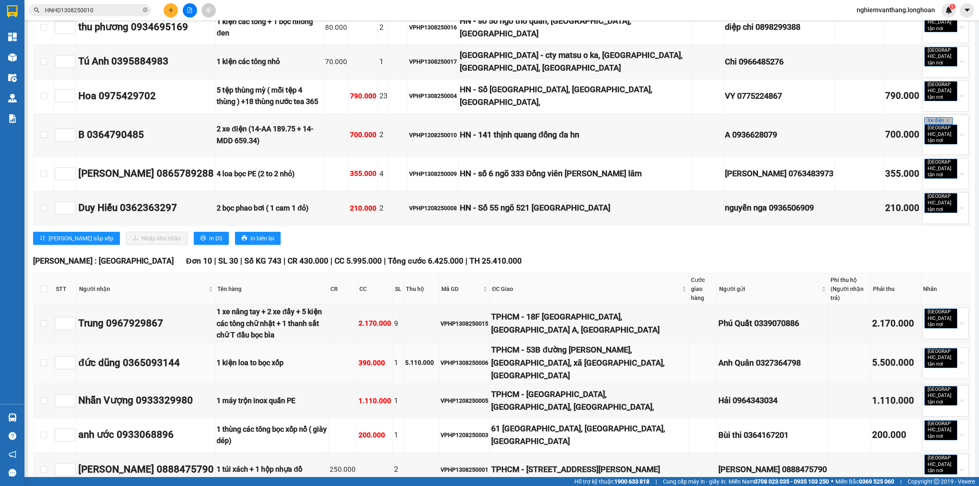
scroll to position [306, 0]
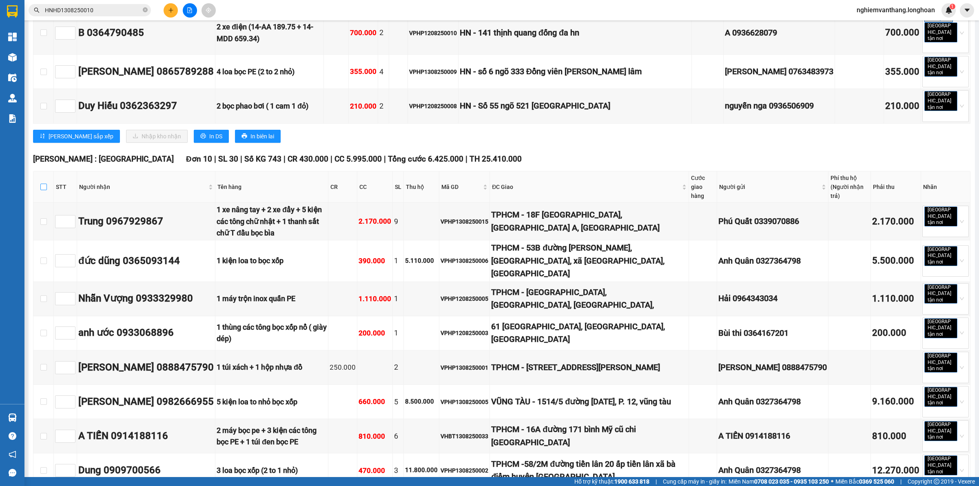
click at [42, 183] on input "checkbox" at bounding box center [43, 186] width 7 height 7
checkbox input "true"
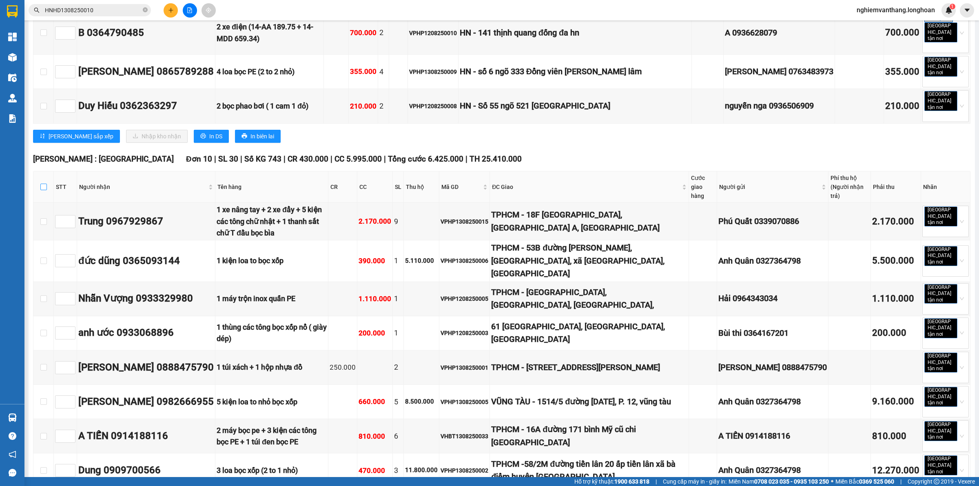
checkbox input "true"
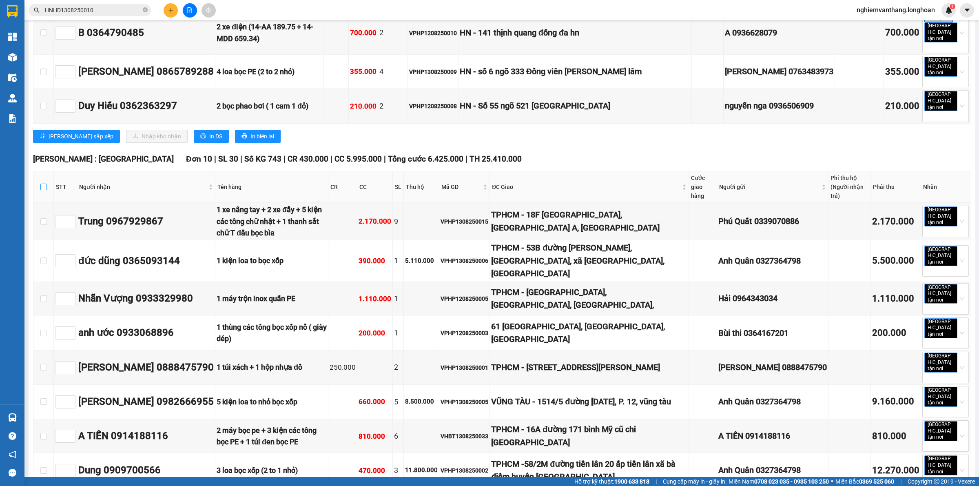
checkbox input "true"
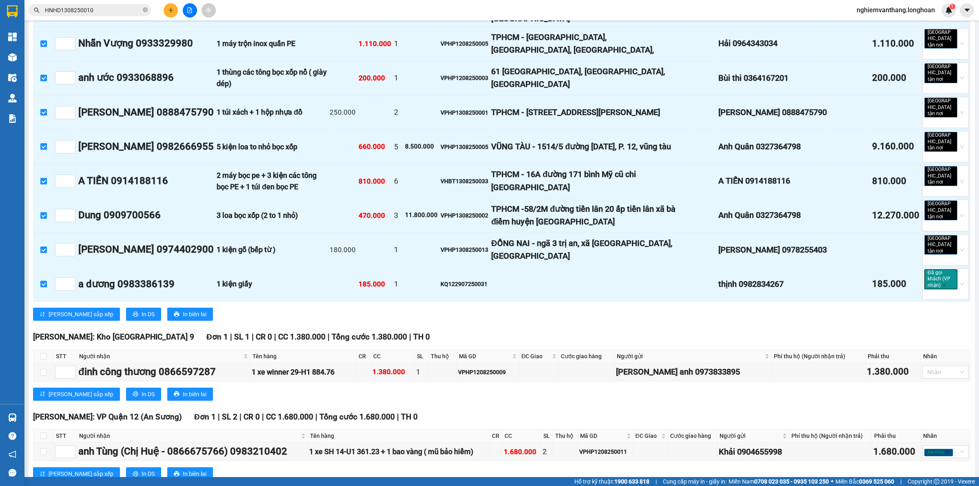
scroll to position [663, 0]
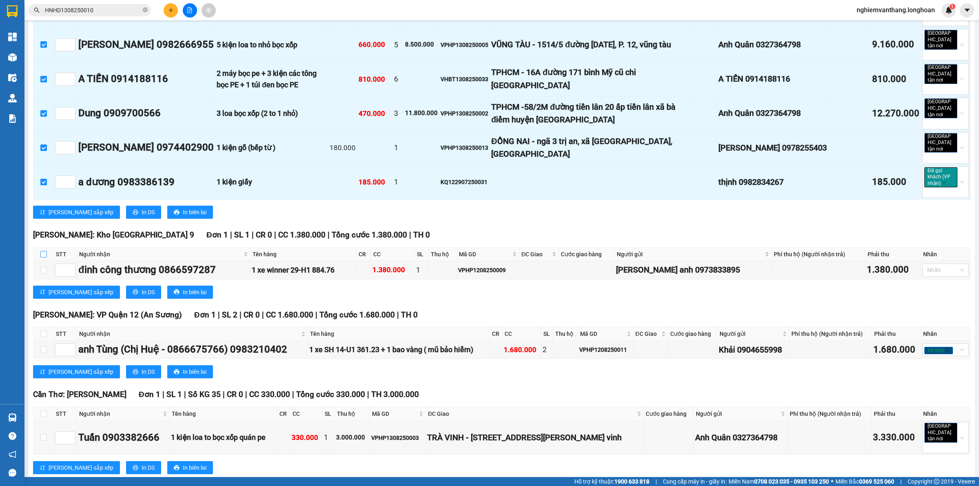
click at [42, 251] on input "checkbox" at bounding box center [43, 254] width 7 height 7
checkbox input "true"
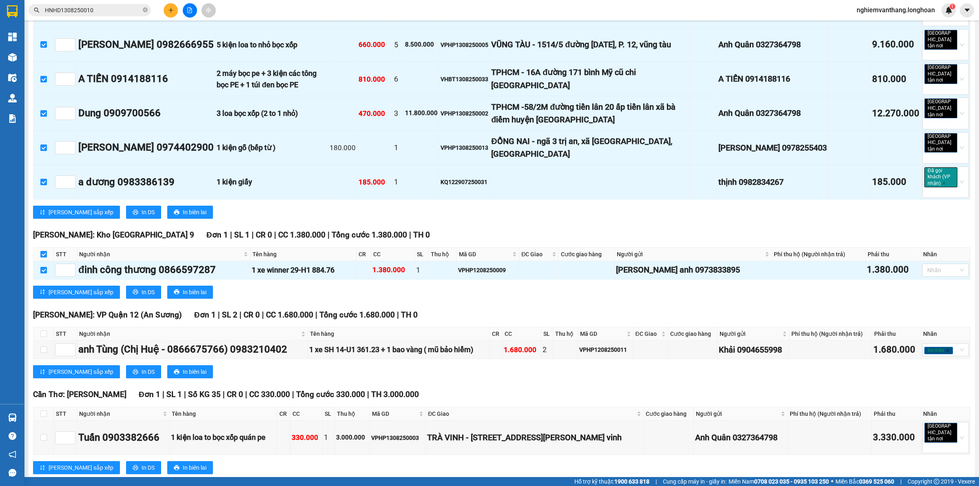
click at [47, 327] on th at bounding box center [43, 333] width 20 height 13
drag, startPoint x: 45, startPoint y: 257, endPoint x: 44, endPoint y: 262, distance: 5.5
click at [45, 330] on input "checkbox" at bounding box center [43, 333] width 7 height 7
checkbox input "true"
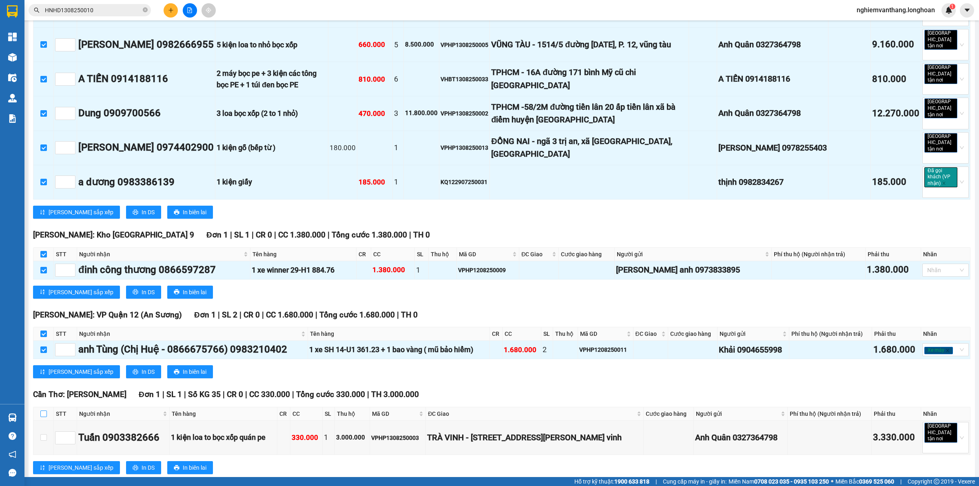
click at [40, 410] on input "checkbox" at bounding box center [43, 413] width 7 height 7
checkbox input "true"
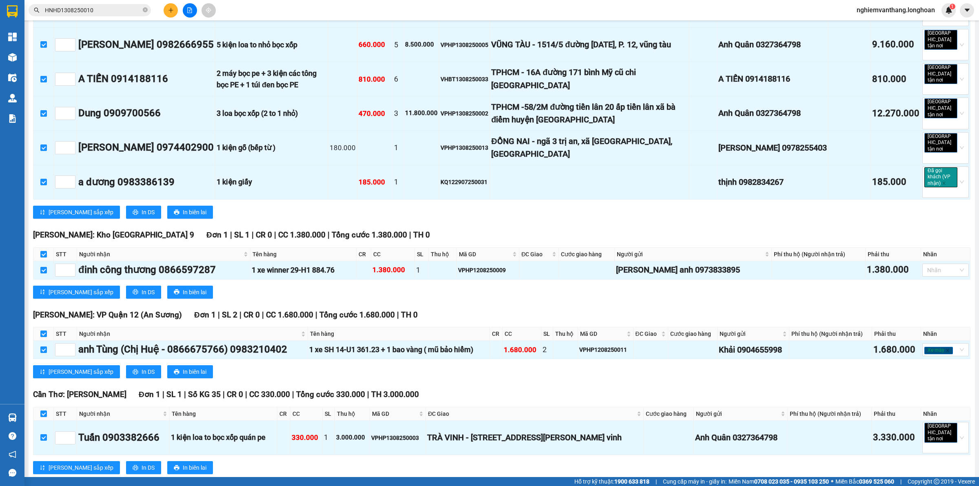
scroll to position [683, 0]
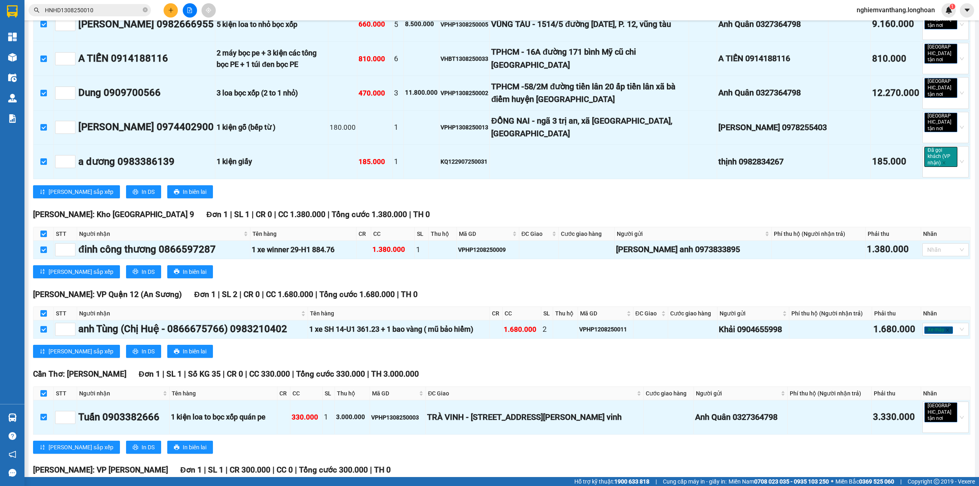
click at [36, 482] on th at bounding box center [43, 488] width 20 height 13
click at [44, 485] on input "checkbox" at bounding box center [43, 489] width 7 height 7
checkbox input "true"
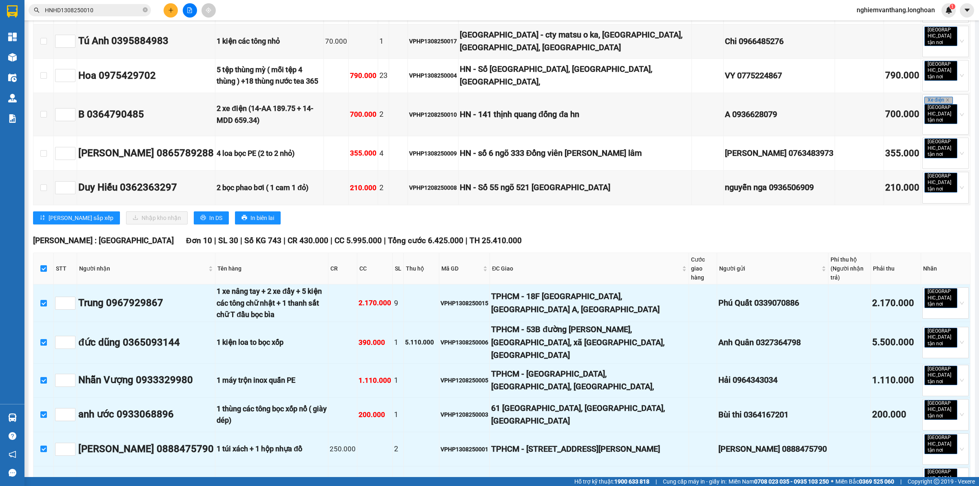
scroll to position [0, 0]
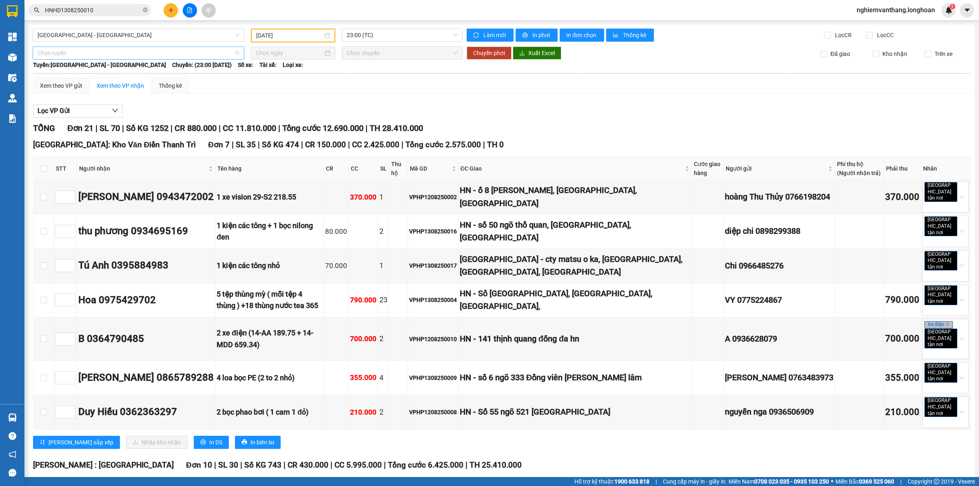
click at [90, 48] on span "Chọn tuyến" at bounding box center [139, 53] width 202 height 12
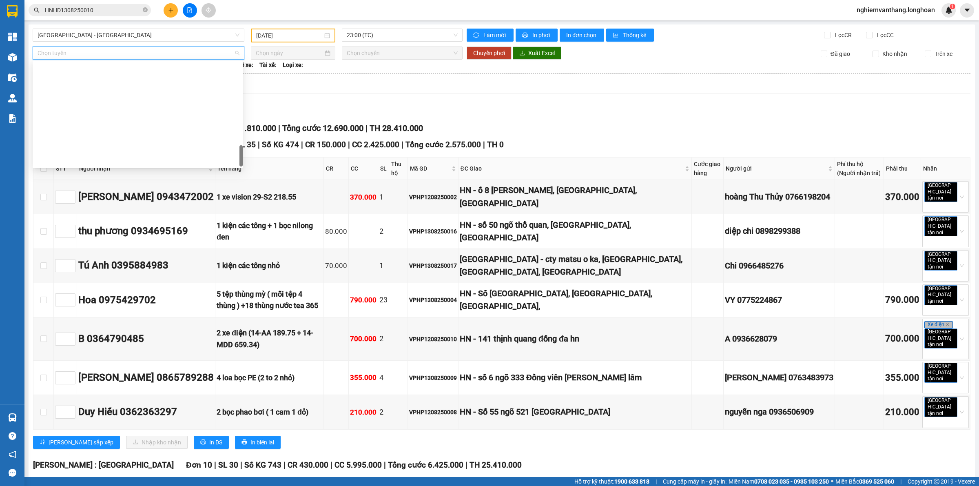
scroll to position [535, 0]
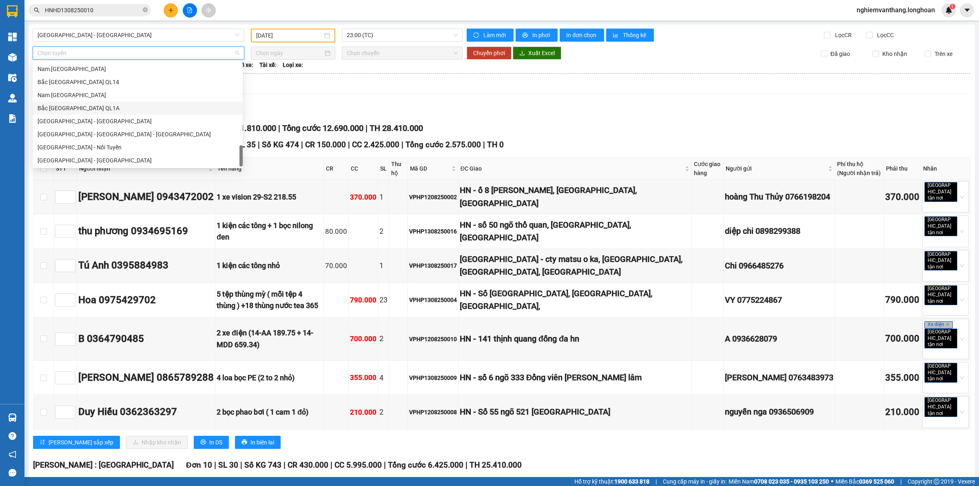
click at [91, 108] on div "Bắc [GEOGRAPHIC_DATA] QL1A" at bounding box center [138, 108] width 200 height 9
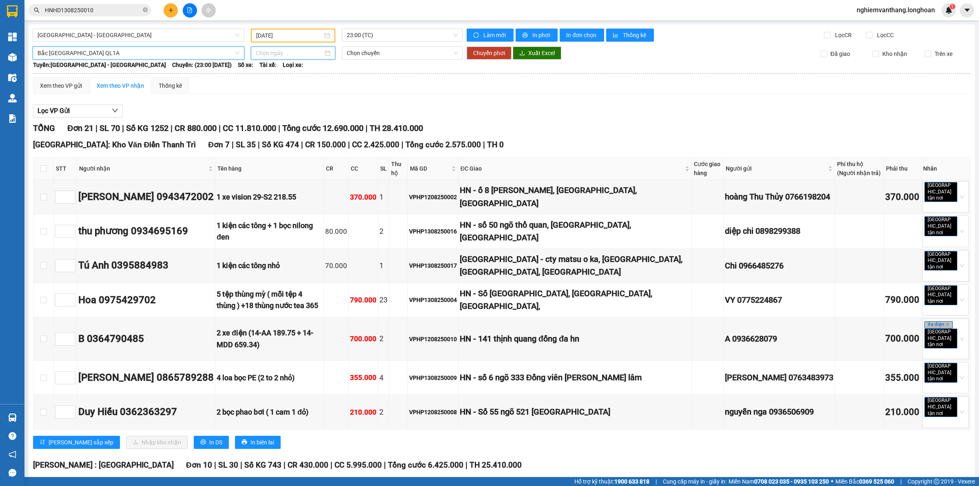
click at [260, 55] on input at bounding box center [289, 53] width 67 height 9
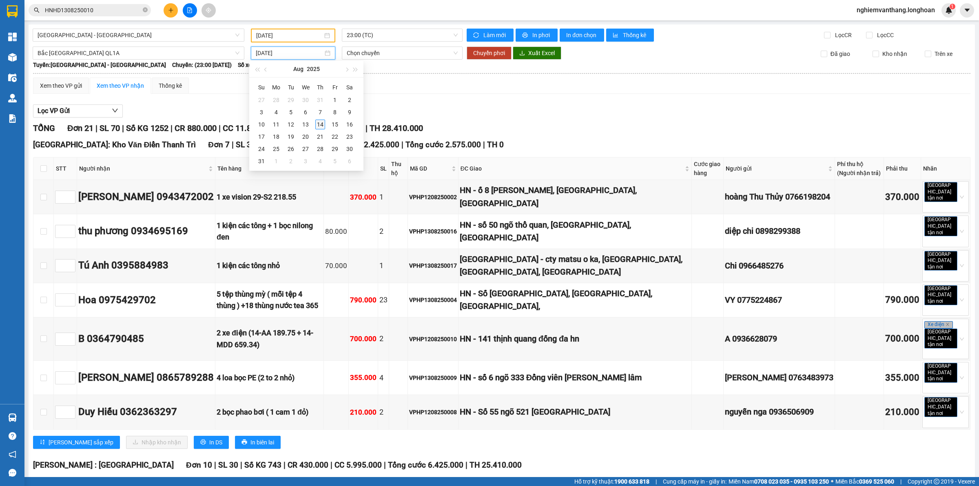
type input "[DATE]"
click at [318, 123] on div "14" at bounding box center [320, 124] width 10 height 10
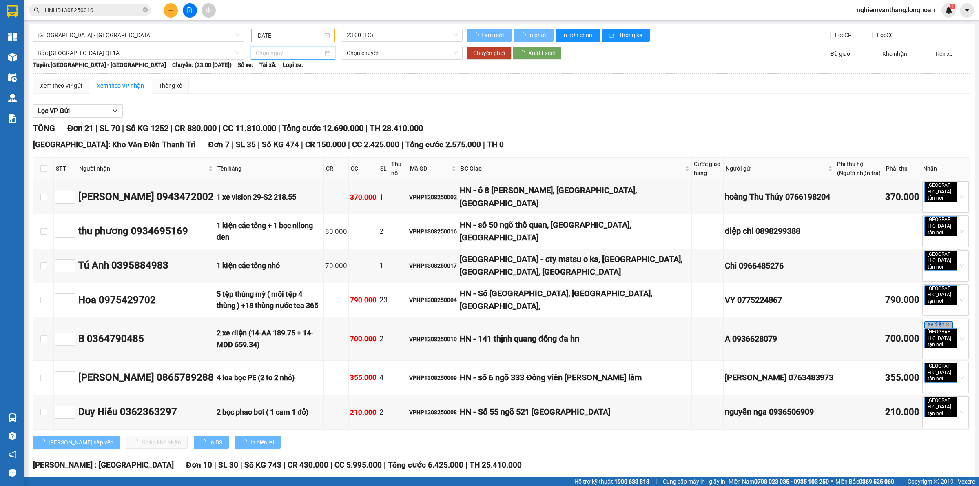
type input "[DATE]"
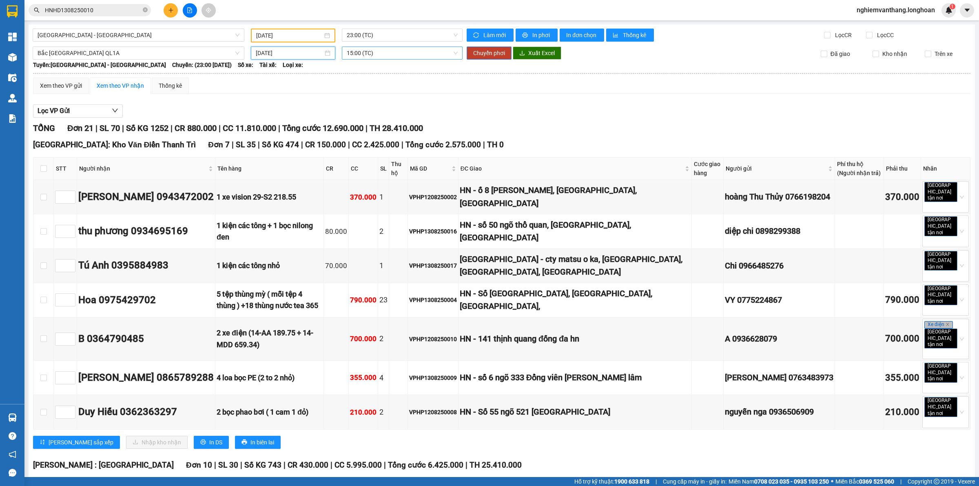
click at [394, 53] on span "15:00 (TC)" at bounding box center [402, 53] width 111 height 12
click at [367, 99] on div "20:00 (TC)" at bounding box center [375, 94] width 73 height 13
click at [486, 50] on span "Chuyển phơi" at bounding box center [489, 53] width 32 height 9
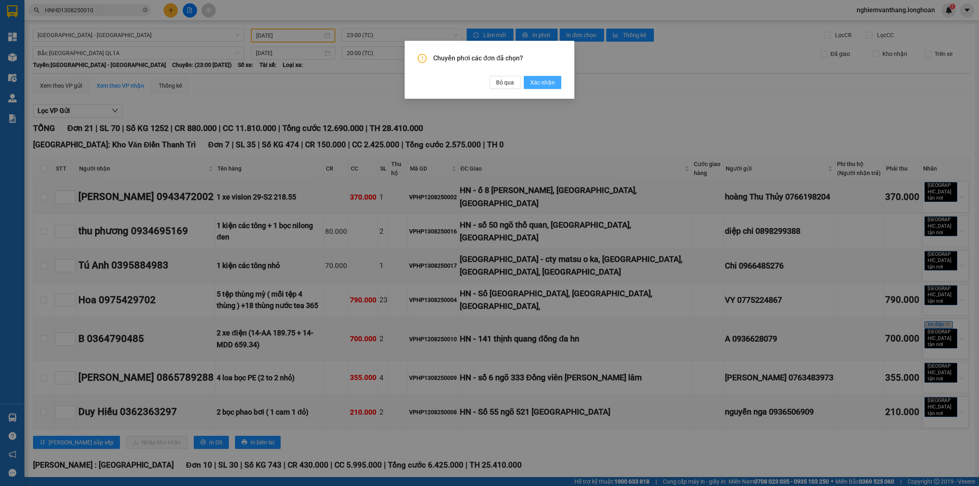
click at [542, 86] on span "Xác nhận" at bounding box center [542, 82] width 24 height 9
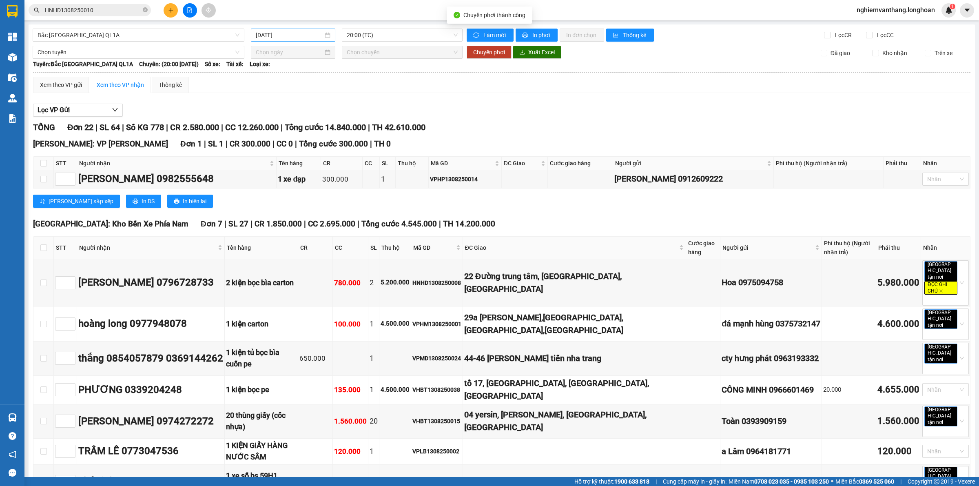
click at [286, 33] on input "[DATE]" at bounding box center [289, 35] width 67 height 9
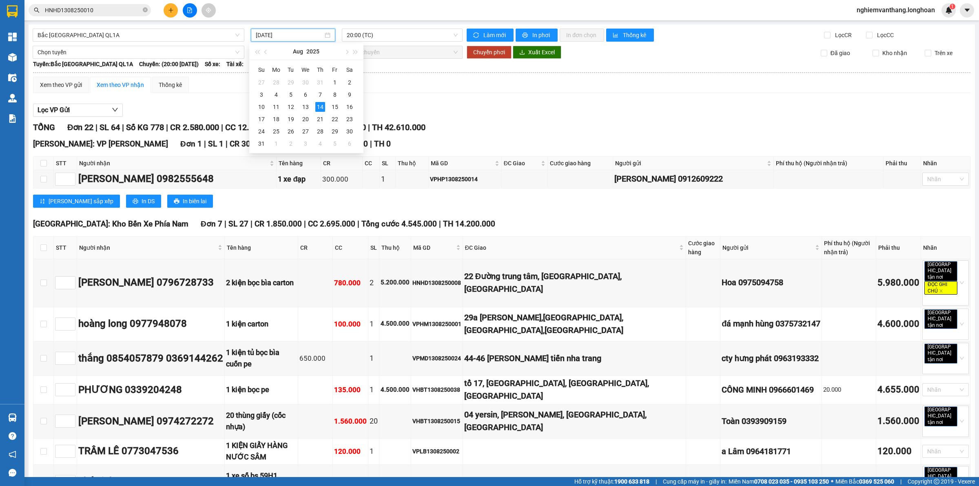
click at [424, 81] on div "Xem theo VP gửi Xem theo VP nhận Thống kê" at bounding box center [501, 85] width 937 height 16
click at [308, 36] on input "[DATE]" at bounding box center [289, 35] width 67 height 9
type input "[DATE]"
click at [164, 35] on span "Bắc [GEOGRAPHIC_DATA] QL1A" at bounding box center [139, 35] width 202 height 12
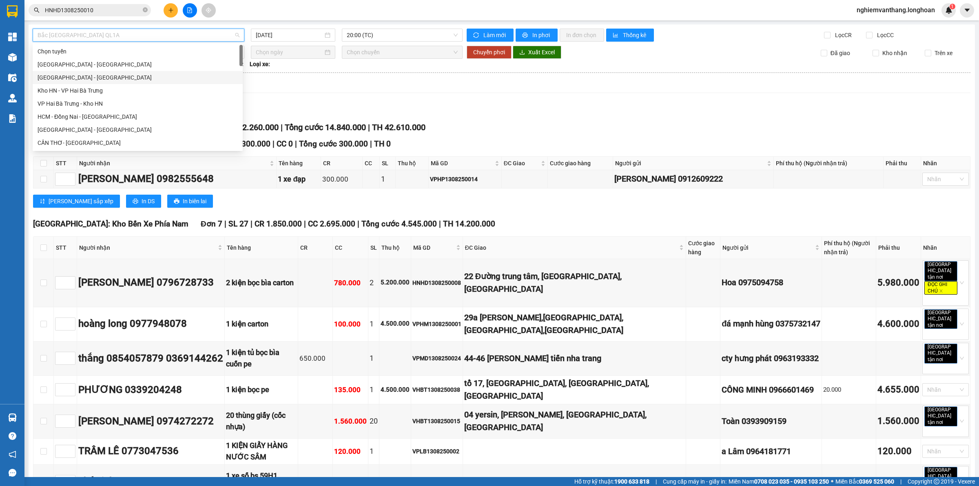
click at [107, 81] on div "[GEOGRAPHIC_DATA] - [GEOGRAPHIC_DATA]" at bounding box center [138, 77] width 200 height 9
type input "[DATE]"
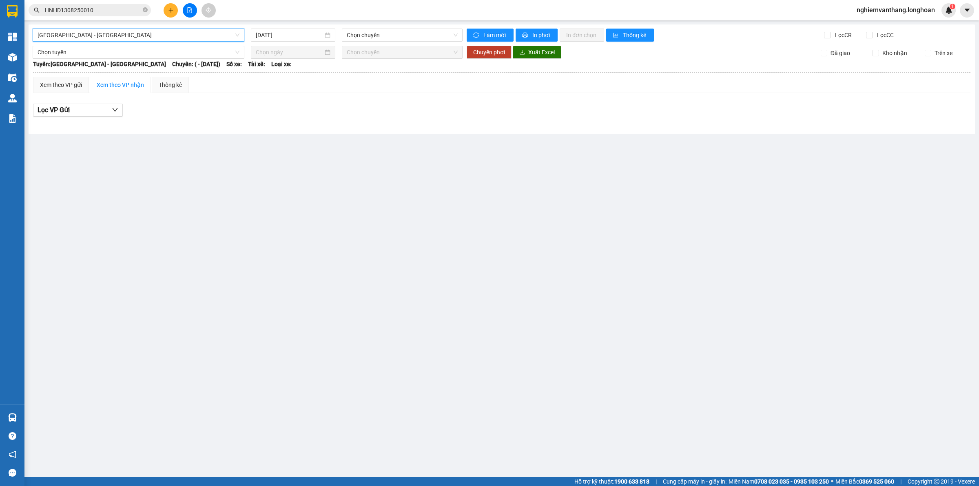
click at [192, 35] on span "[GEOGRAPHIC_DATA] - [GEOGRAPHIC_DATA]" at bounding box center [139, 35] width 202 height 12
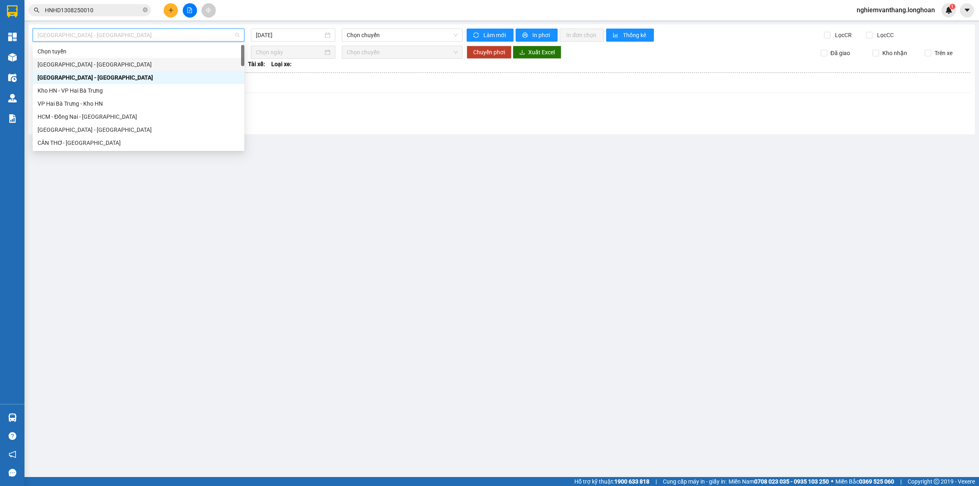
click at [119, 62] on div "[GEOGRAPHIC_DATA] - [GEOGRAPHIC_DATA]" at bounding box center [139, 64] width 202 height 9
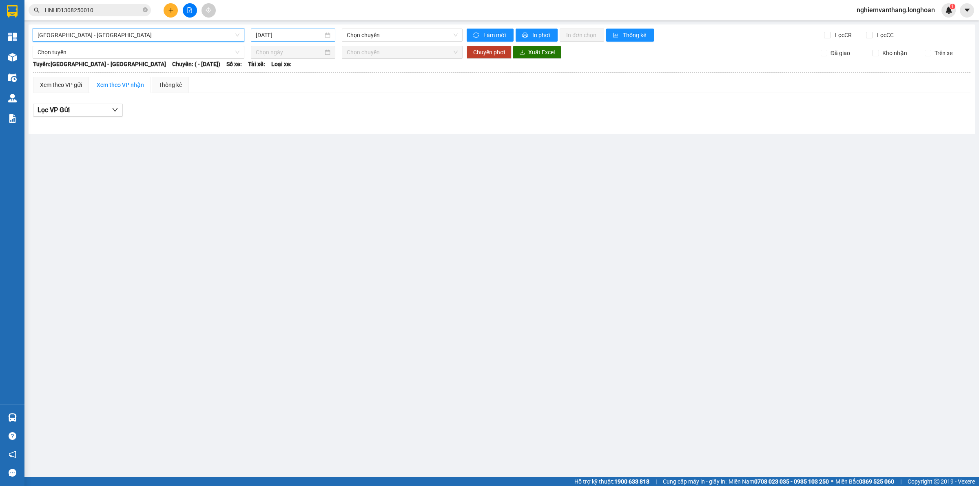
click at [290, 33] on input "[DATE]" at bounding box center [289, 35] width 67 height 9
click at [306, 102] on div "13" at bounding box center [307, 107] width 10 height 10
type input "[DATE]"
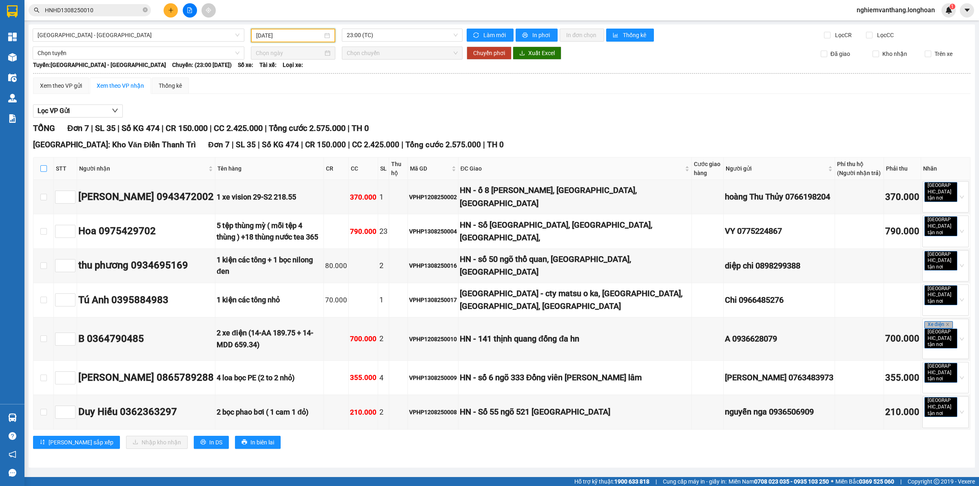
click at [40, 168] on input "checkbox" at bounding box center [43, 168] width 7 height 7
checkbox input "true"
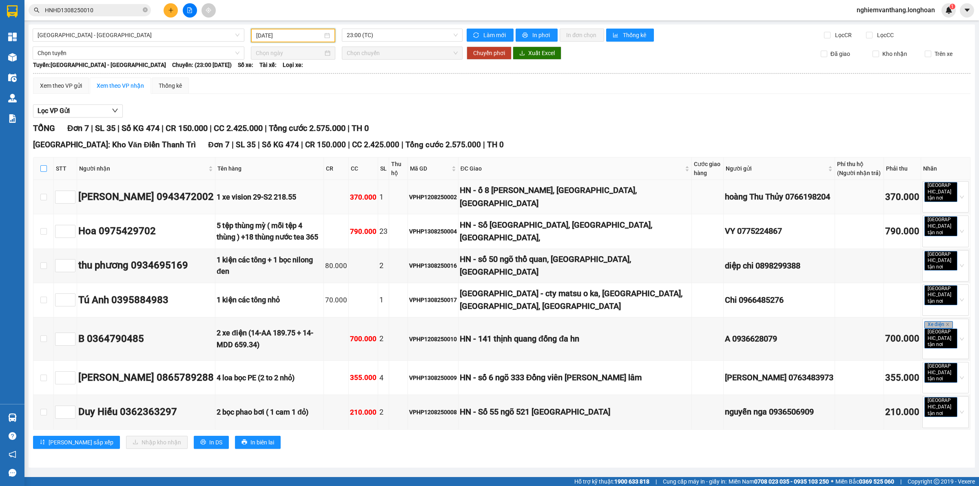
checkbox input "true"
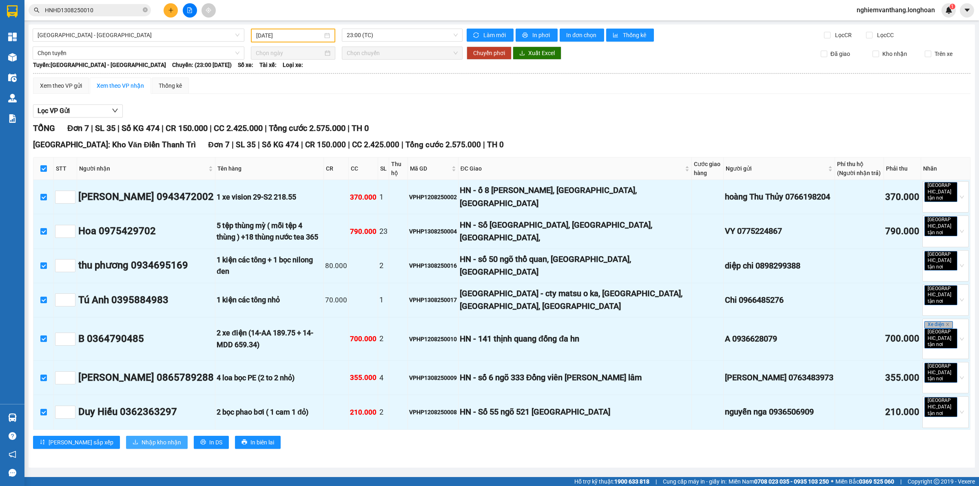
drag, startPoint x: 127, startPoint y: 402, endPoint x: 131, endPoint y: 402, distance: 4.6
click at [141, 437] on span "Nhập kho nhận" at bounding box center [161, 441] width 40 height 9
click at [406, 57] on span "Chọn chuyến" at bounding box center [402, 53] width 111 height 12
click at [147, 35] on span "[GEOGRAPHIC_DATA] - [GEOGRAPHIC_DATA]" at bounding box center [139, 35] width 202 height 12
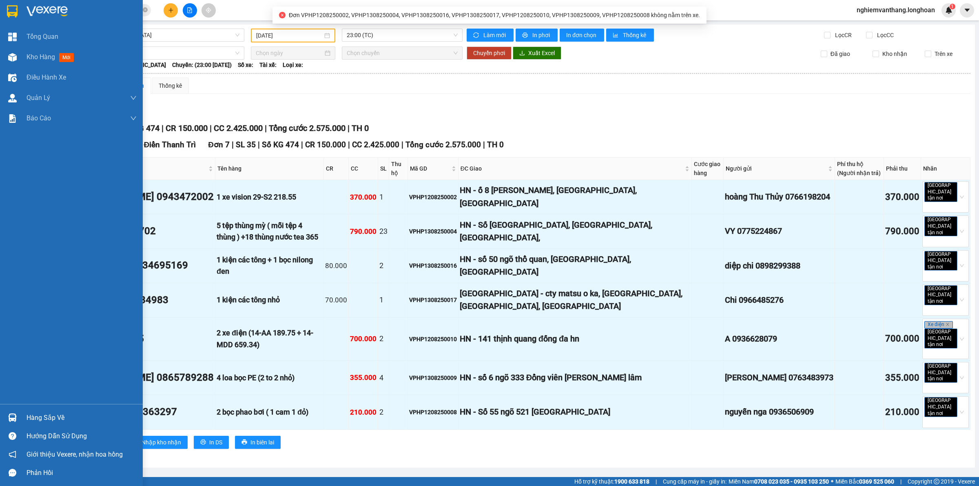
click at [21, 11] on div at bounding box center [71, 13] width 143 height 27
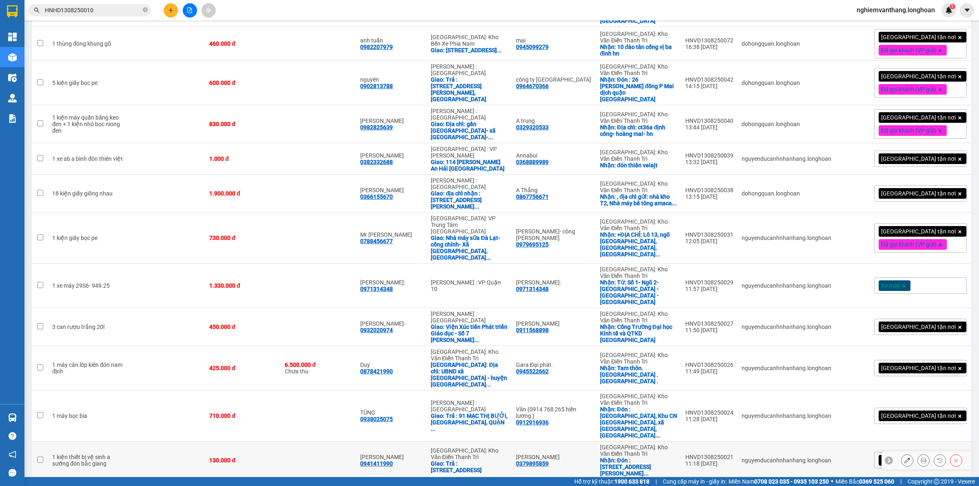
scroll to position [572, 0]
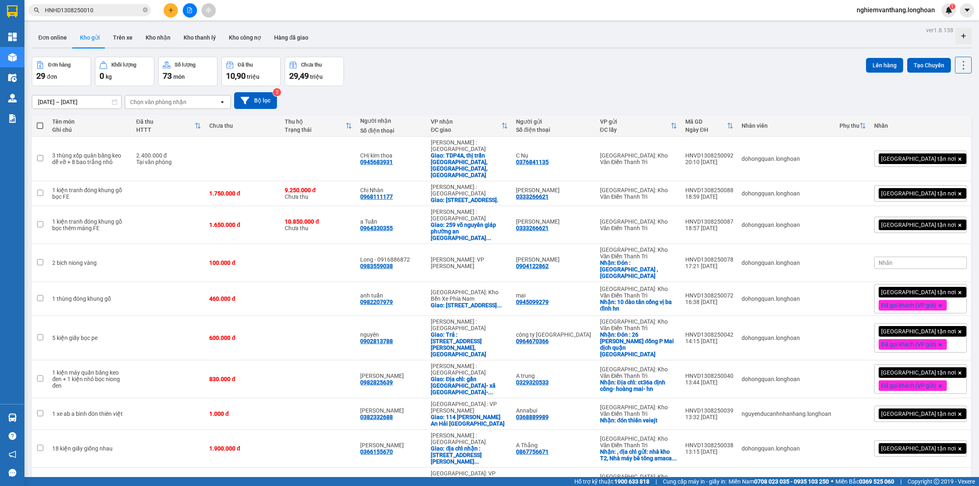
scroll to position [572, 0]
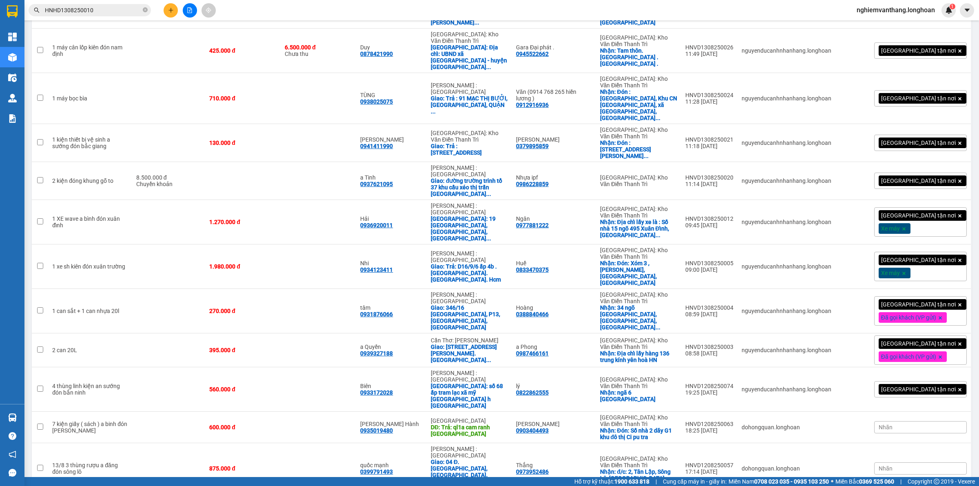
checkbox input "true"
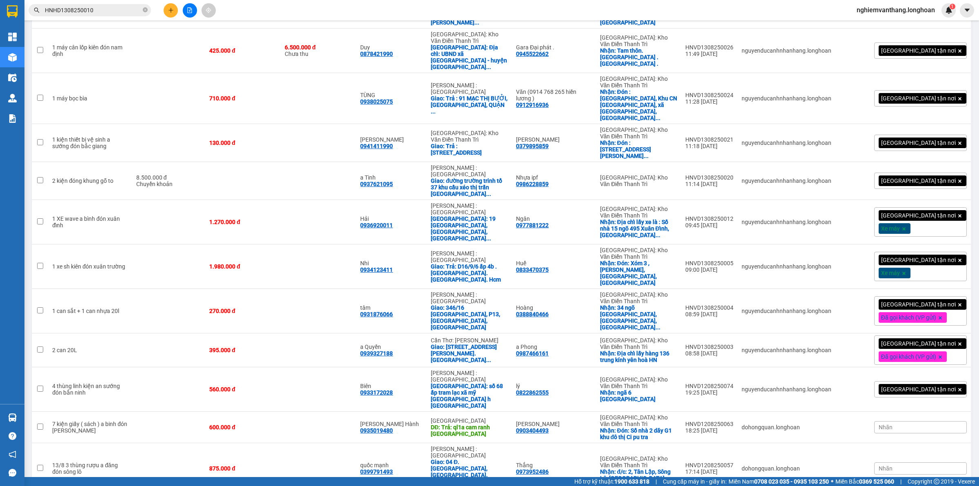
checkbox input "true"
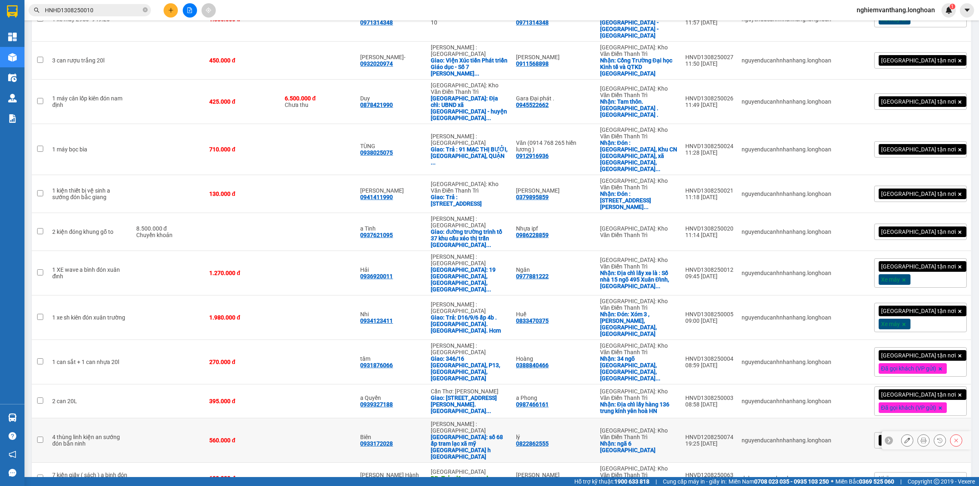
scroll to position [470, 0]
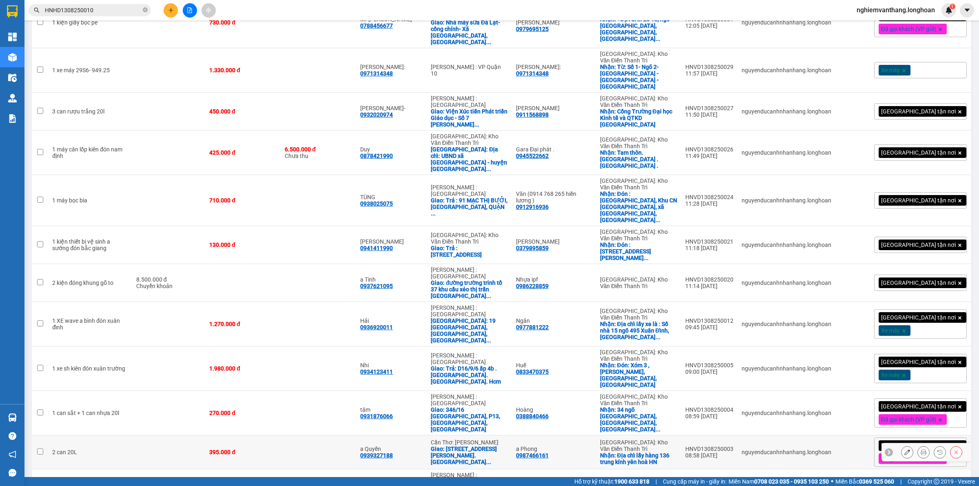
click at [304, 435] on td at bounding box center [318, 452] width 75 height 34
checkbox input "true"
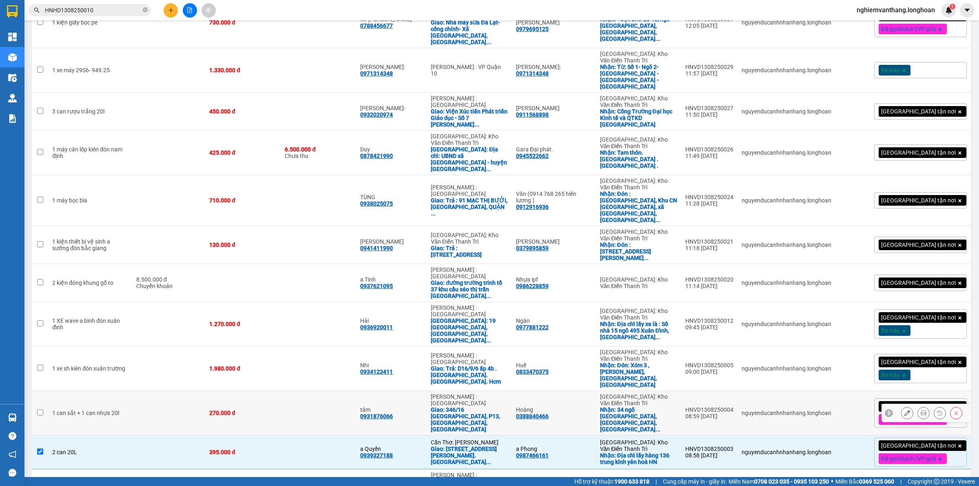
click at [274, 409] on div "270.000 đ" at bounding box center [242, 412] width 67 height 7
checkbox input "true"
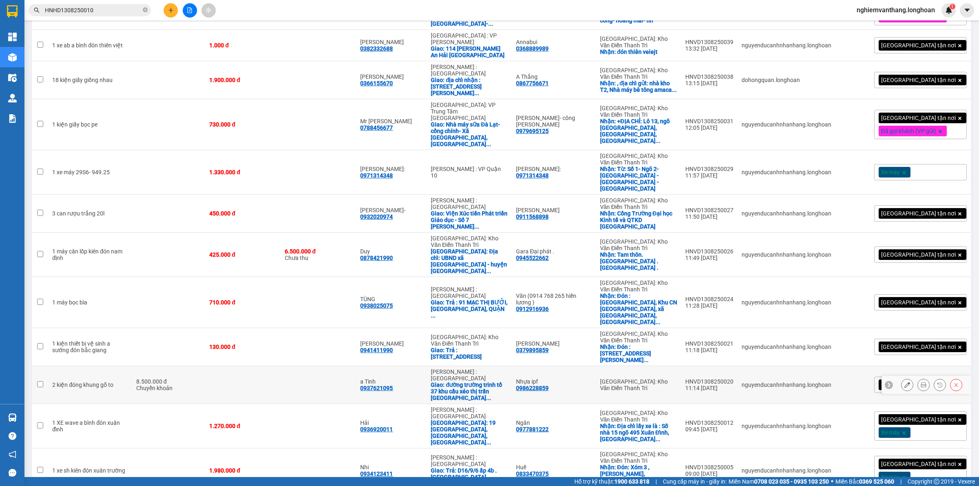
scroll to position [317, 0]
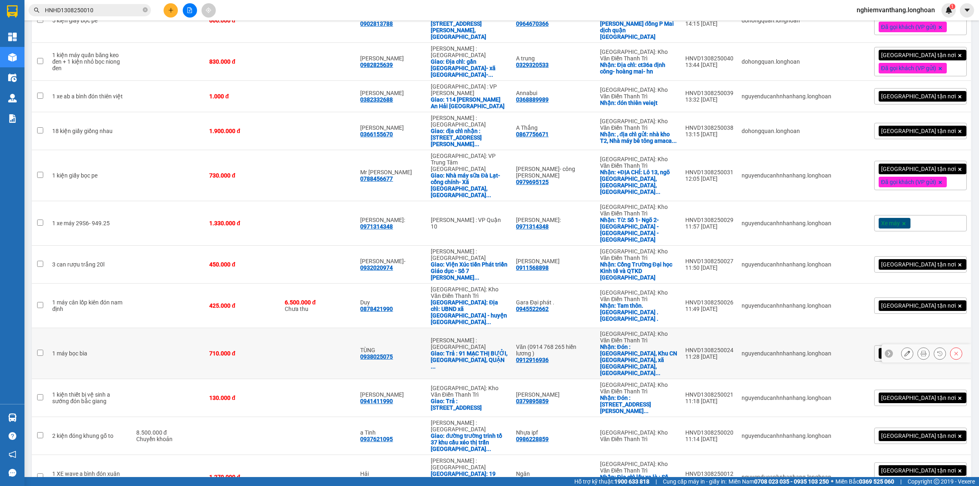
click at [353, 328] on td at bounding box center [318, 353] width 75 height 51
checkbox input "true"
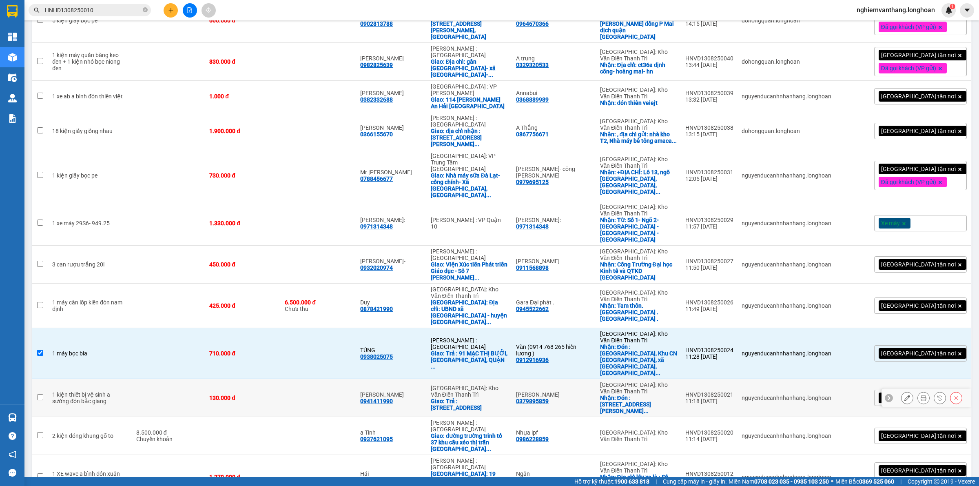
scroll to position [266, 0]
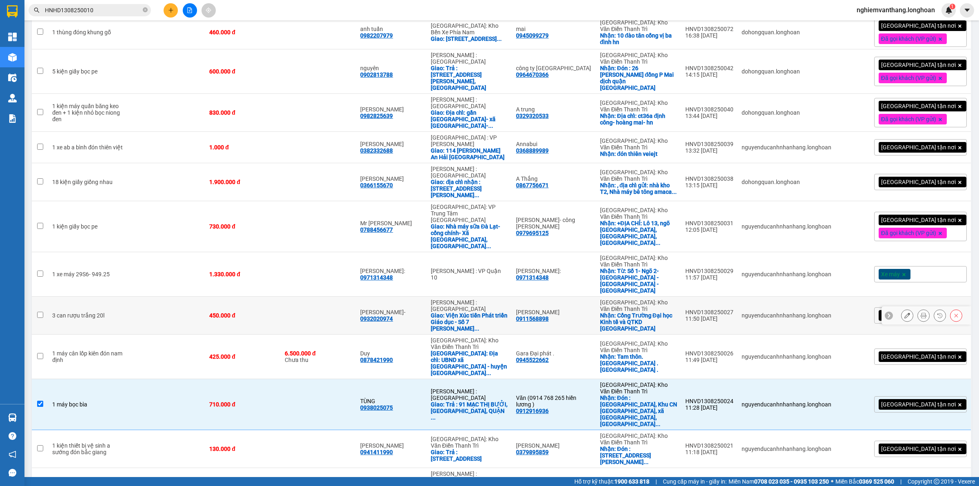
click at [331, 296] on td at bounding box center [318, 315] width 75 height 38
checkbox input "true"
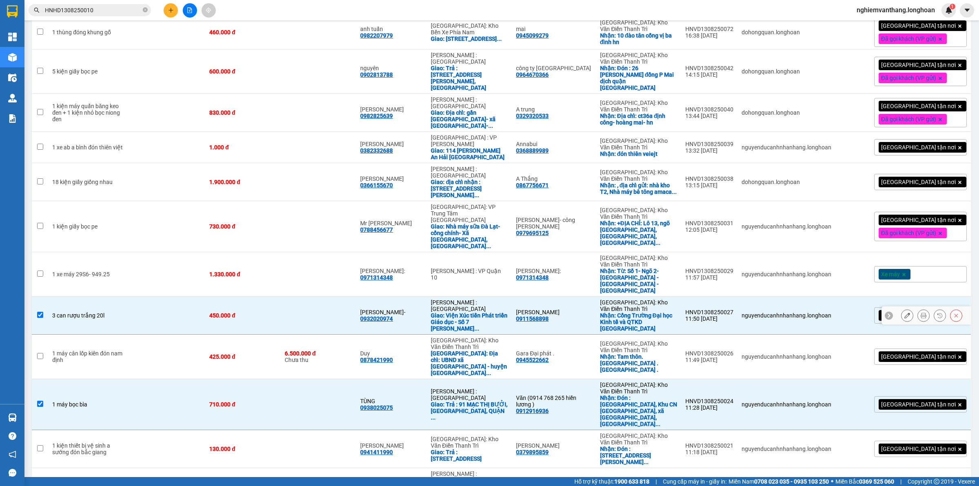
scroll to position [215, 0]
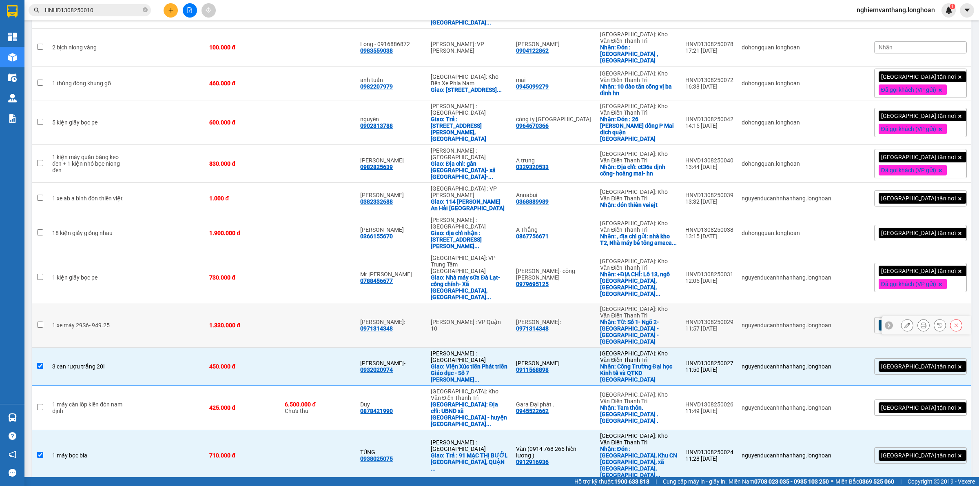
drag, startPoint x: 334, startPoint y: 245, endPoint x: 341, endPoint y: 246, distance: 6.6
click at [333, 303] on td at bounding box center [318, 325] width 75 height 44
checkbox input "true"
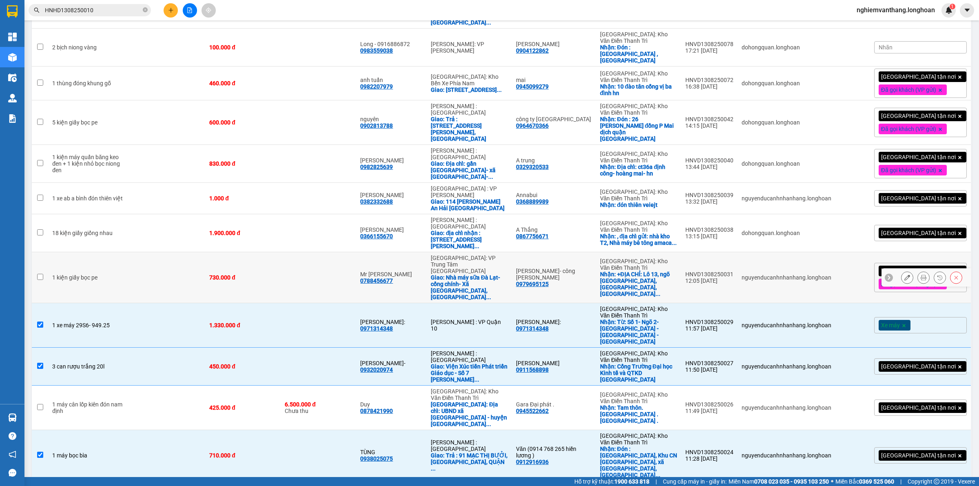
click at [145, 252] on td at bounding box center [168, 277] width 73 height 51
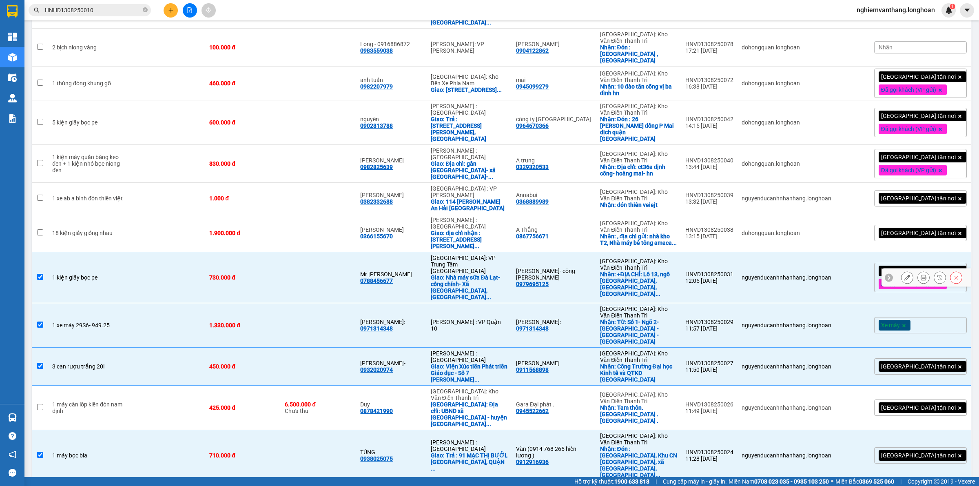
click at [292, 252] on td at bounding box center [318, 277] width 75 height 51
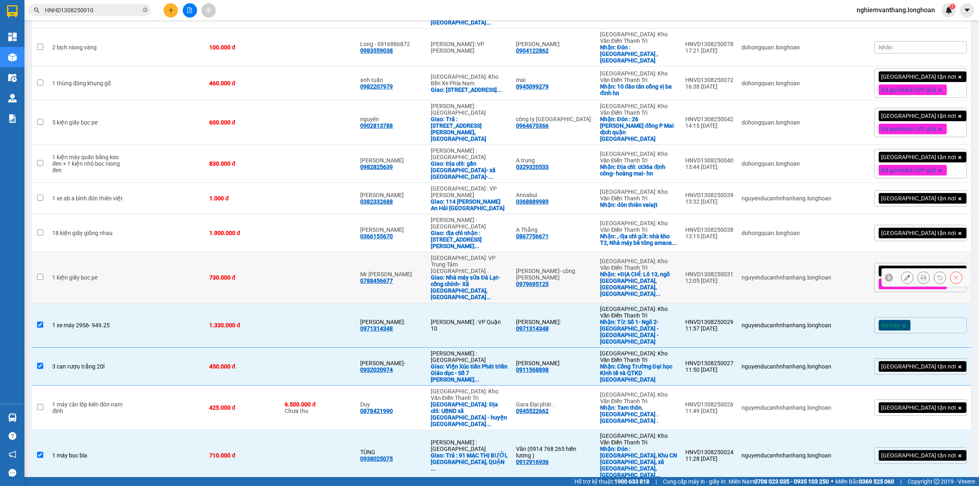
click at [292, 252] on td at bounding box center [318, 277] width 75 height 51
checkbox input "true"
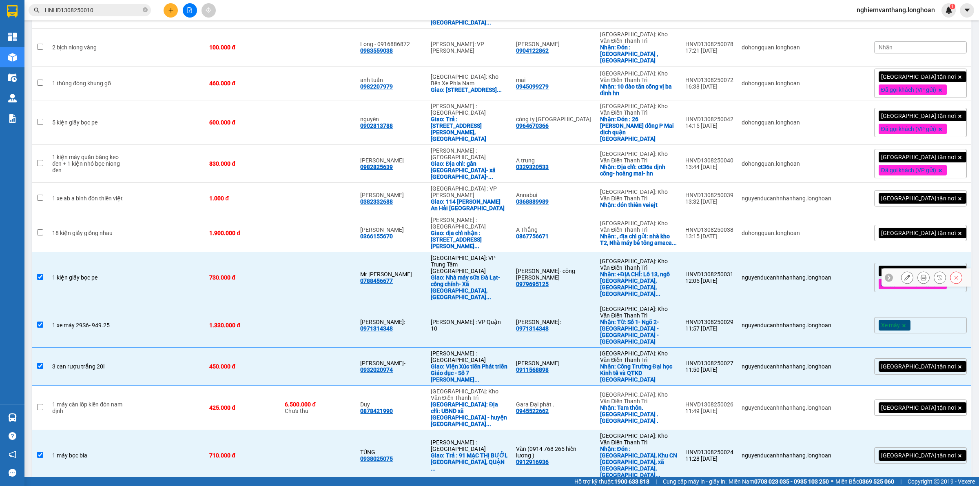
click at [301, 214] on td at bounding box center [318, 233] width 75 height 38
checkbox input "true"
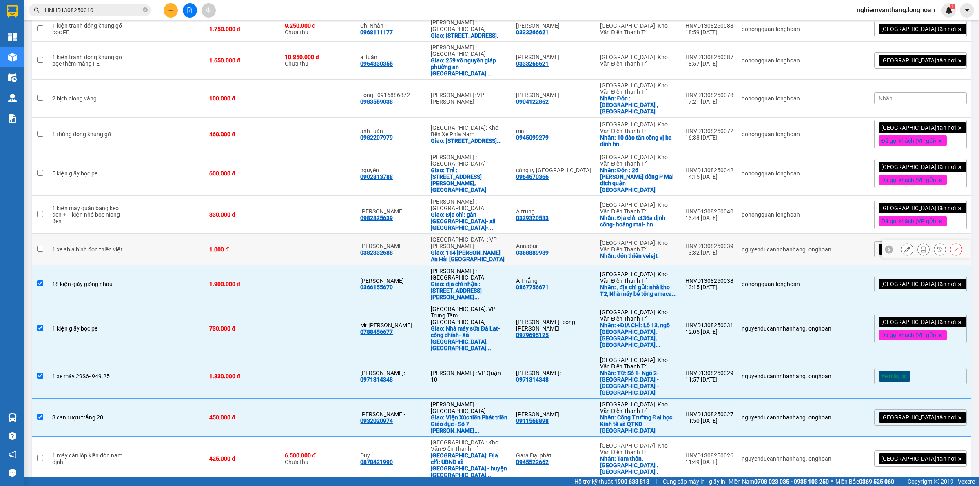
scroll to position [113, 0]
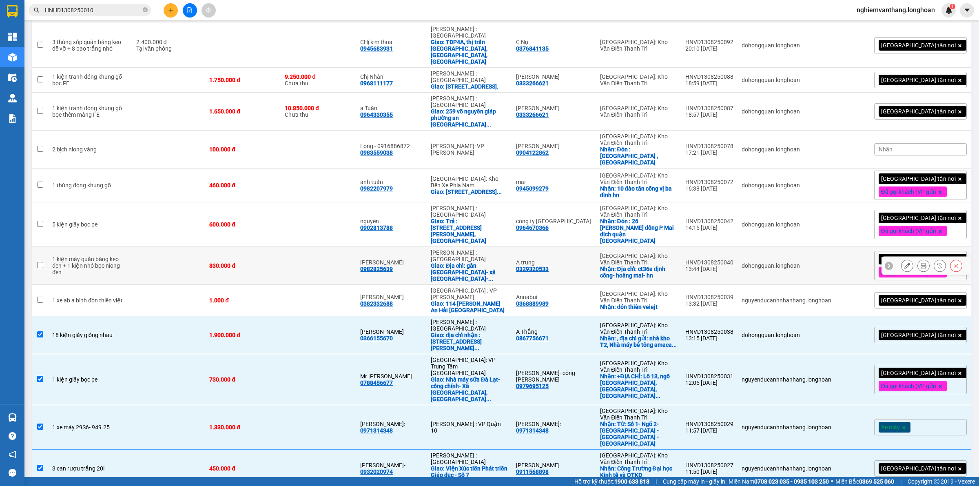
click at [181, 247] on td at bounding box center [168, 266] width 73 height 38
checkbox input "true"
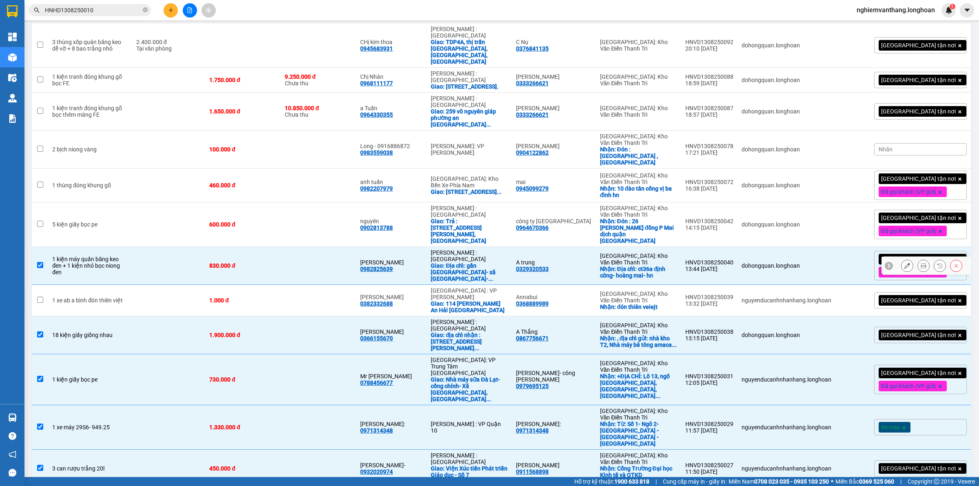
scroll to position [62, 0]
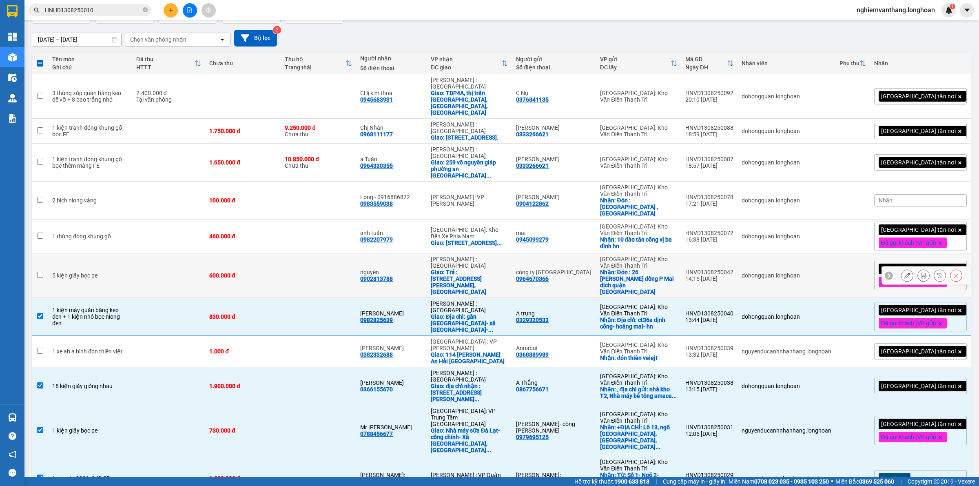
click at [156, 253] on td at bounding box center [168, 275] width 73 height 44
checkbox input "true"
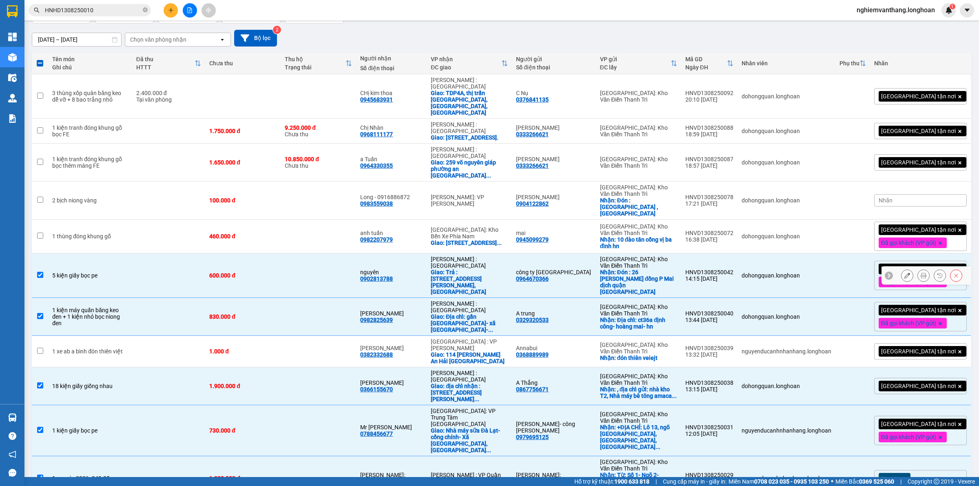
scroll to position [11, 0]
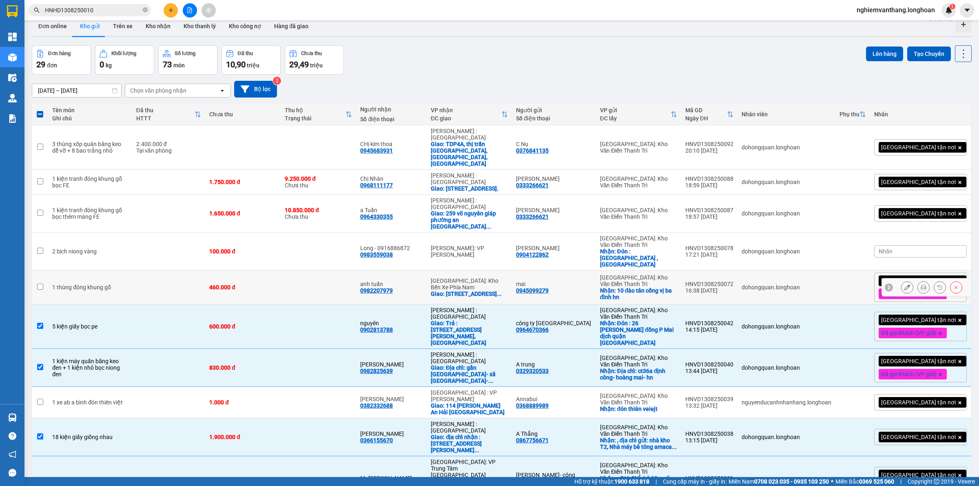
click at [120, 270] on td "1 thùng đóng khung gỗ" at bounding box center [90, 287] width 84 height 34
checkbox input "true"
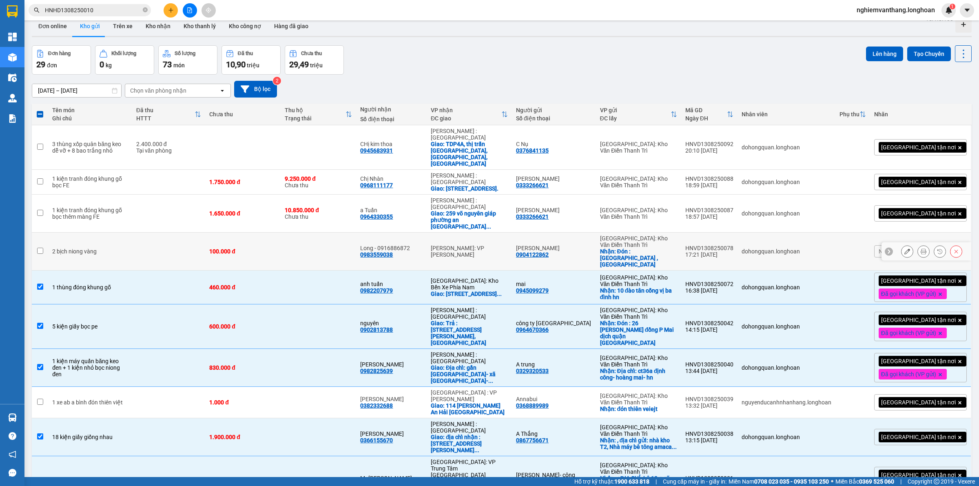
click at [235, 232] on td "100.000 đ" at bounding box center [242, 251] width 75 height 38
checkbox input "true"
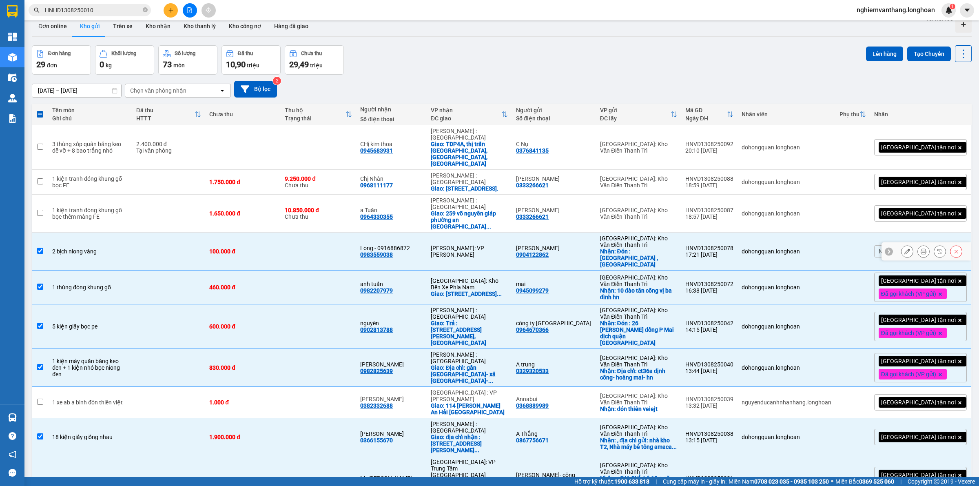
scroll to position [0, 0]
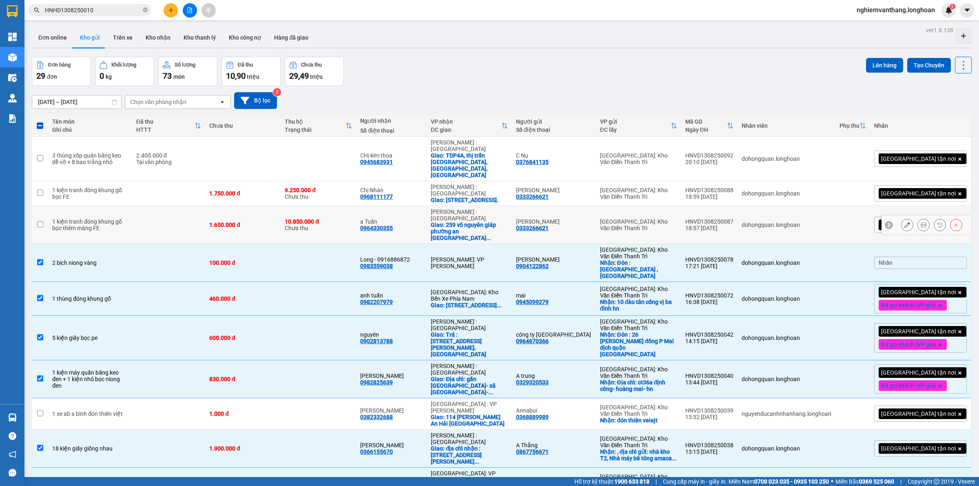
click at [123, 211] on td "1 kiện tranh đóng khung gỗ bọc thêm màng FE" at bounding box center [90, 225] width 84 height 38
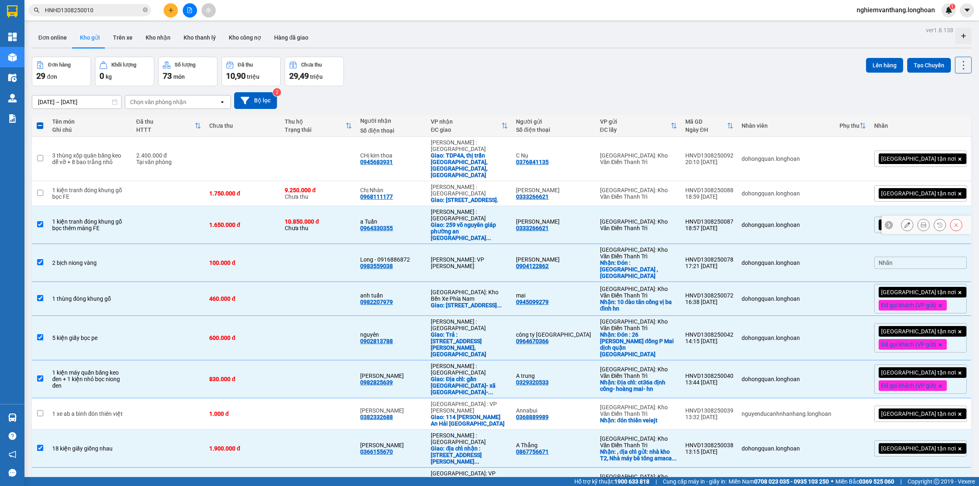
click at [195, 208] on td at bounding box center [168, 225] width 73 height 38
checkbox input "false"
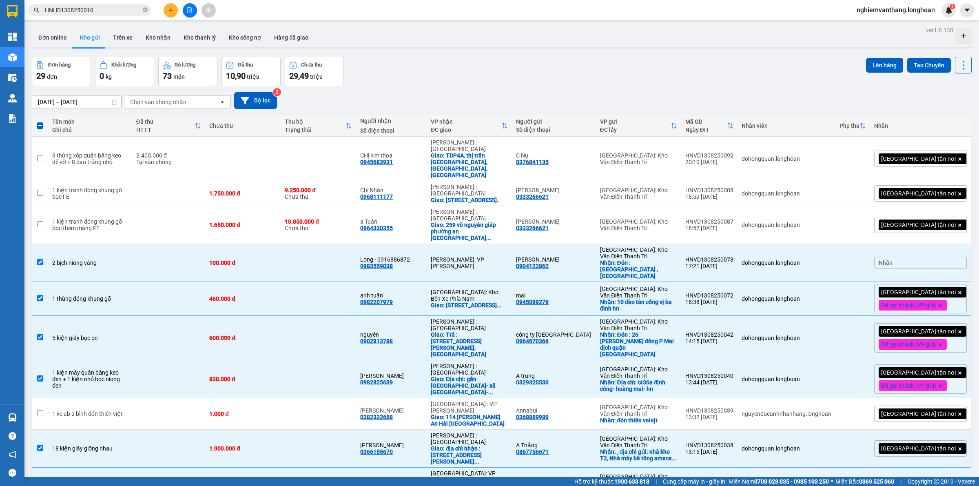
click at [293, 137] on th "Thu hộ Trạng thái" at bounding box center [318, 126] width 75 height 22
checkbox input "false"
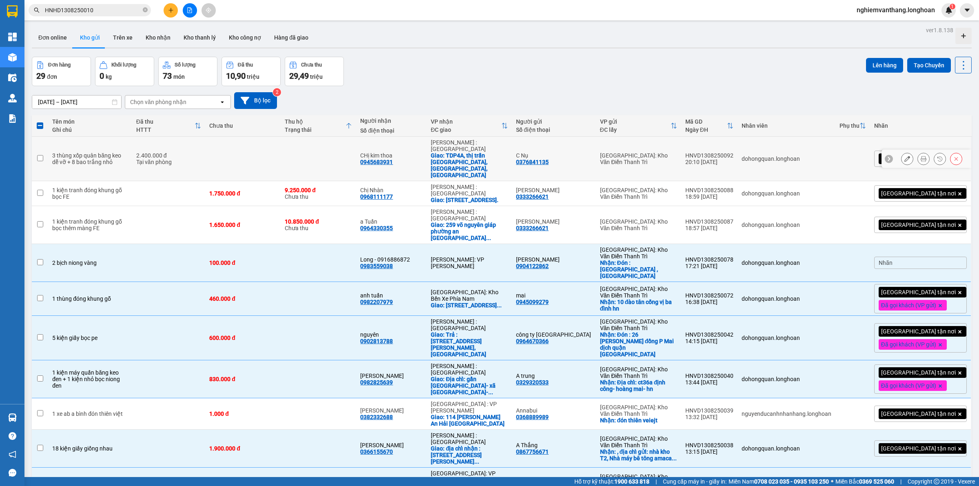
checkbox input "false"
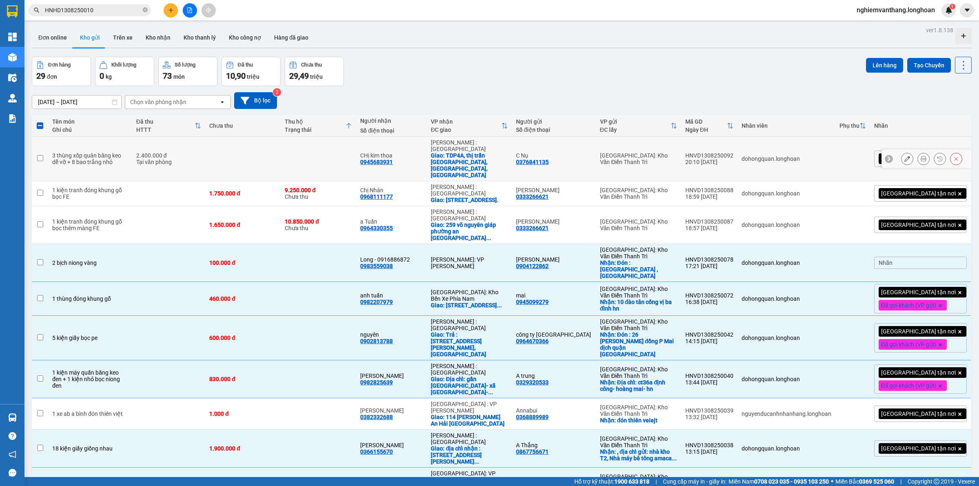
checkbox input "false"
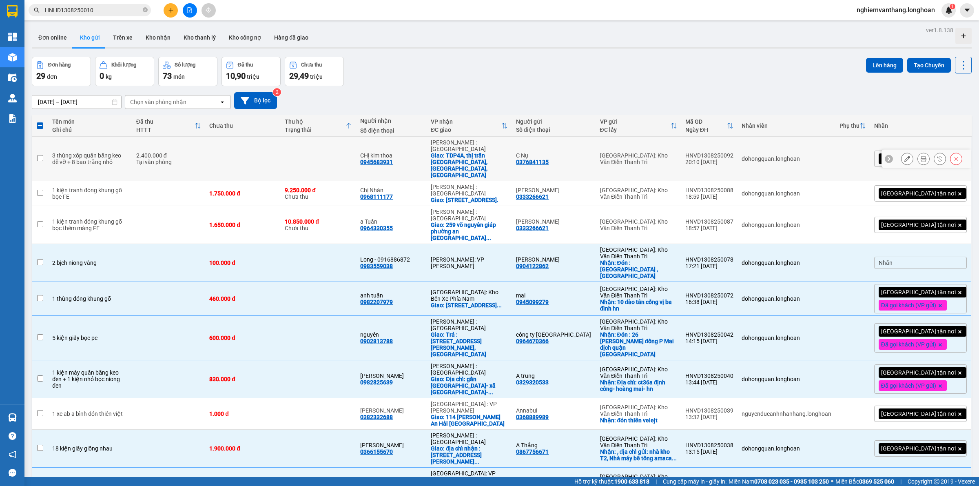
checkbox input "false"
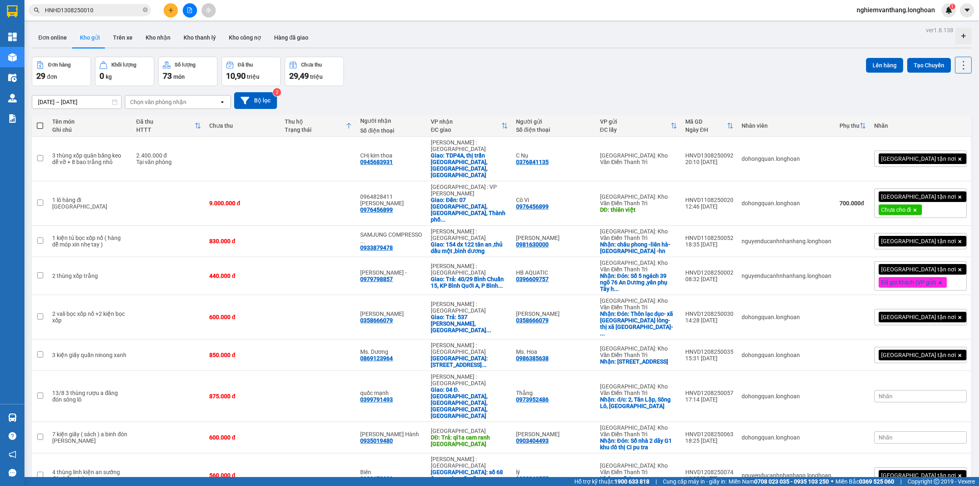
click at [192, 12] on icon "file-add" at bounding box center [190, 10] width 6 height 6
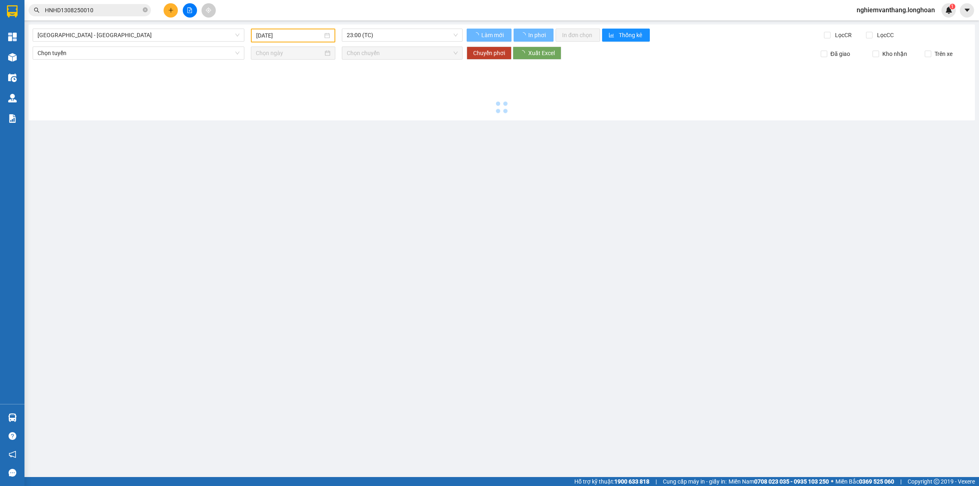
type input "[DATE]"
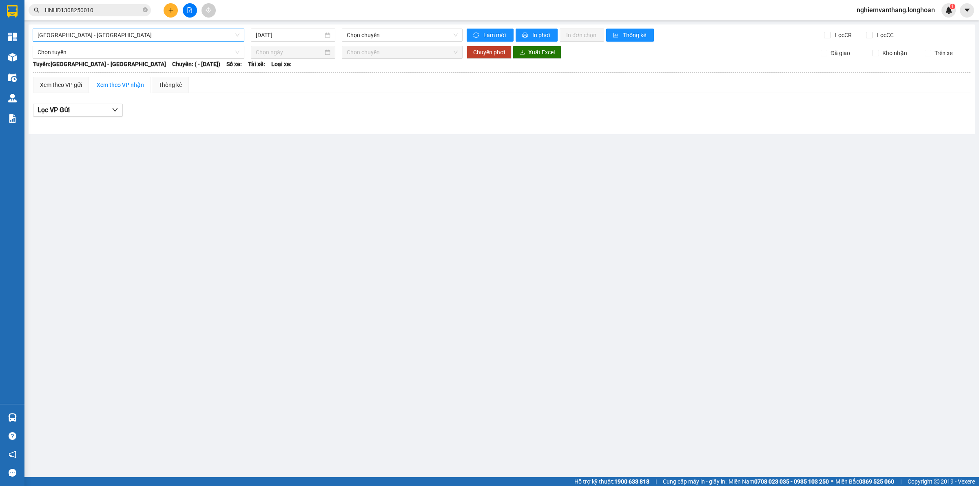
click at [96, 36] on span "[GEOGRAPHIC_DATA] - [GEOGRAPHIC_DATA]" at bounding box center [139, 35] width 202 height 12
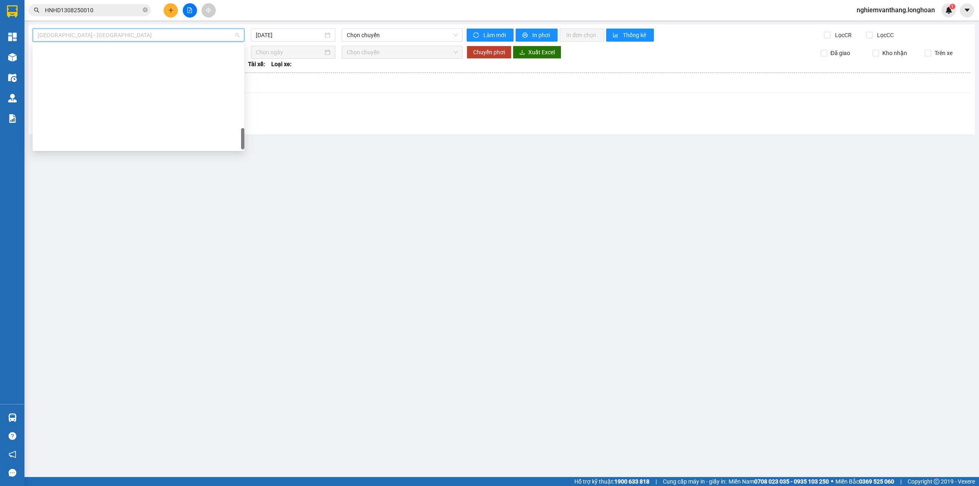
scroll to position [535, 0]
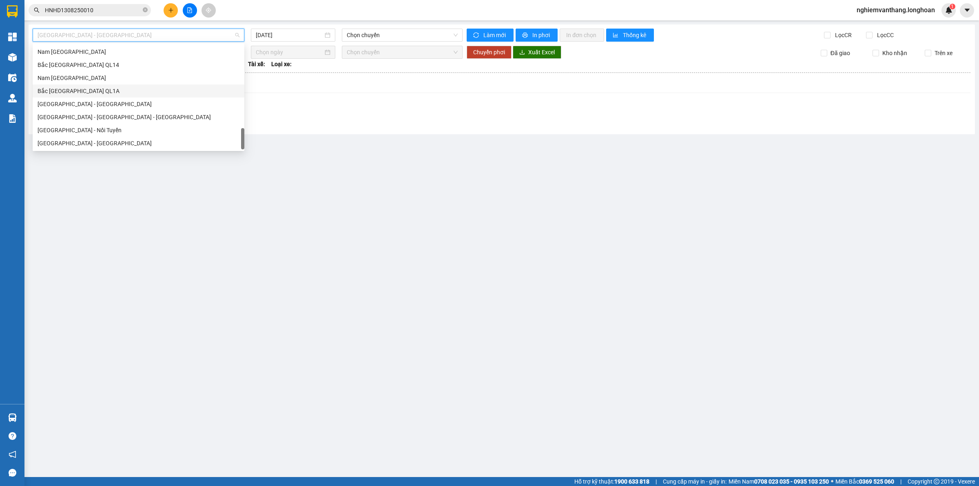
click at [80, 93] on div "Bắc [GEOGRAPHIC_DATA] QL1A" at bounding box center [139, 90] width 202 height 9
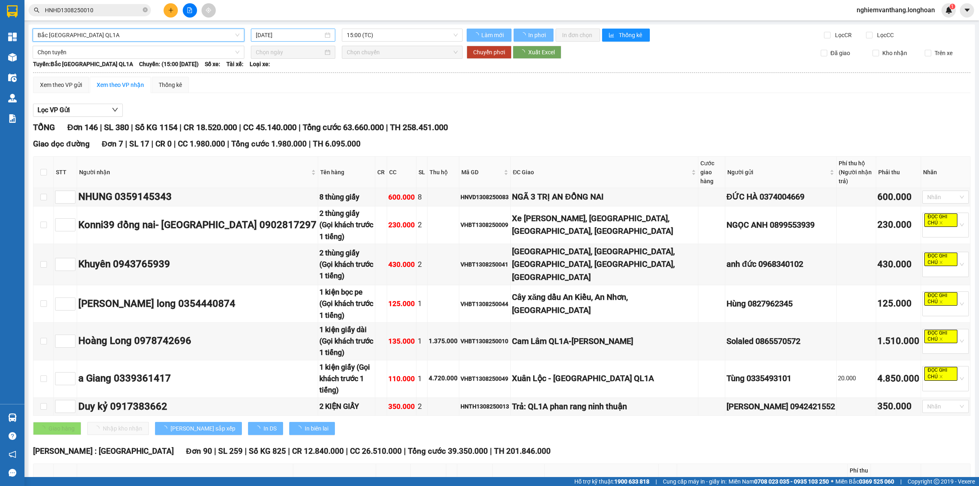
click at [296, 35] on input "[DATE]" at bounding box center [289, 35] width 67 height 9
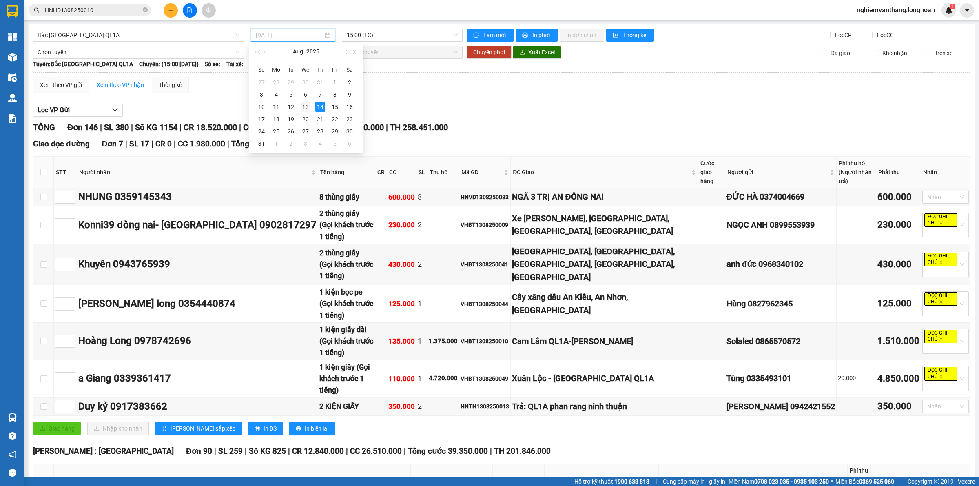
click at [306, 109] on div "13" at bounding box center [305, 107] width 10 height 10
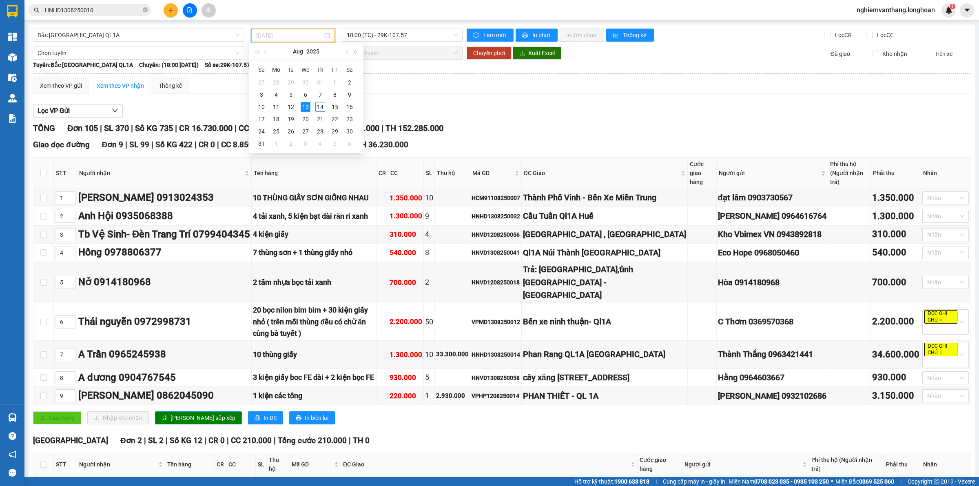
type input "[DATE]"
click at [203, 93] on div "Xem theo VP gửi Xem theo VP nhận Thống kê" at bounding box center [501, 85] width 937 height 16
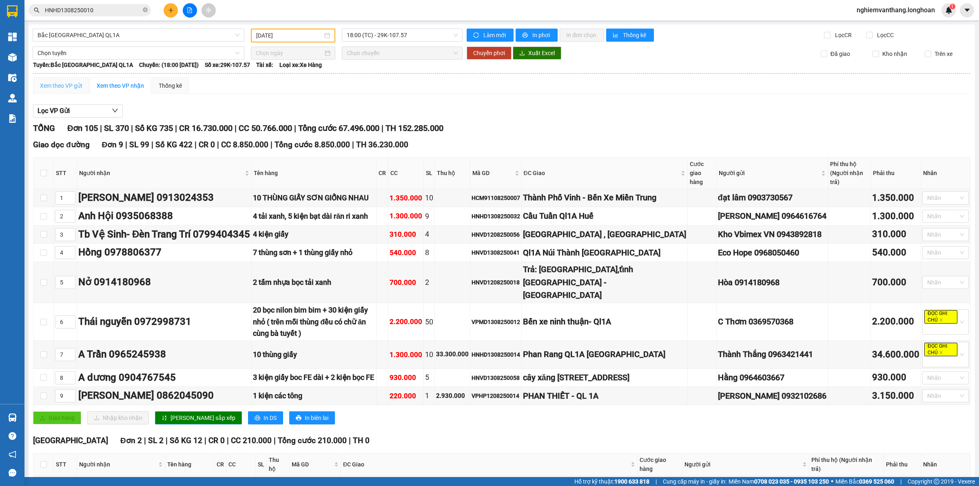
click at [76, 90] on div "Xem theo VP gửi" at bounding box center [61, 85] width 56 height 16
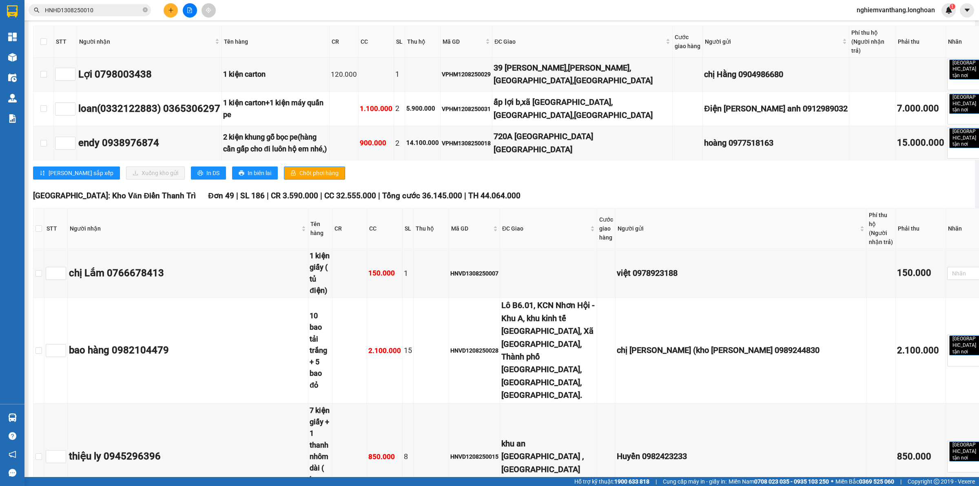
scroll to position [968, 0]
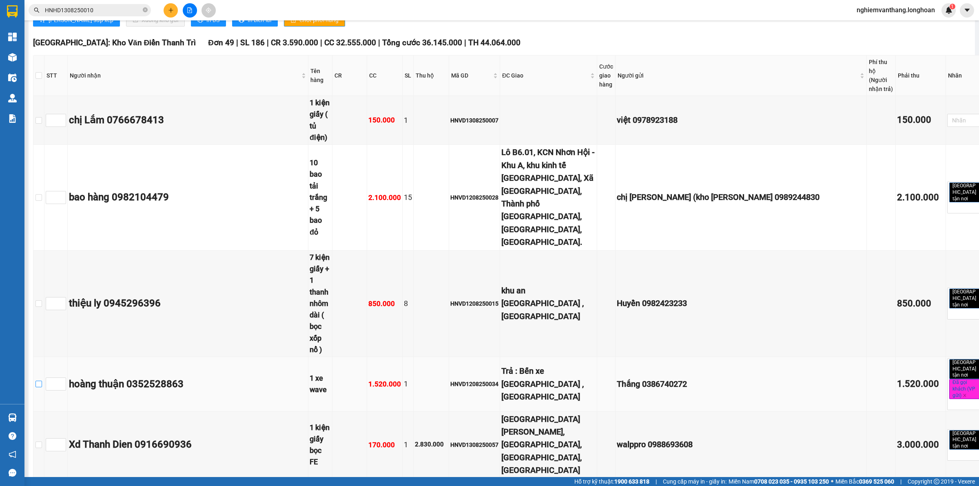
click at [42, 380] on input "checkbox" at bounding box center [38, 383] width 7 height 7
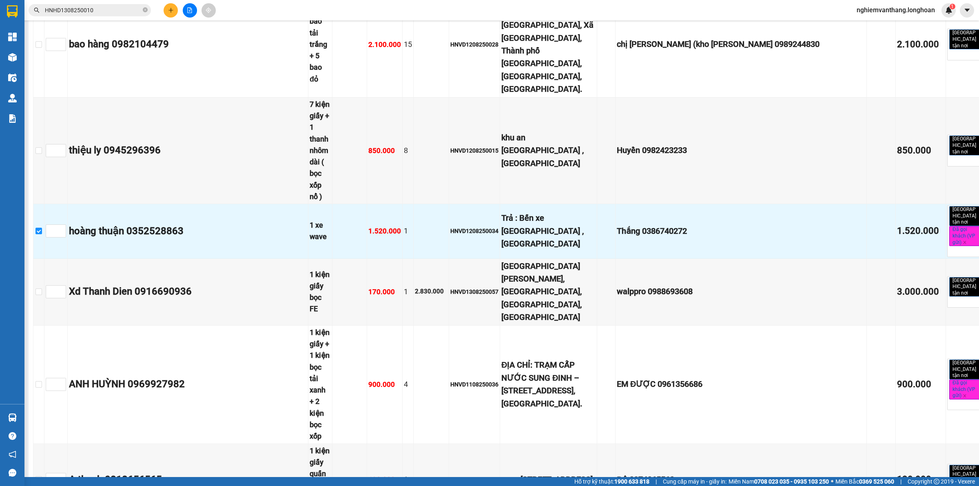
scroll to position [1070, 0]
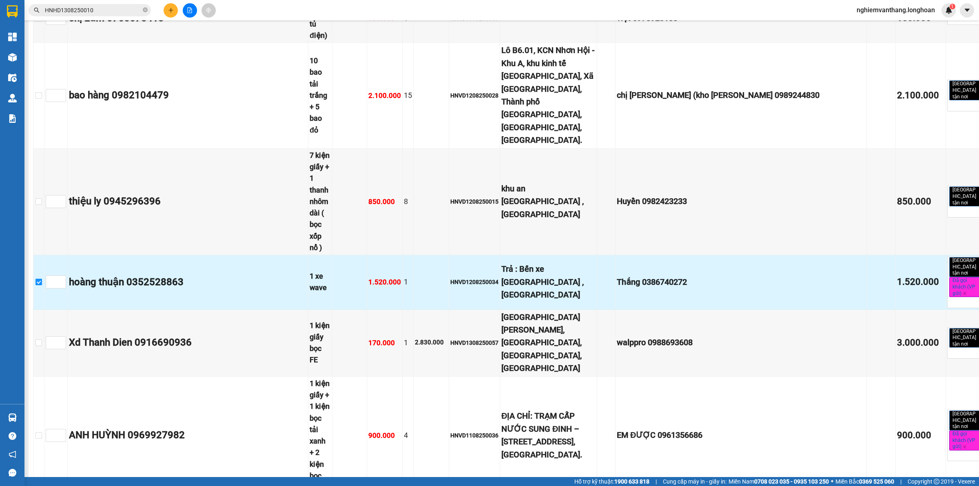
click at [42, 278] on input "checkbox" at bounding box center [38, 281] width 7 height 7
checkbox input "false"
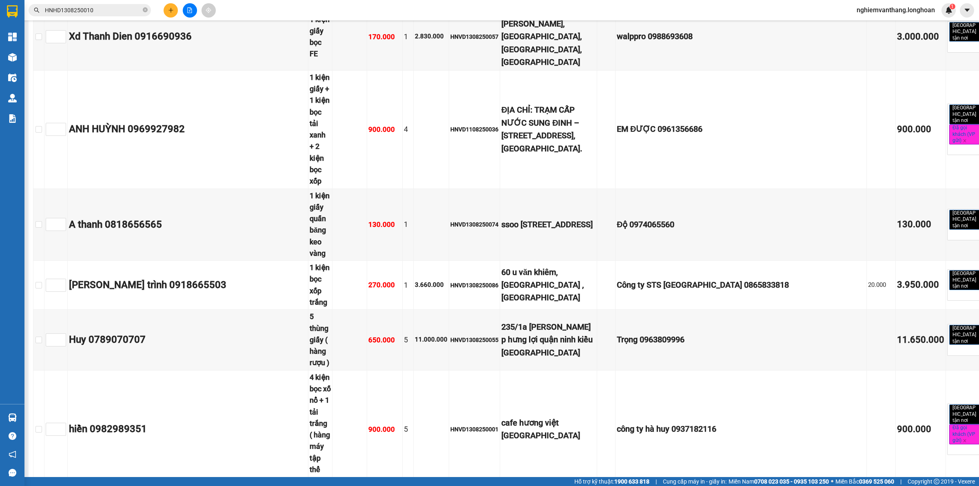
scroll to position [1427, 0]
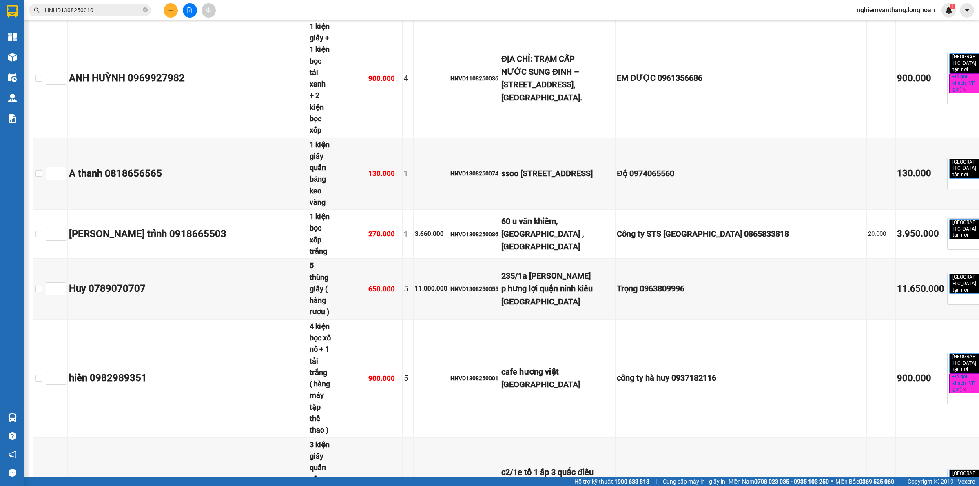
checkbox input "true"
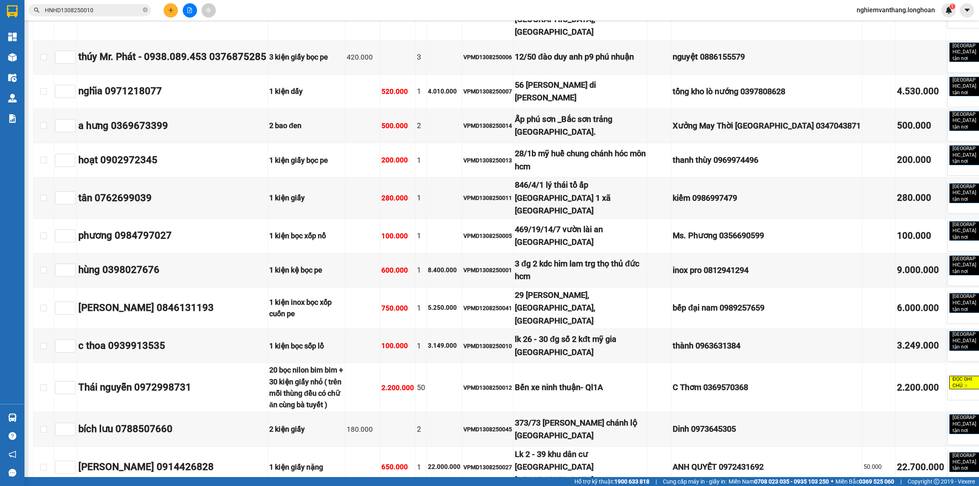
scroll to position [0, 0]
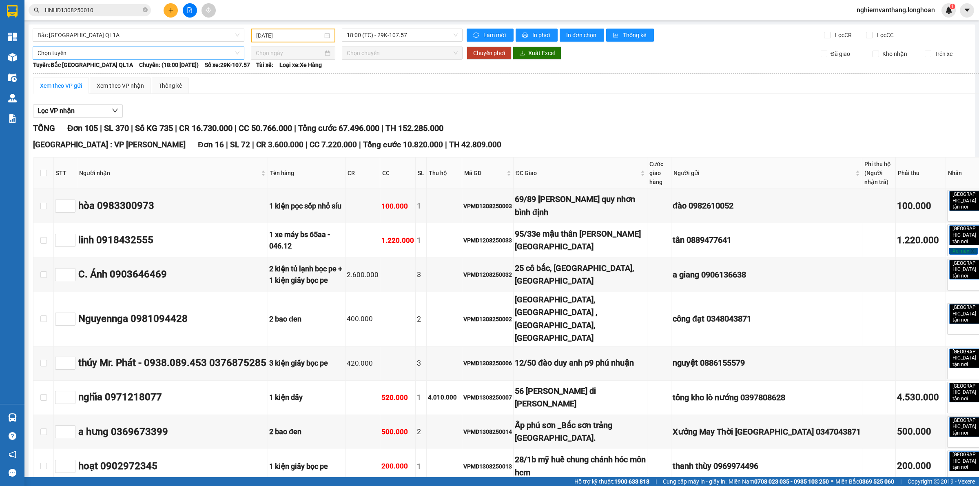
click at [59, 56] on span "Chọn tuyến" at bounding box center [139, 53] width 202 height 12
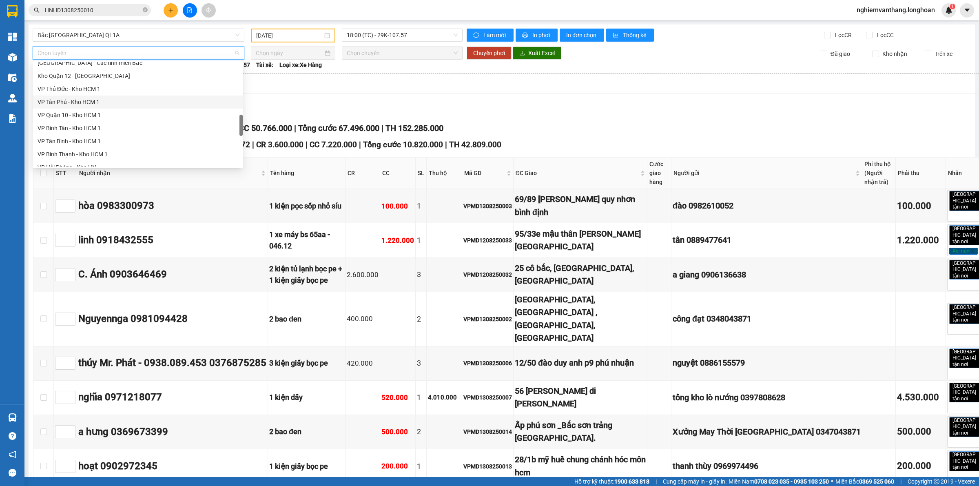
scroll to position [535, 0]
click at [104, 109] on div "Bắc [GEOGRAPHIC_DATA] QL1A" at bounding box center [138, 108] width 200 height 9
click at [298, 51] on input at bounding box center [289, 53] width 67 height 9
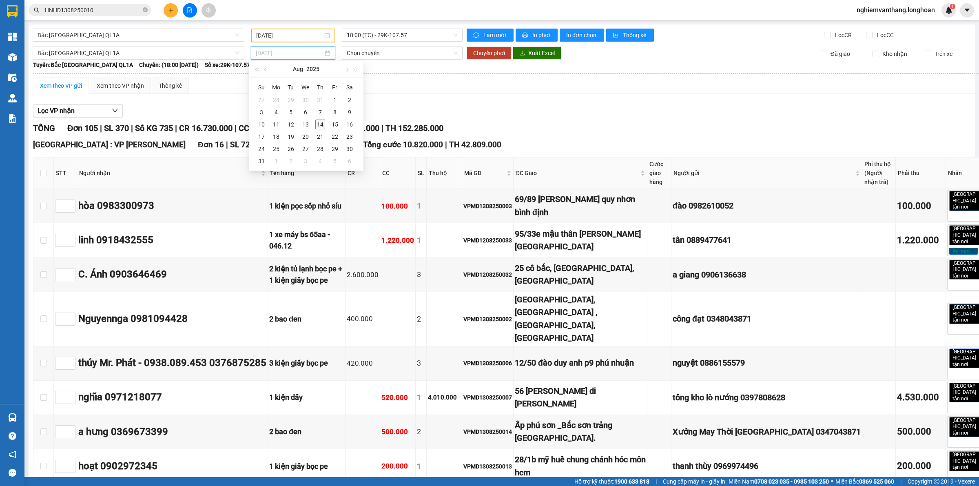
type input "[DATE]"
click at [318, 126] on div "14" at bounding box center [320, 124] width 10 height 10
type input "[DATE]"
click at [376, 52] on span "15:00 (TC)" at bounding box center [402, 53] width 111 height 12
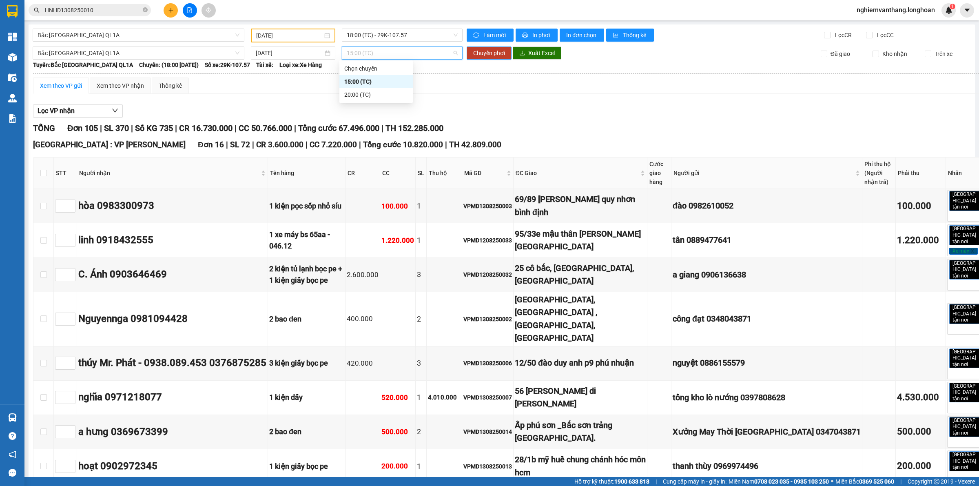
click at [363, 97] on div "20:00 (TC)" at bounding box center [376, 94] width 64 height 9
click at [488, 54] on span "Chuyển phơi" at bounding box center [489, 53] width 32 height 9
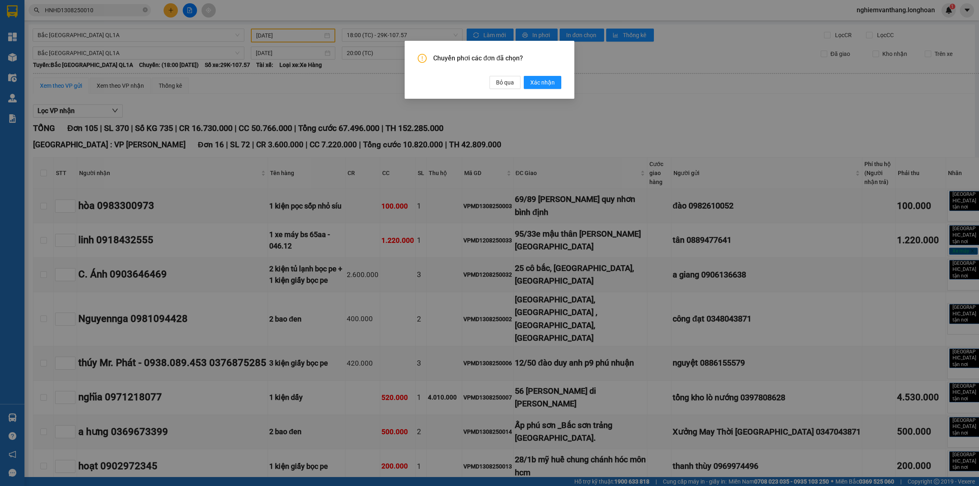
click at [550, 89] on div "Chuyển phơi các đơn đã chọn? Bỏ qua Xác nhận" at bounding box center [489, 70] width 170 height 58
click at [548, 83] on span "Xác nhận" at bounding box center [542, 82] width 24 height 9
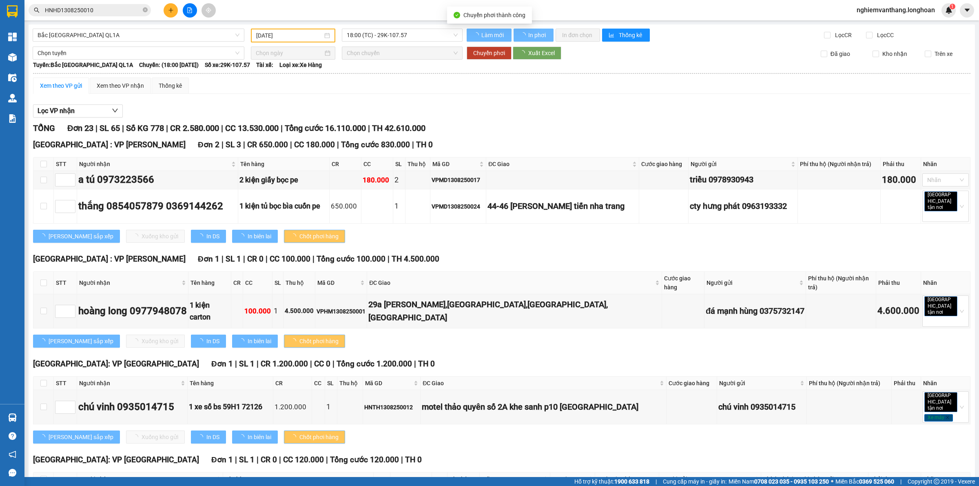
click at [0, 1] on div at bounding box center [12, 13] width 24 height 27
click at [15, 12] on img at bounding box center [12, 11] width 11 height 12
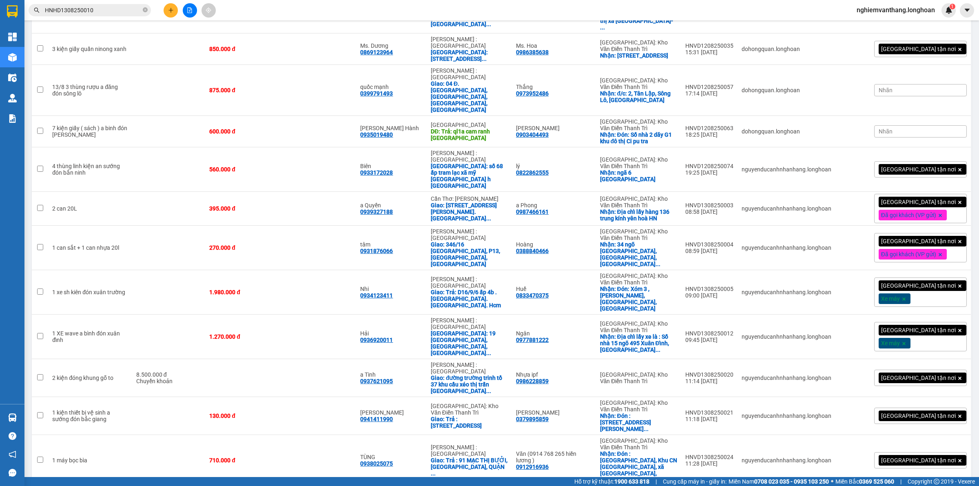
scroll to position [572, 0]
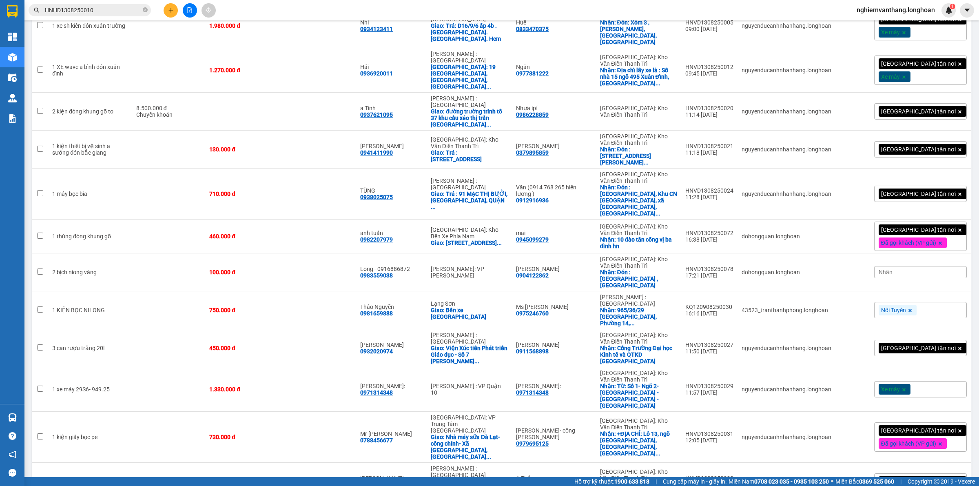
drag, startPoint x: 209, startPoint y: 404, endPoint x: 207, endPoint y: 424, distance: 20.1
checkbox input "true"
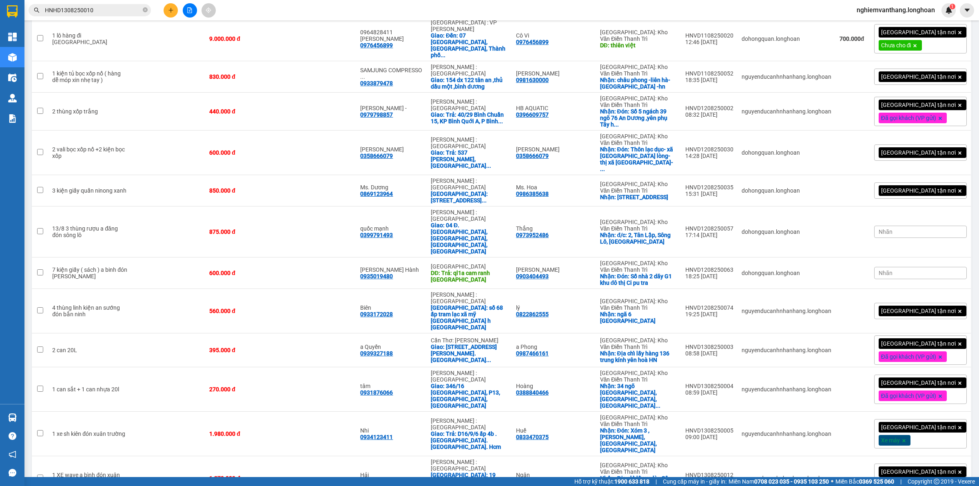
scroll to position [0, 0]
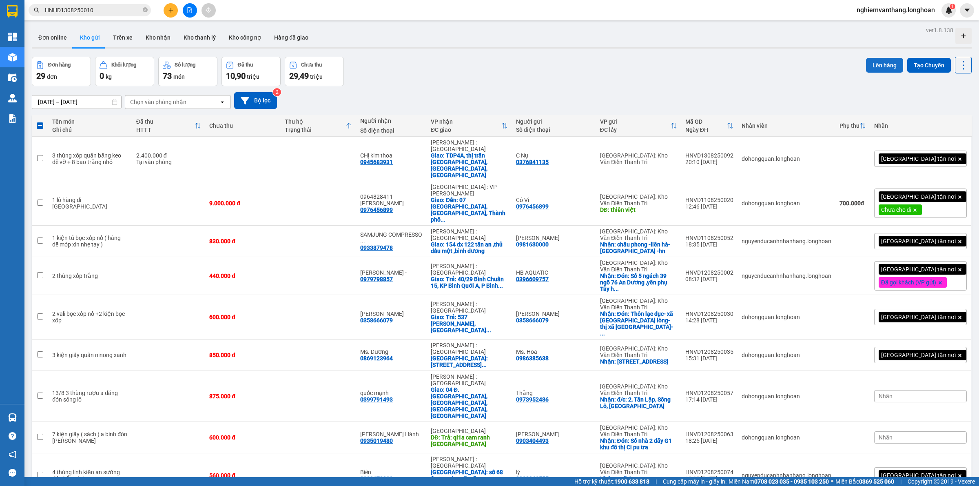
click at [889, 60] on button "Lên hàng" at bounding box center [884, 65] width 37 height 15
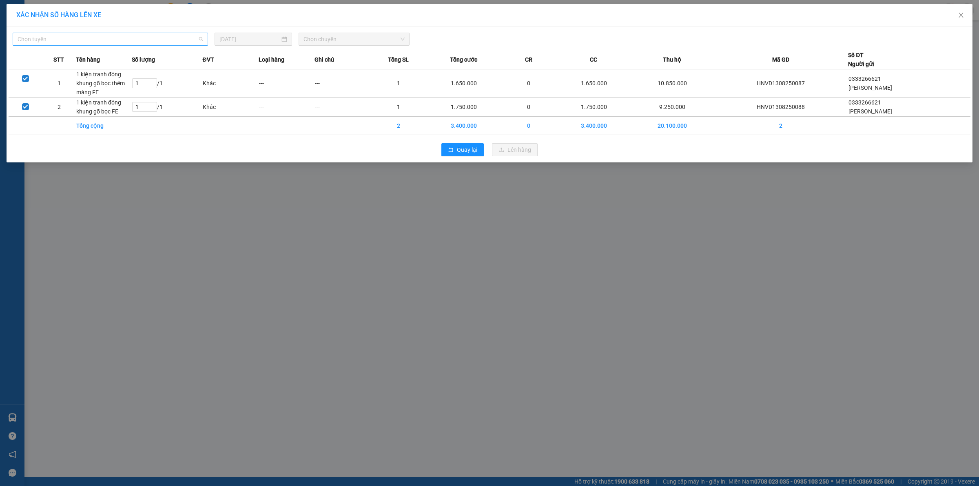
drag, startPoint x: 28, startPoint y: 41, endPoint x: 31, endPoint y: 38, distance: 5.2
click at [28, 41] on span "Chọn tuyến" at bounding box center [111, 39] width 186 height 12
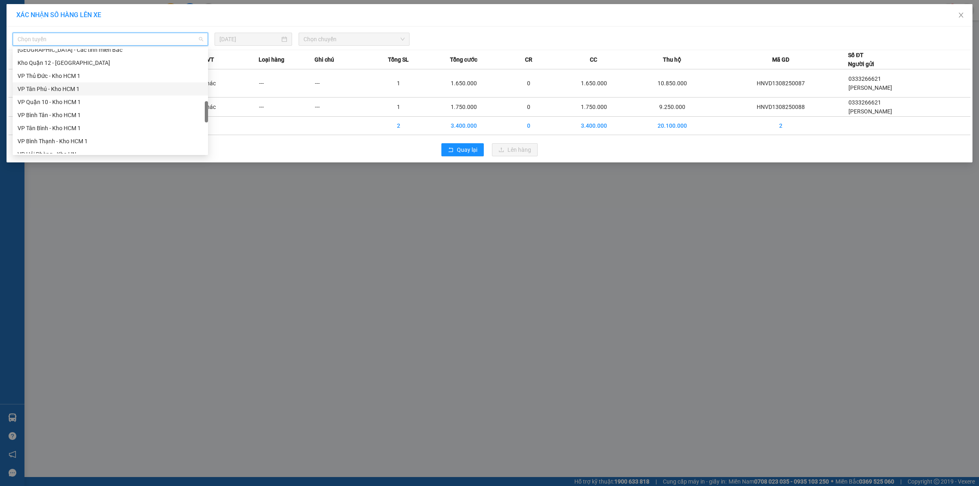
scroll to position [535, 0]
click at [69, 93] on div "Bắc [GEOGRAPHIC_DATA] QL1A" at bounding box center [111, 95] width 186 height 9
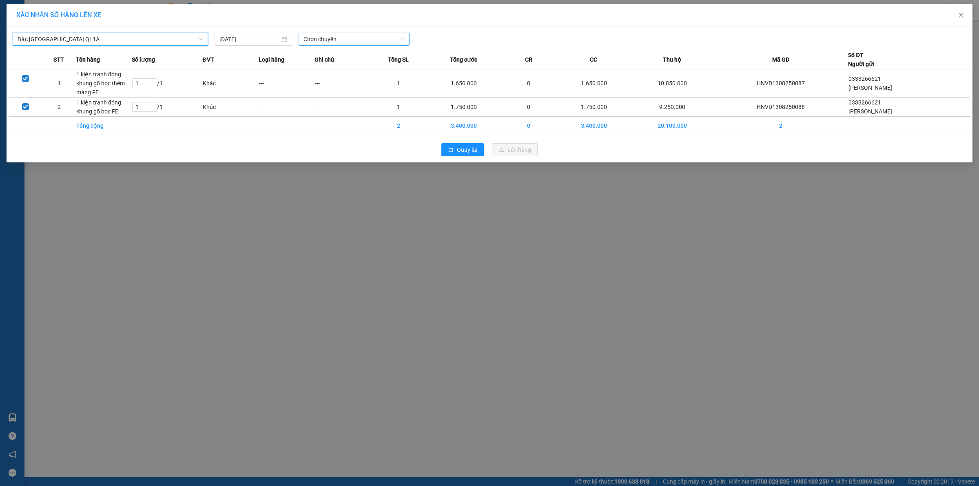
click at [334, 39] on span "Chọn chuyến" at bounding box center [354, 39] width 102 height 12
click at [329, 72] on div "15:00 (TC)" at bounding box center [335, 68] width 64 height 9
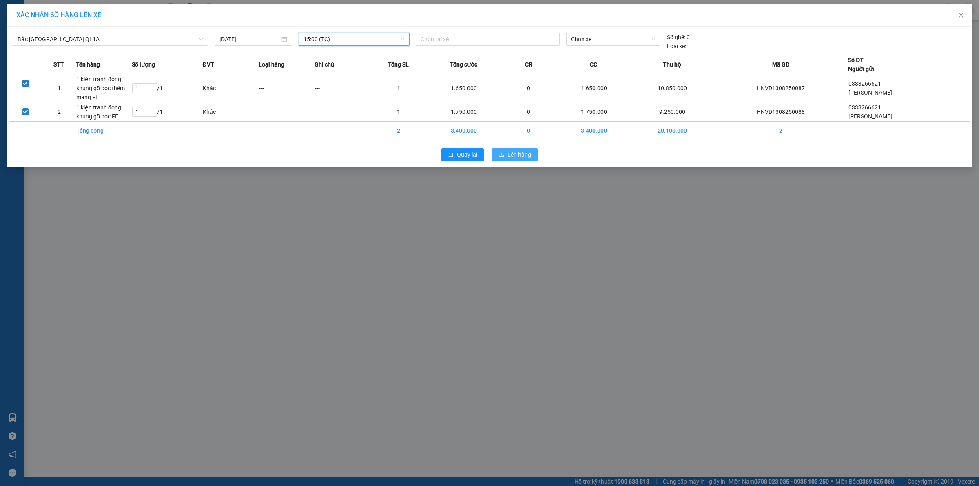
click at [520, 151] on span "Lên hàng" at bounding box center [519, 154] width 24 height 9
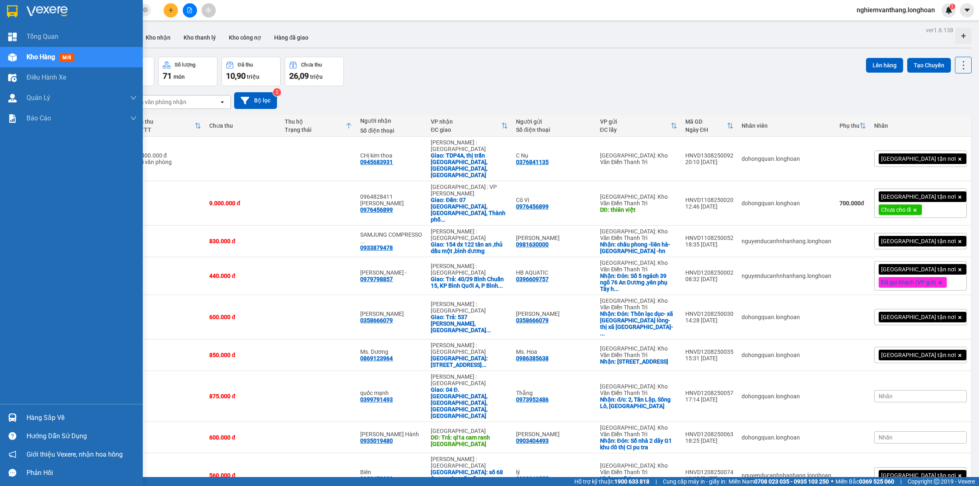
click at [4, 5] on div at bounding box center [71, 13] width 143 height 27
